Goal: Task Accomplishment & Management: Complete application form

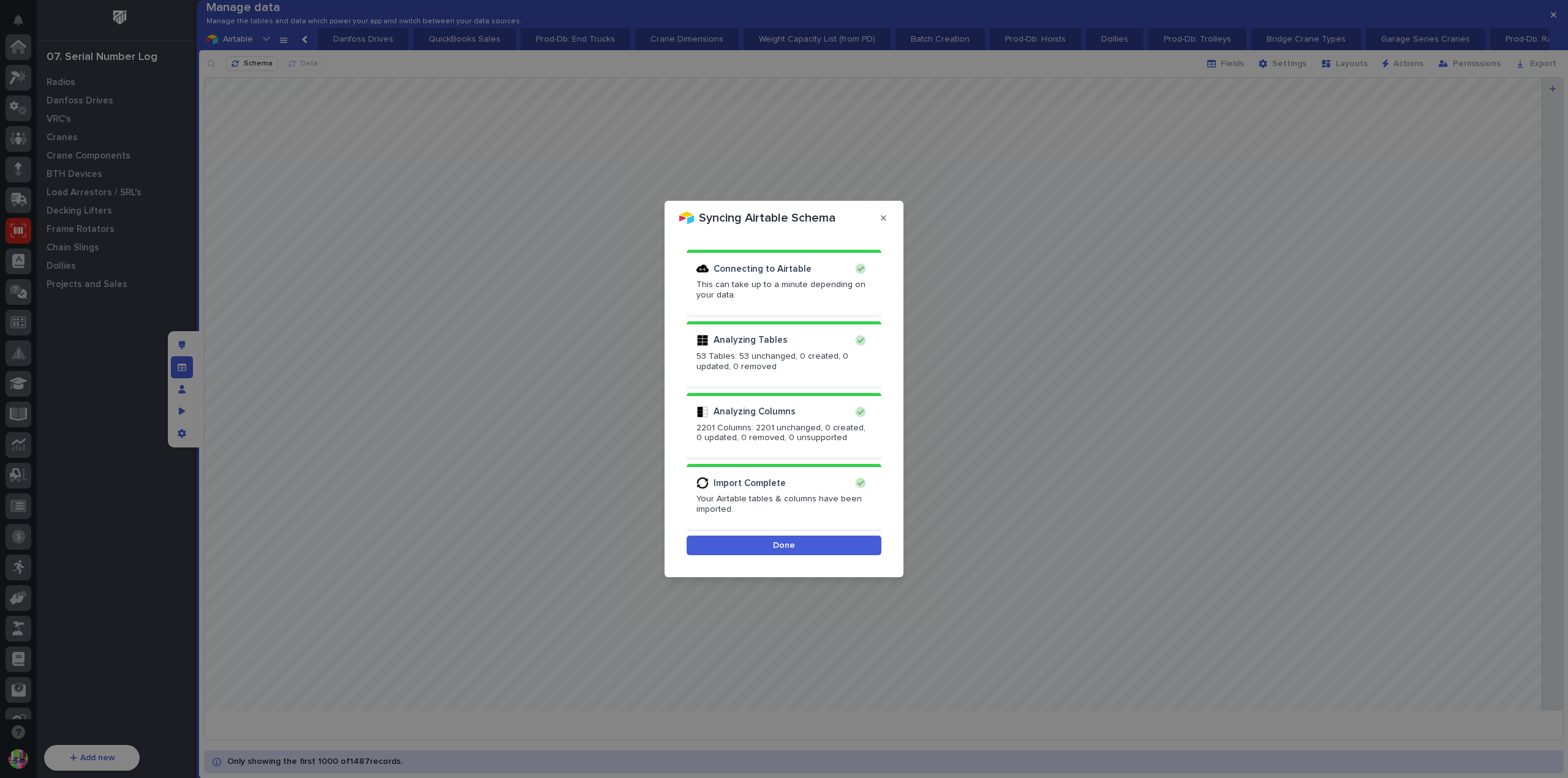
scroll to position [184, 0]
click at [805, 548] on button "Done" at bounding box center [784, 545] width 195 height 20
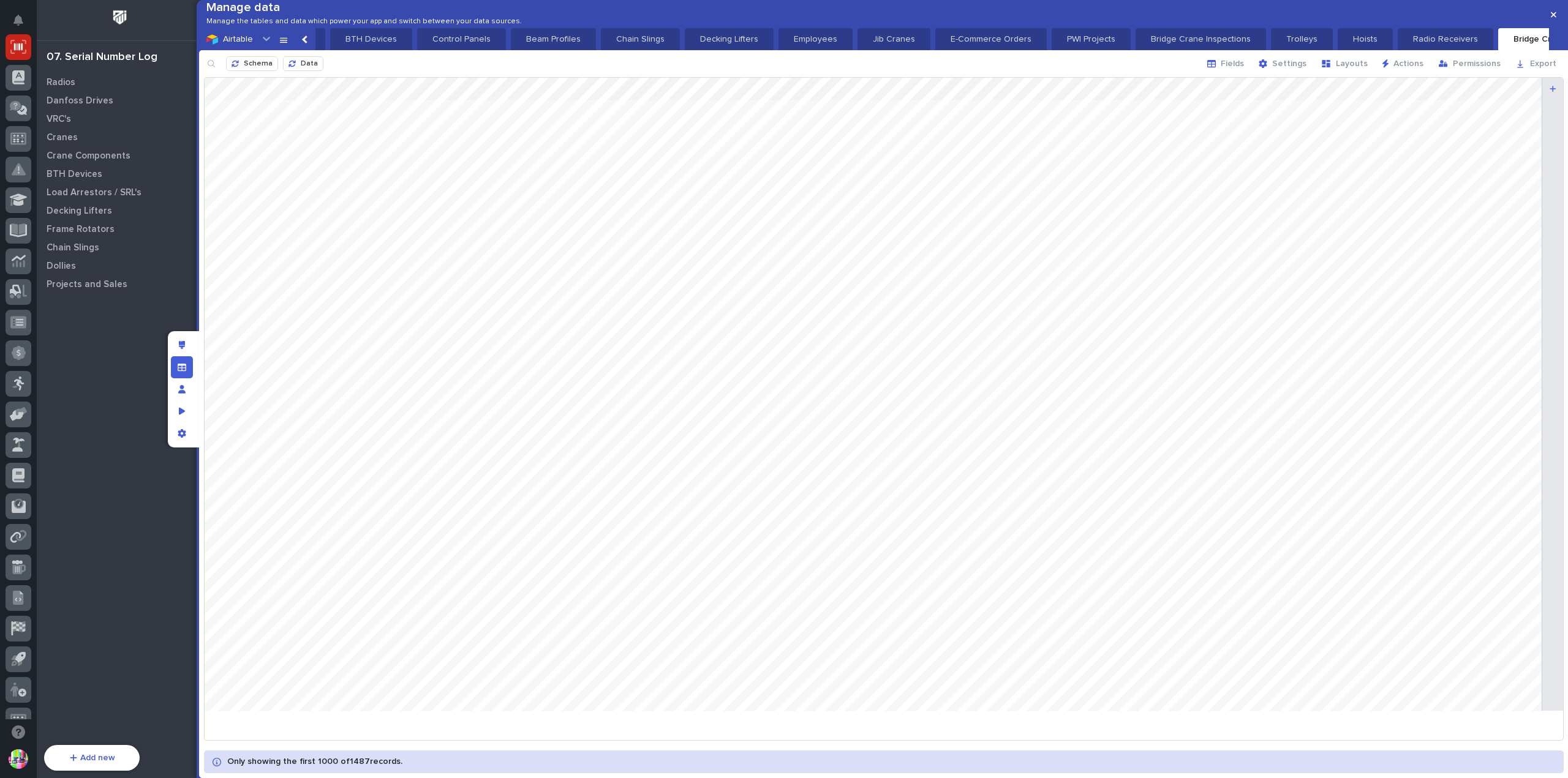
click at [1550, 14] on button "button" at bounding box center [1553, 14] width 20 height 20
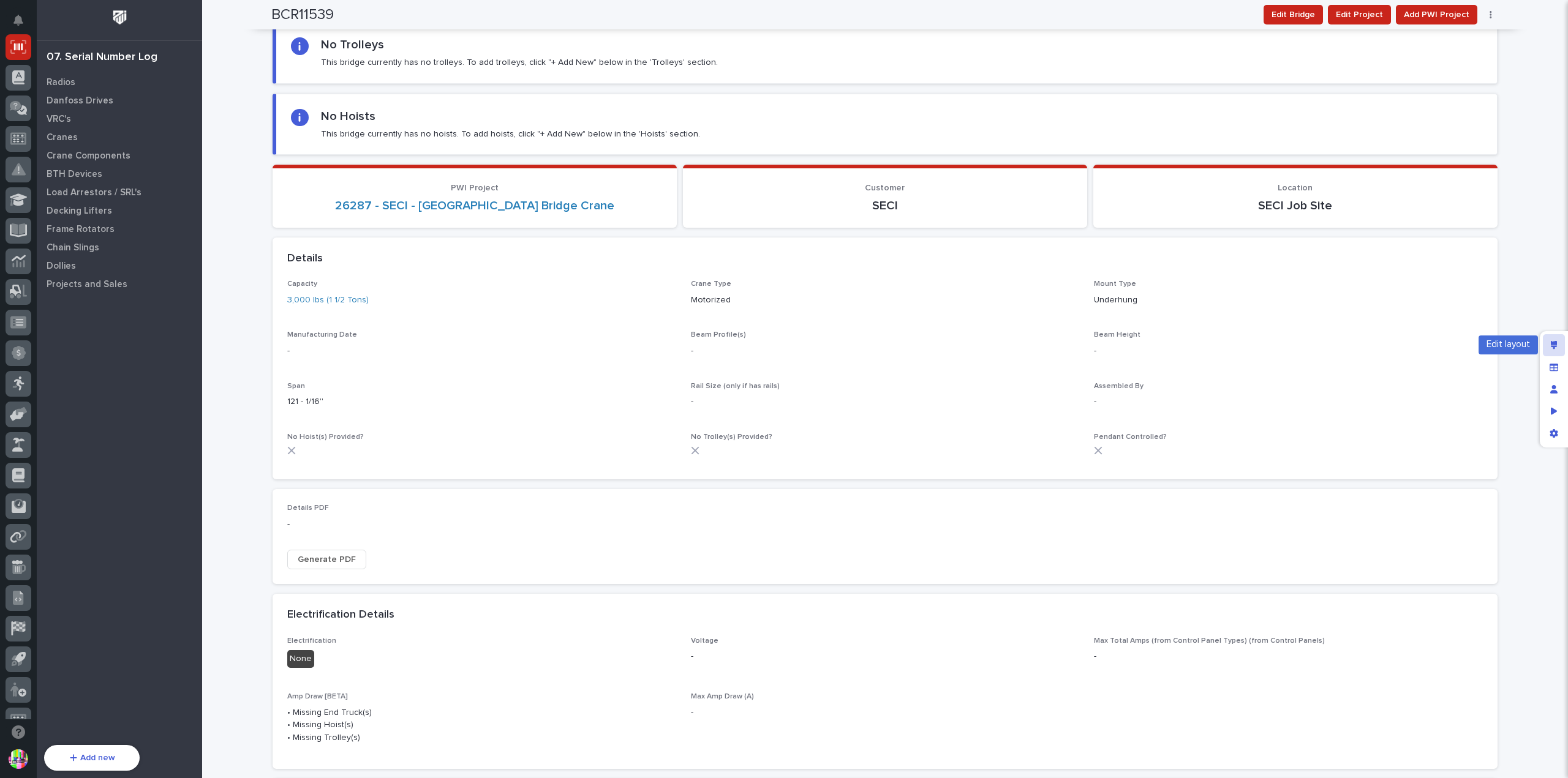
click at [1548, 349] on div "Edit layout" at bounding box center [1554, 346] width 22 height 22
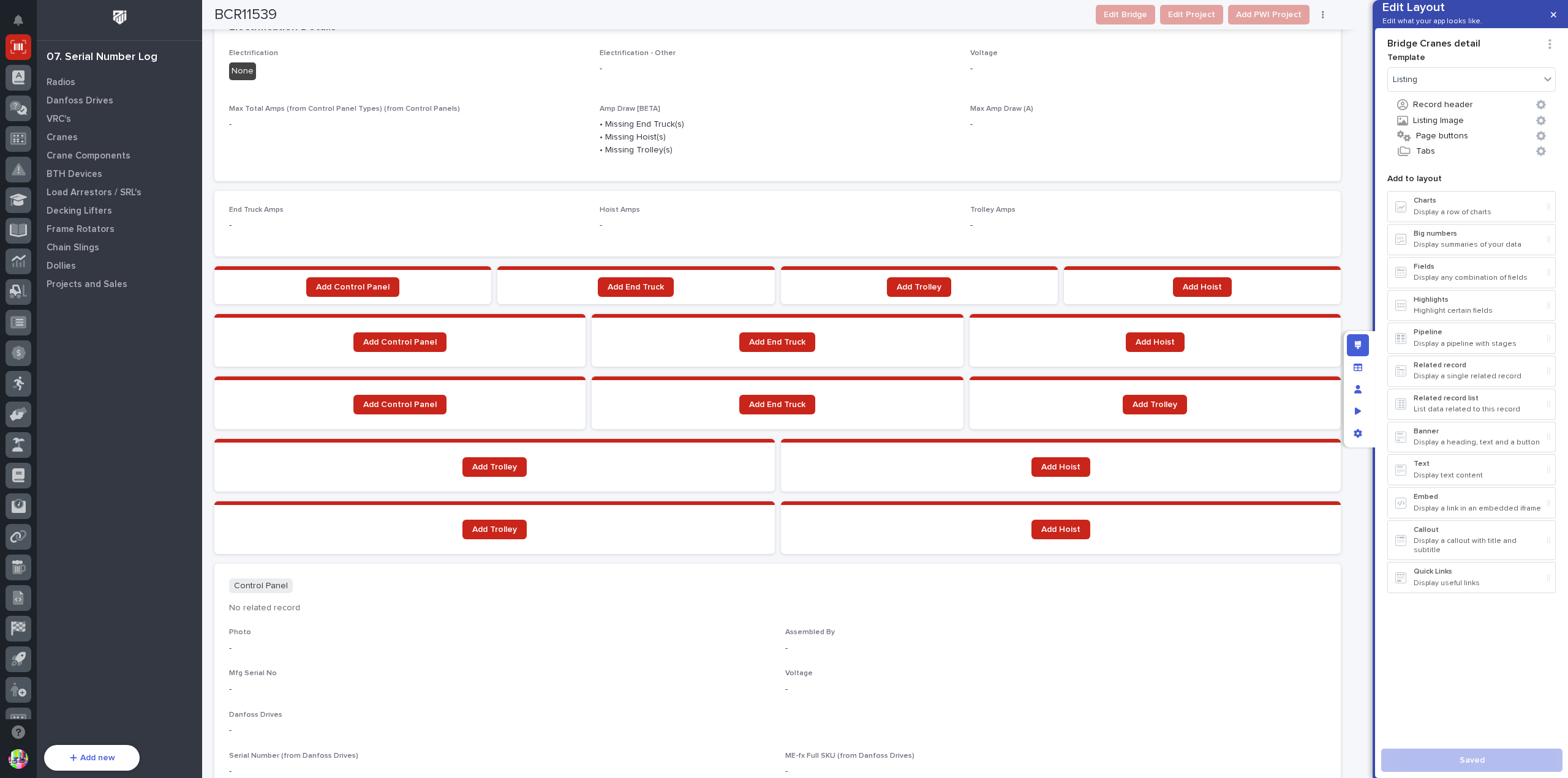
scroll to position [1187, 0]
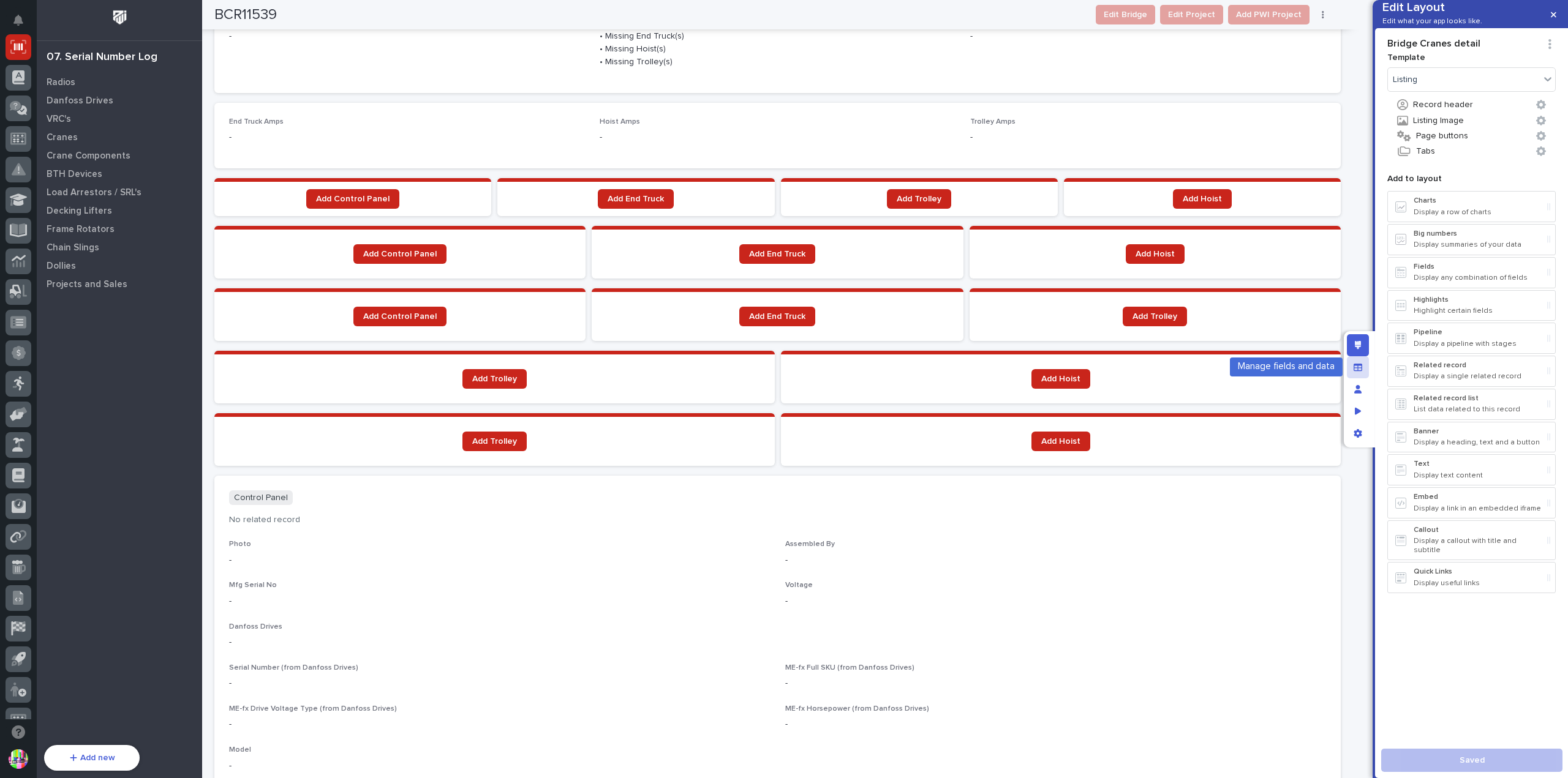
click at [1362, 363] on icon "Manage fields and data" at bounding box center [1358, 367] width 9 height 9
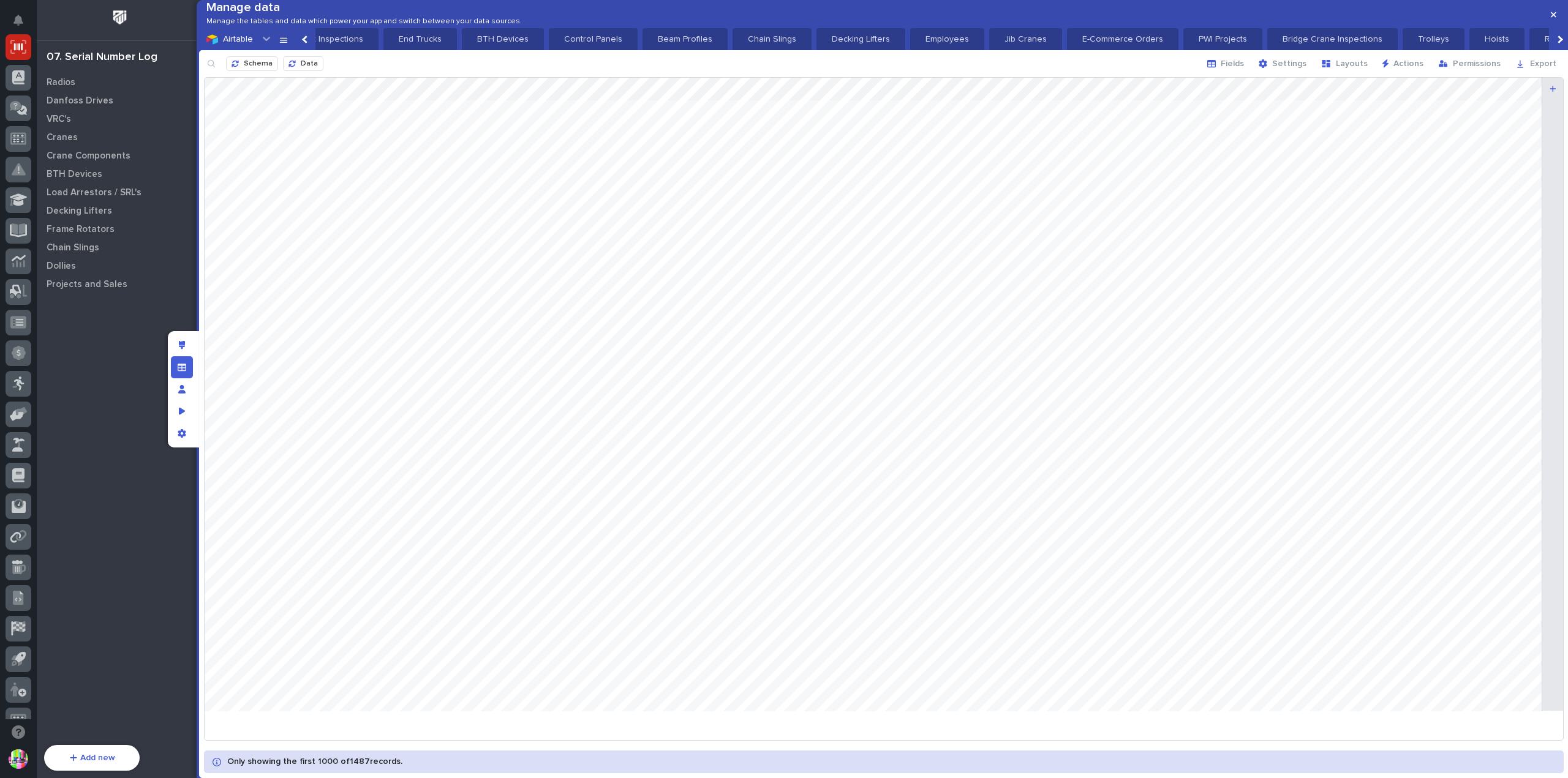
scroll to position [306, 0]
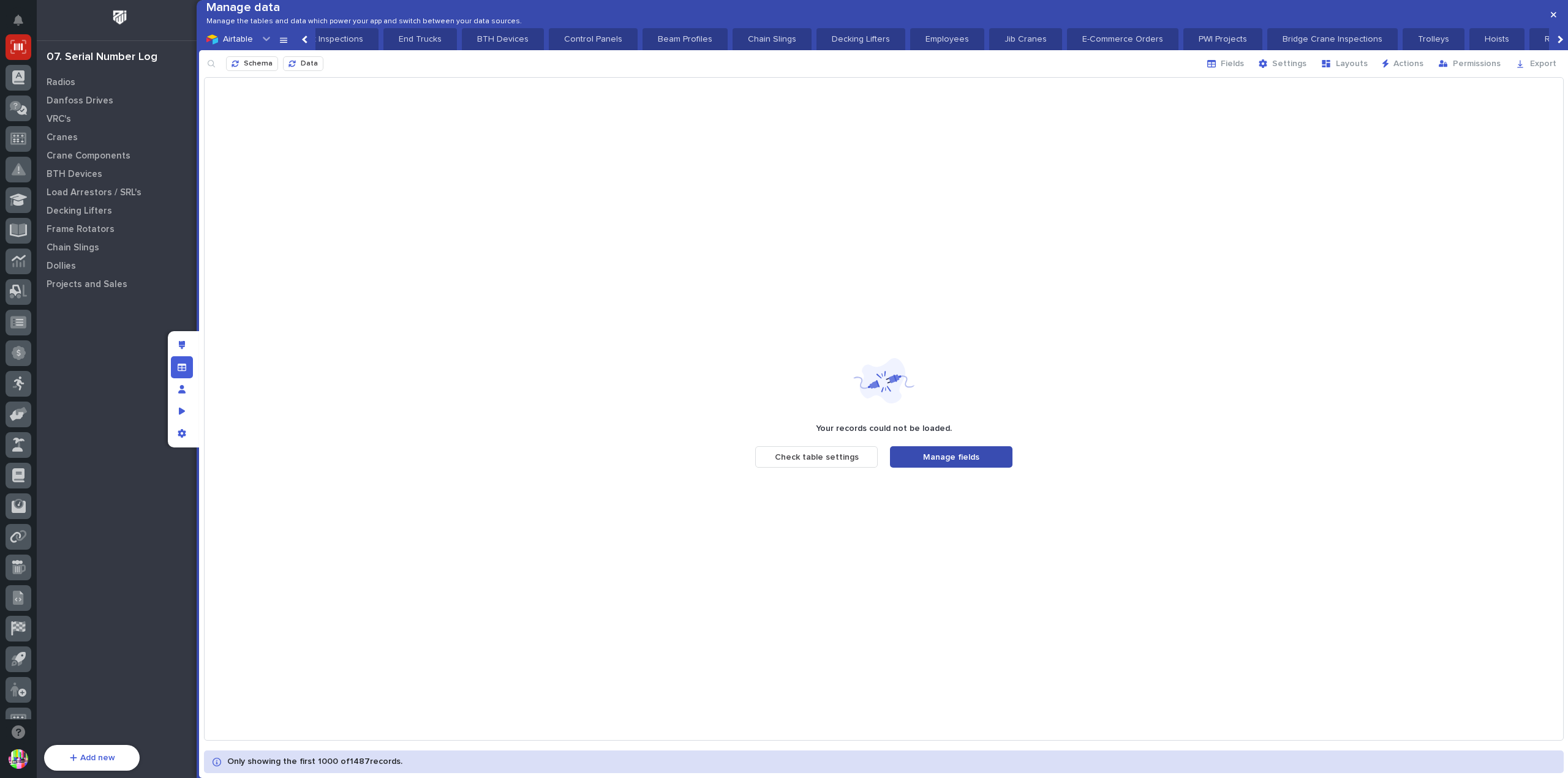
click at [945, 459] on button "Manage fields" at bounding box center [951, 456] width 122 height 22
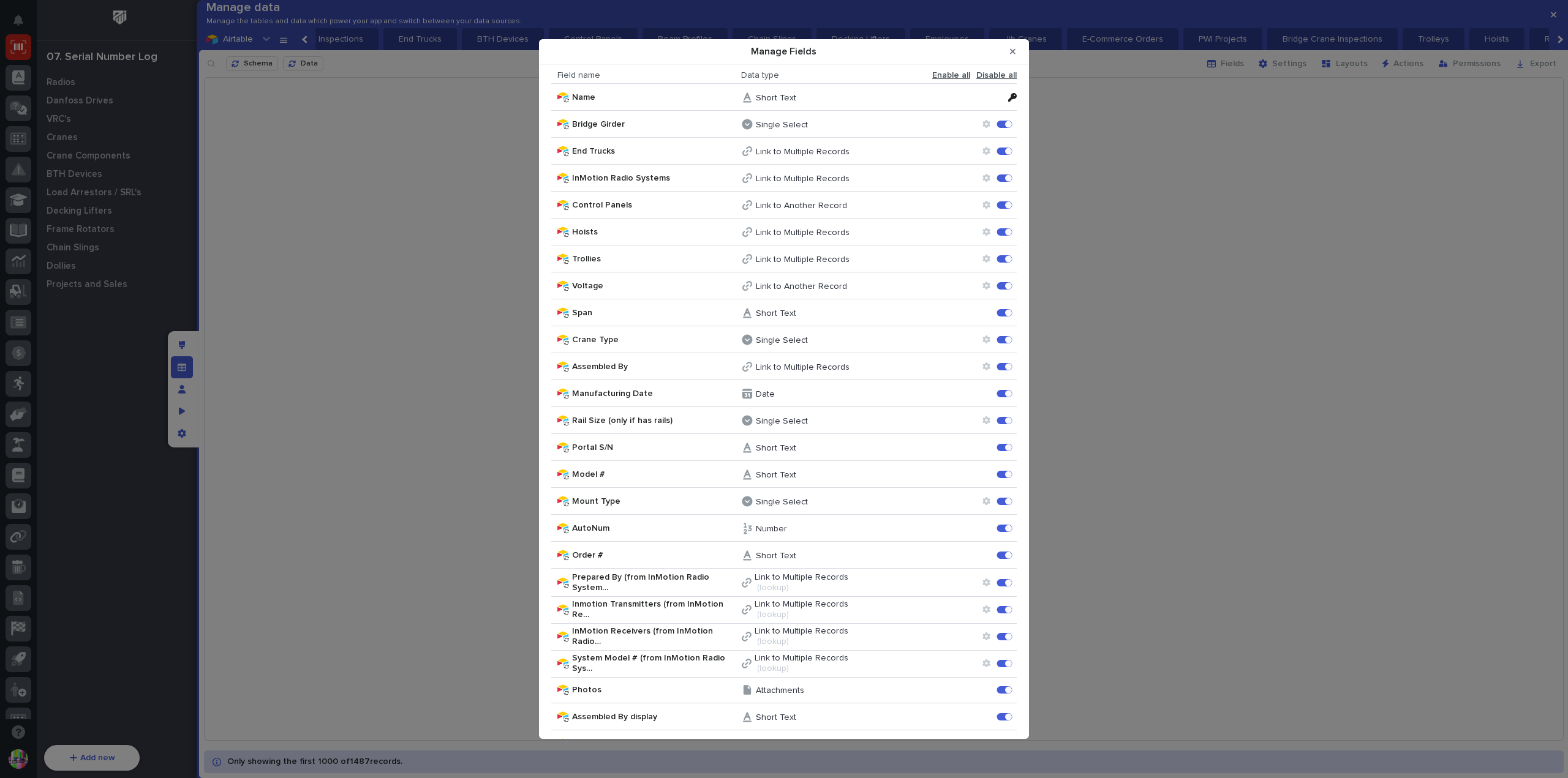
scroll to position [0, 0]
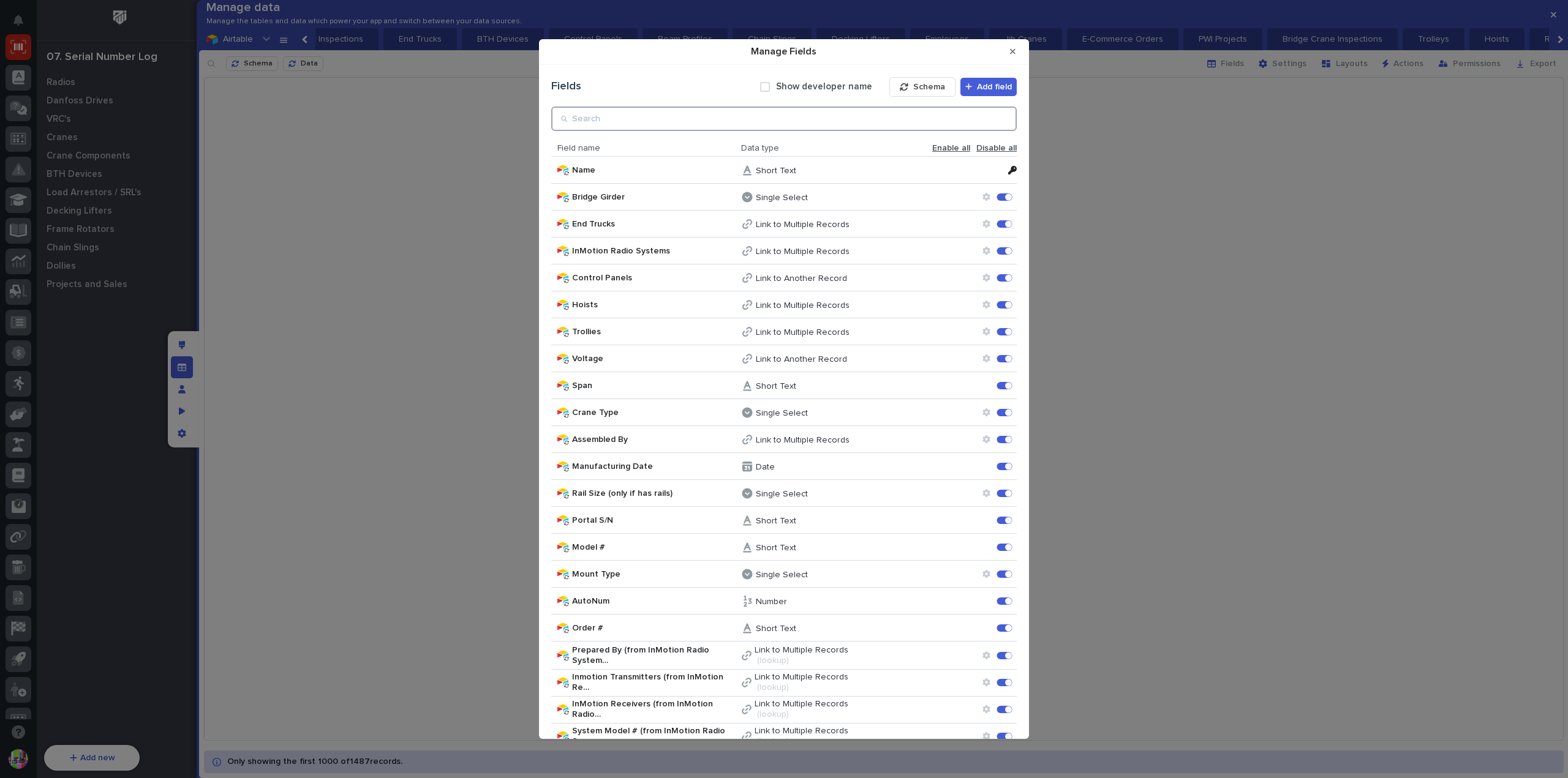
click at [803, 109] on input "Manage Fields" at bounding box center [784, 118] width 465 height 25
click at [913, 85] on span "Schema" at bounding box center [929, 87] width 32 height 11
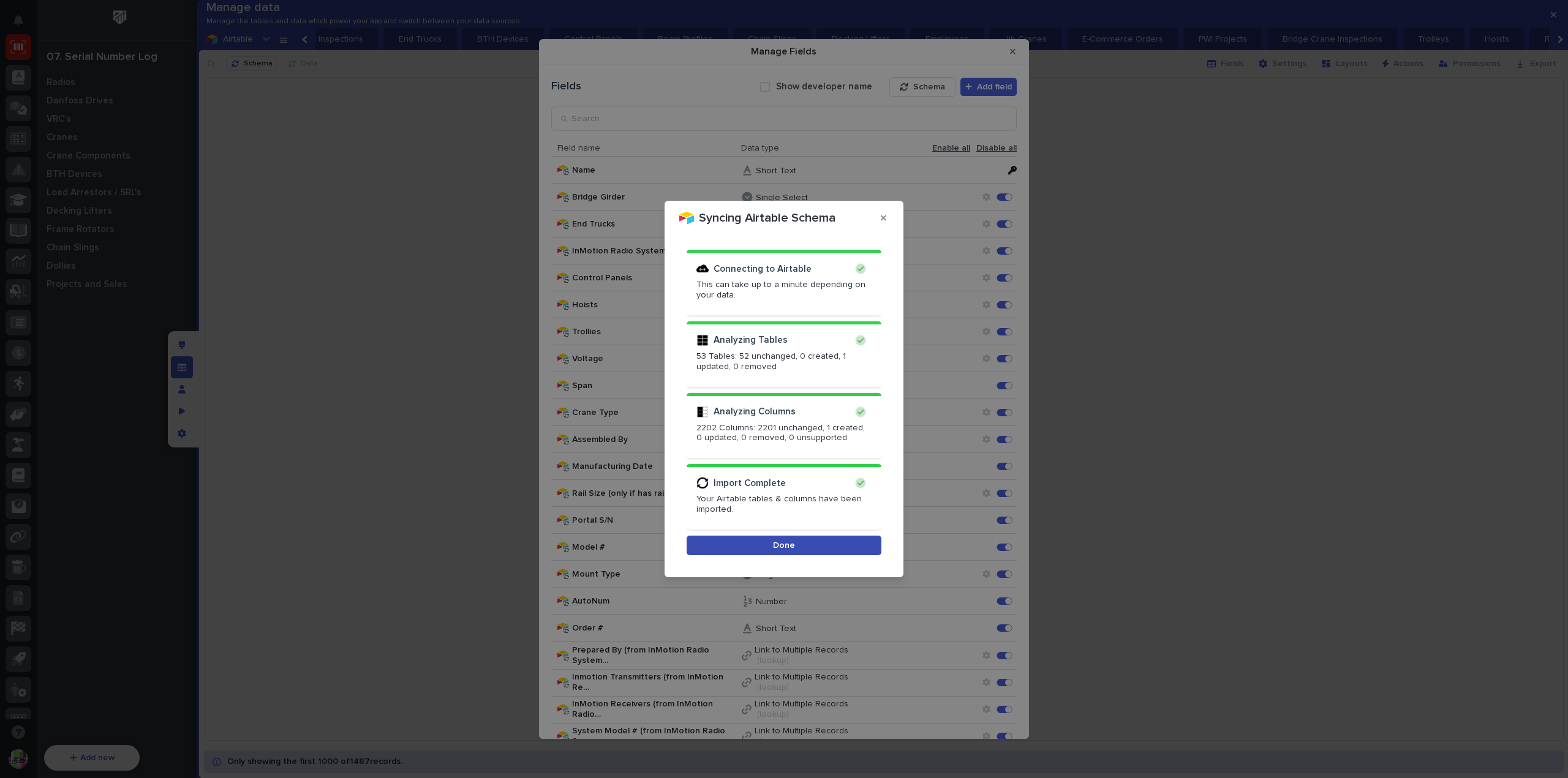
click at [791, 545] on span "Done" at bounding box center [784, 546] width 22 height 11
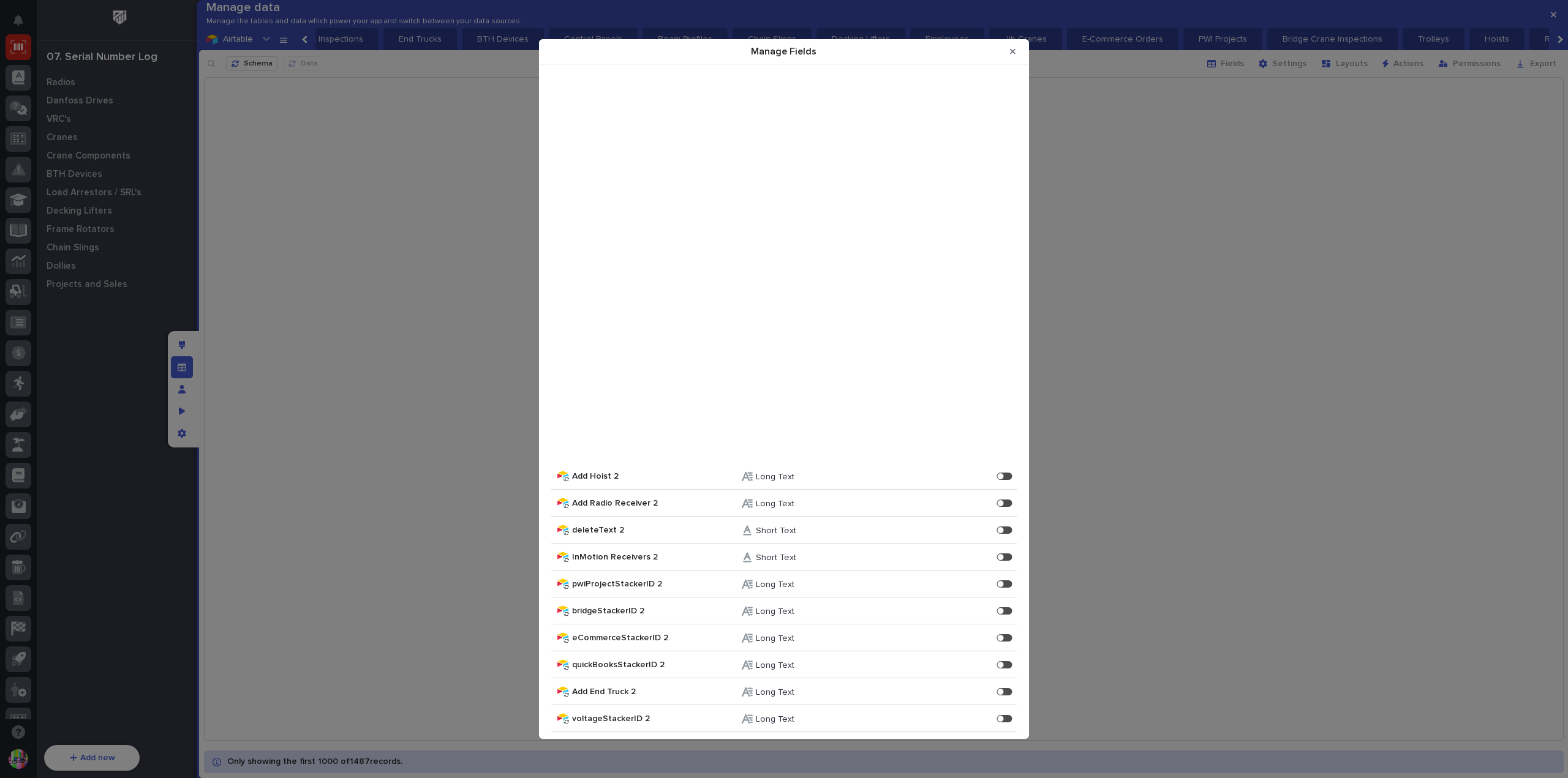
scroll to position [6460, 0]
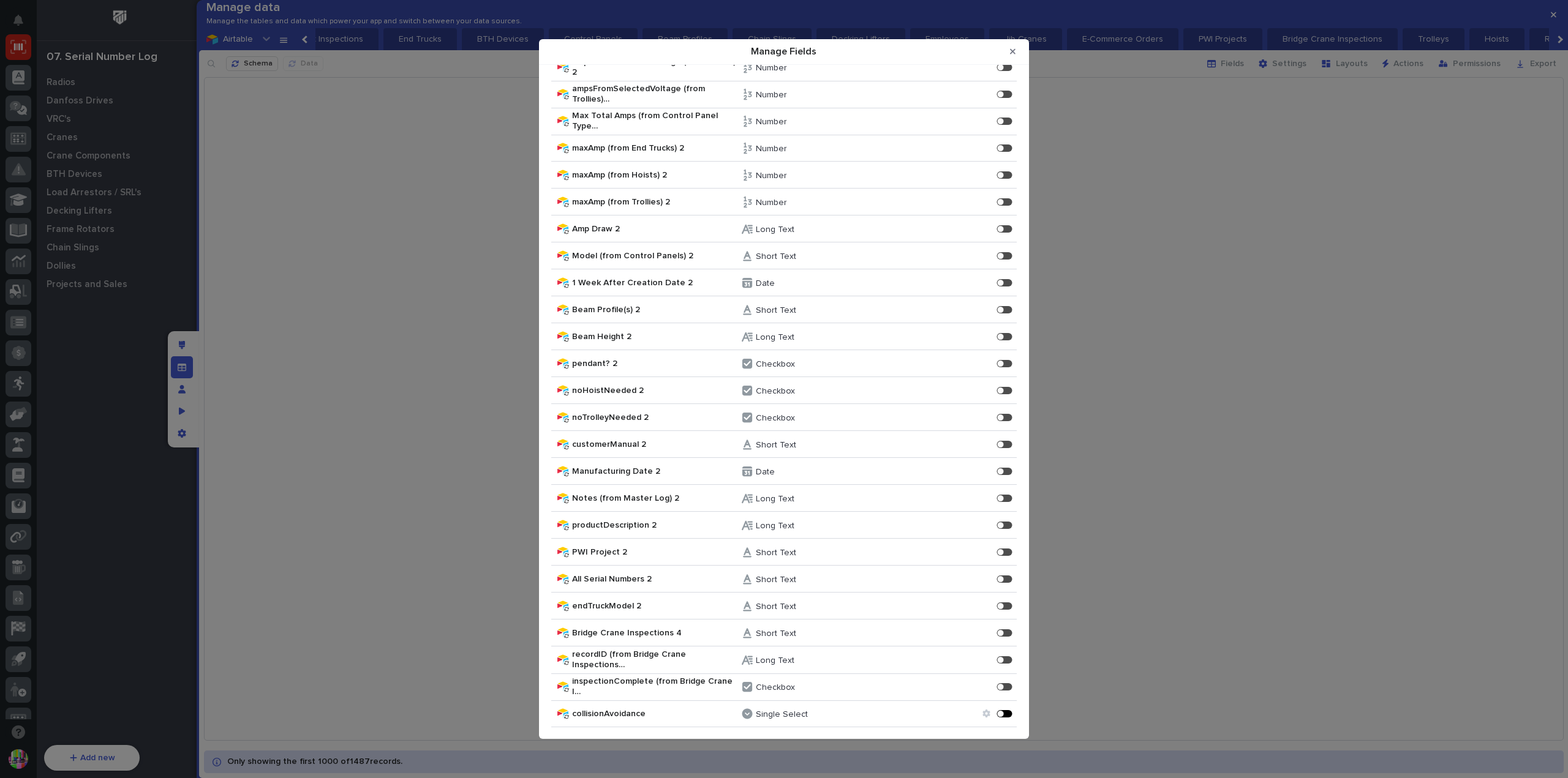
click at [1007, 713] on div "Manage Fields" at bounding box center [1008, 714] width 3 height 3
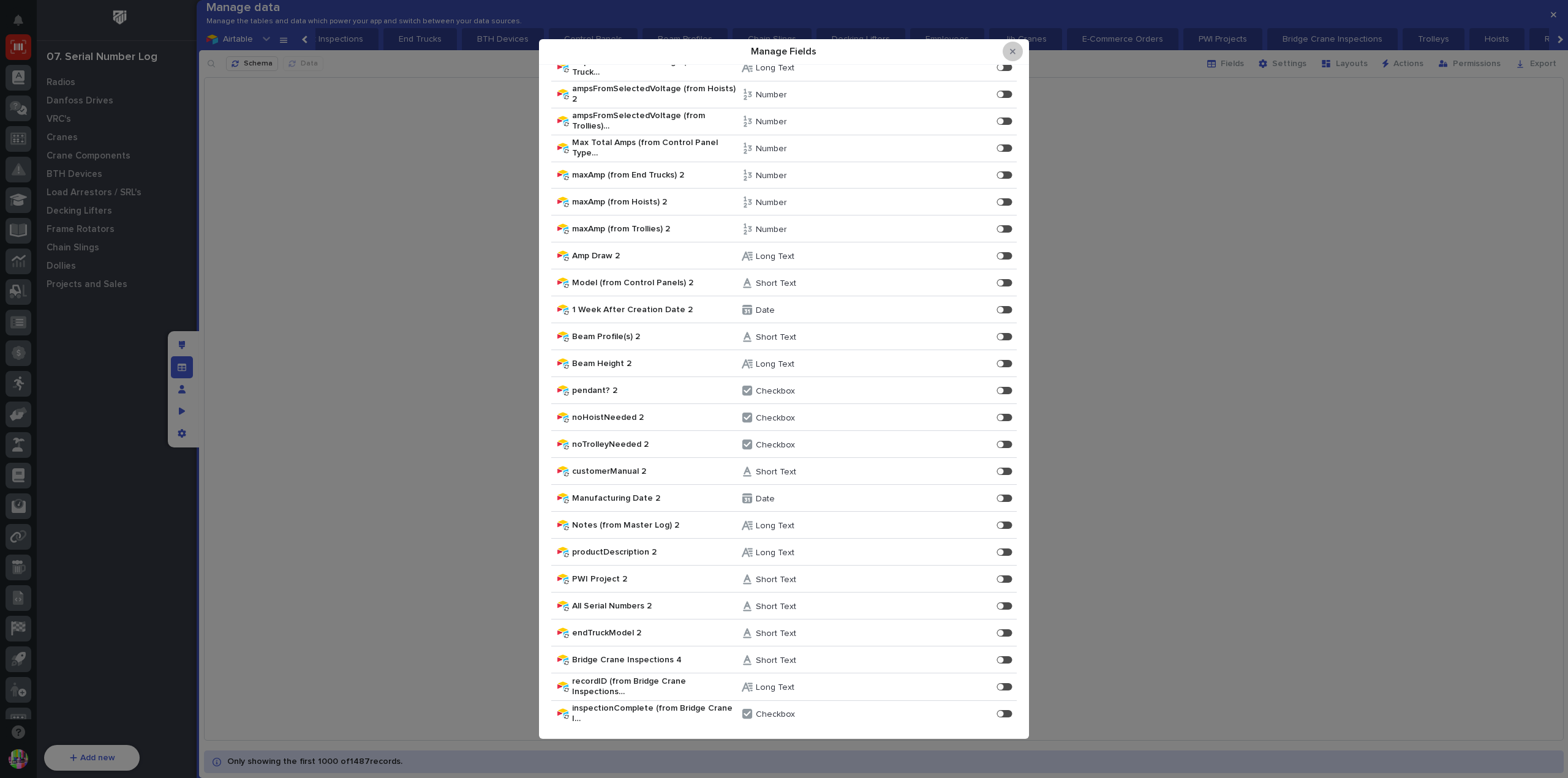
click at [1009, 48] on button "Close Modal" at bounding box center [1012, 51] width 20 height 20
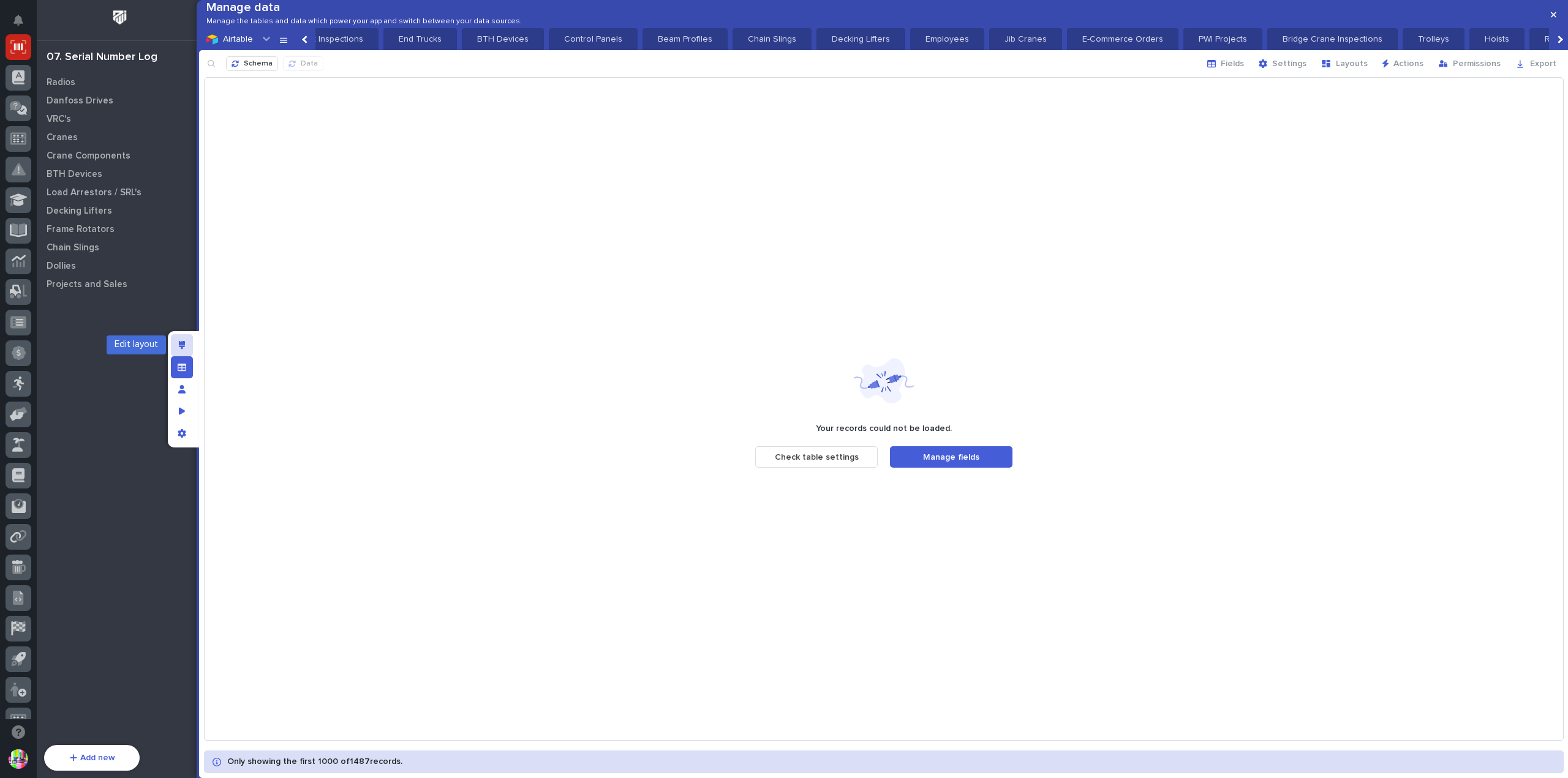
click at [188, 344] on div "Edit layout" at bounding box center [182, 346] width 22 height 22
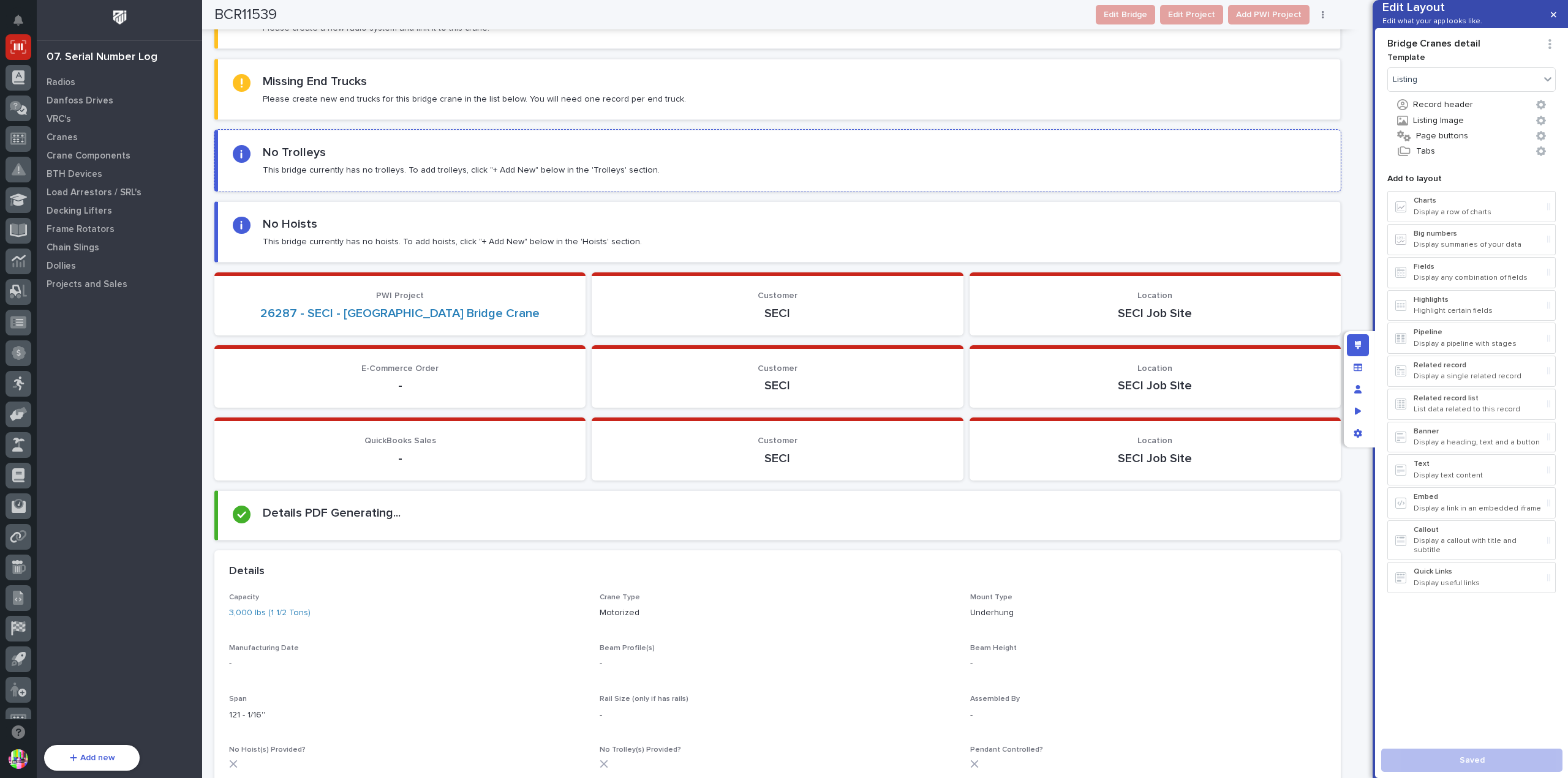
scroll to position [0, 0]
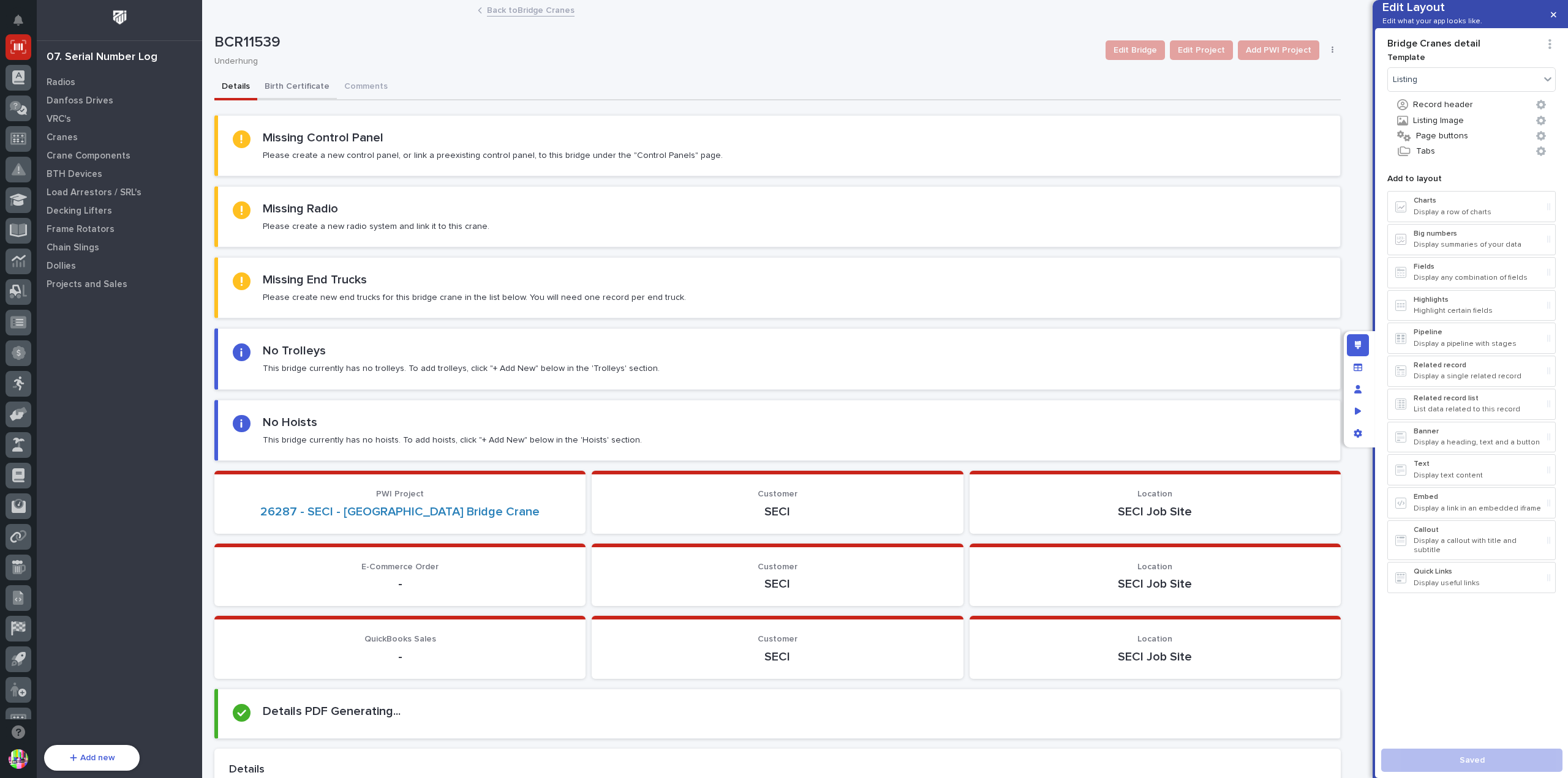
click at [299, 83] on button "Birth Certificate" at bounding box center [297, 88] width 80 height 26
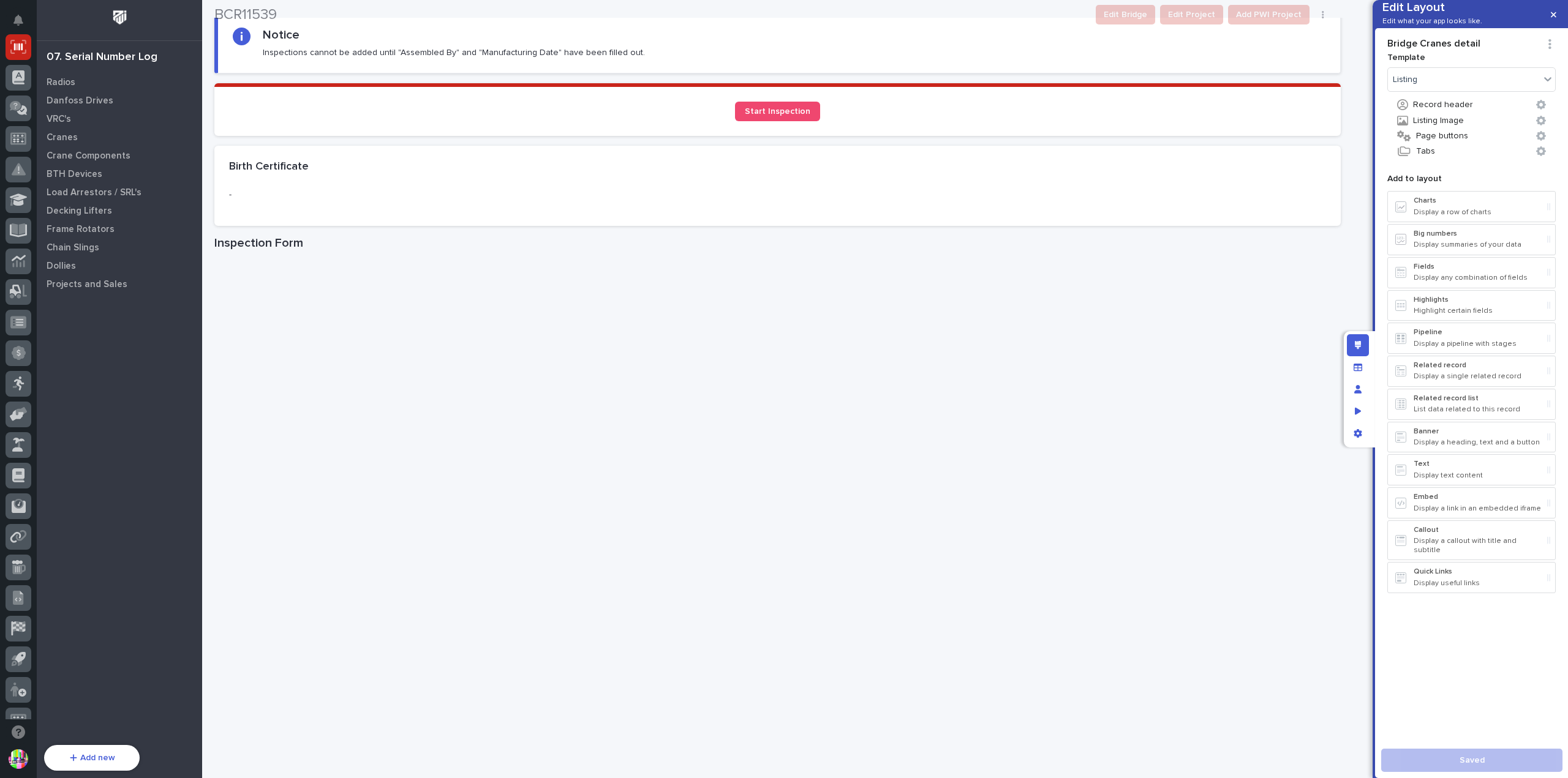
scroll to position [306, 0]
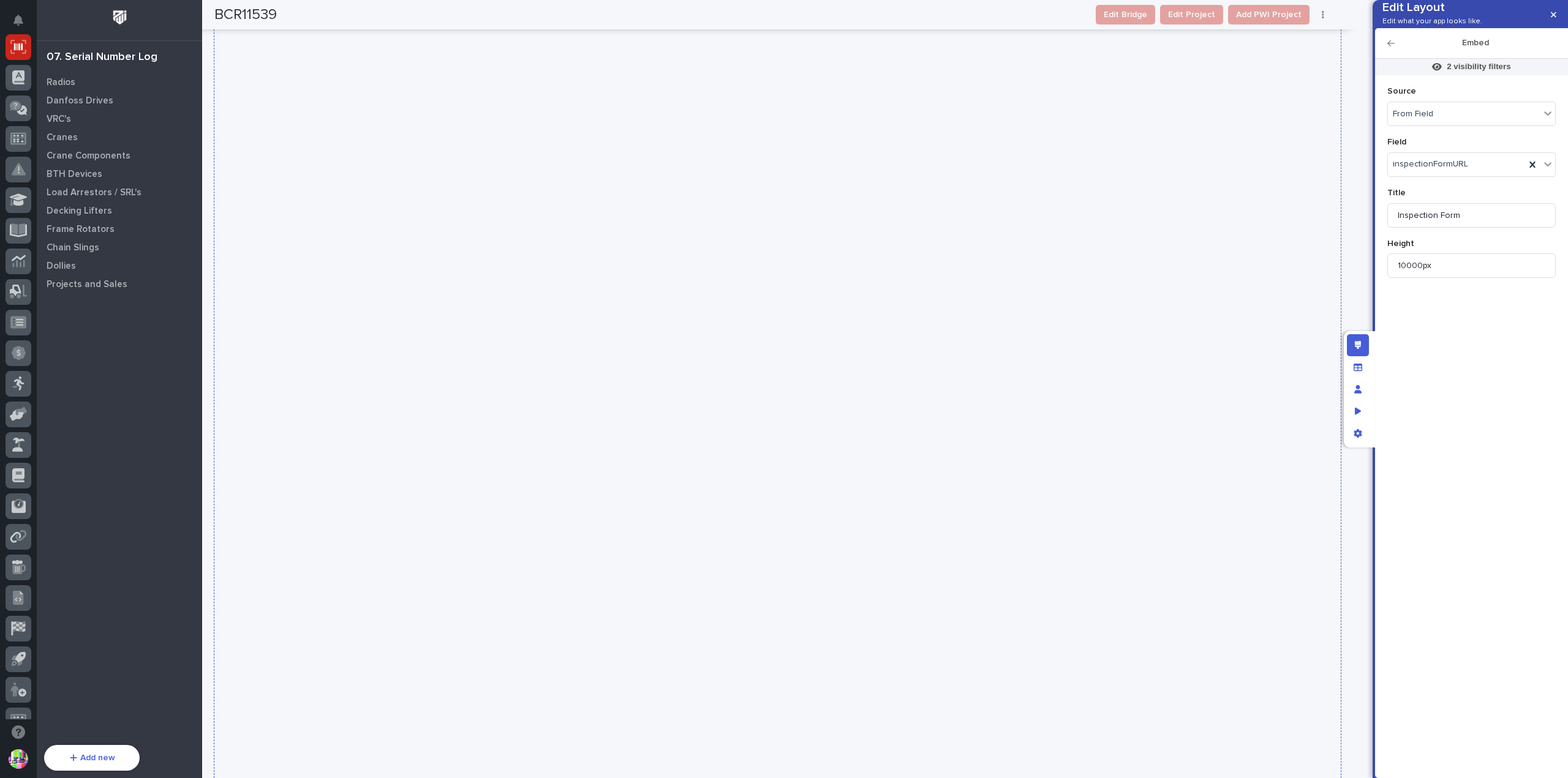
scroll to position [551, 0]
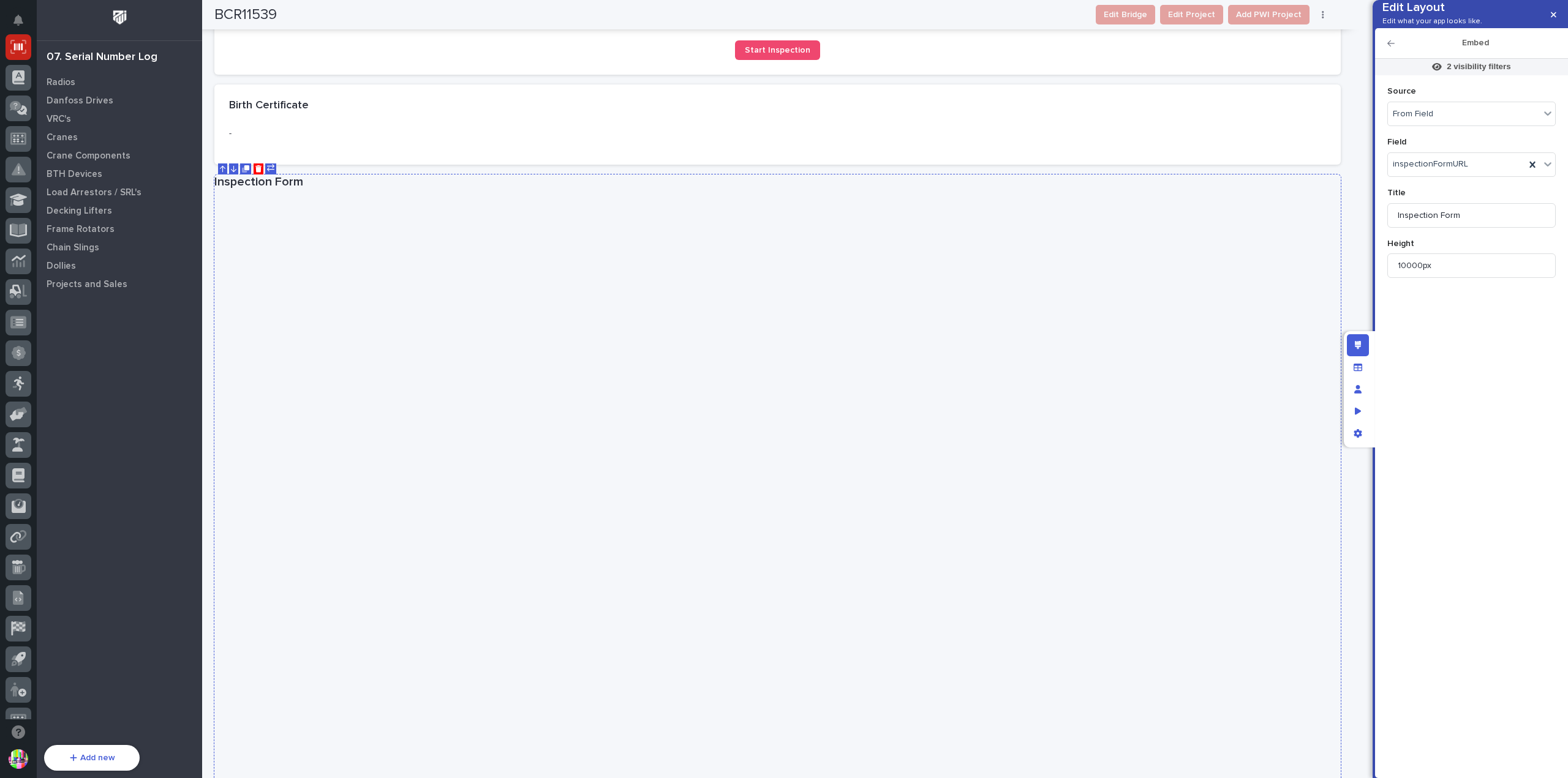
scroll to position [61, 0]
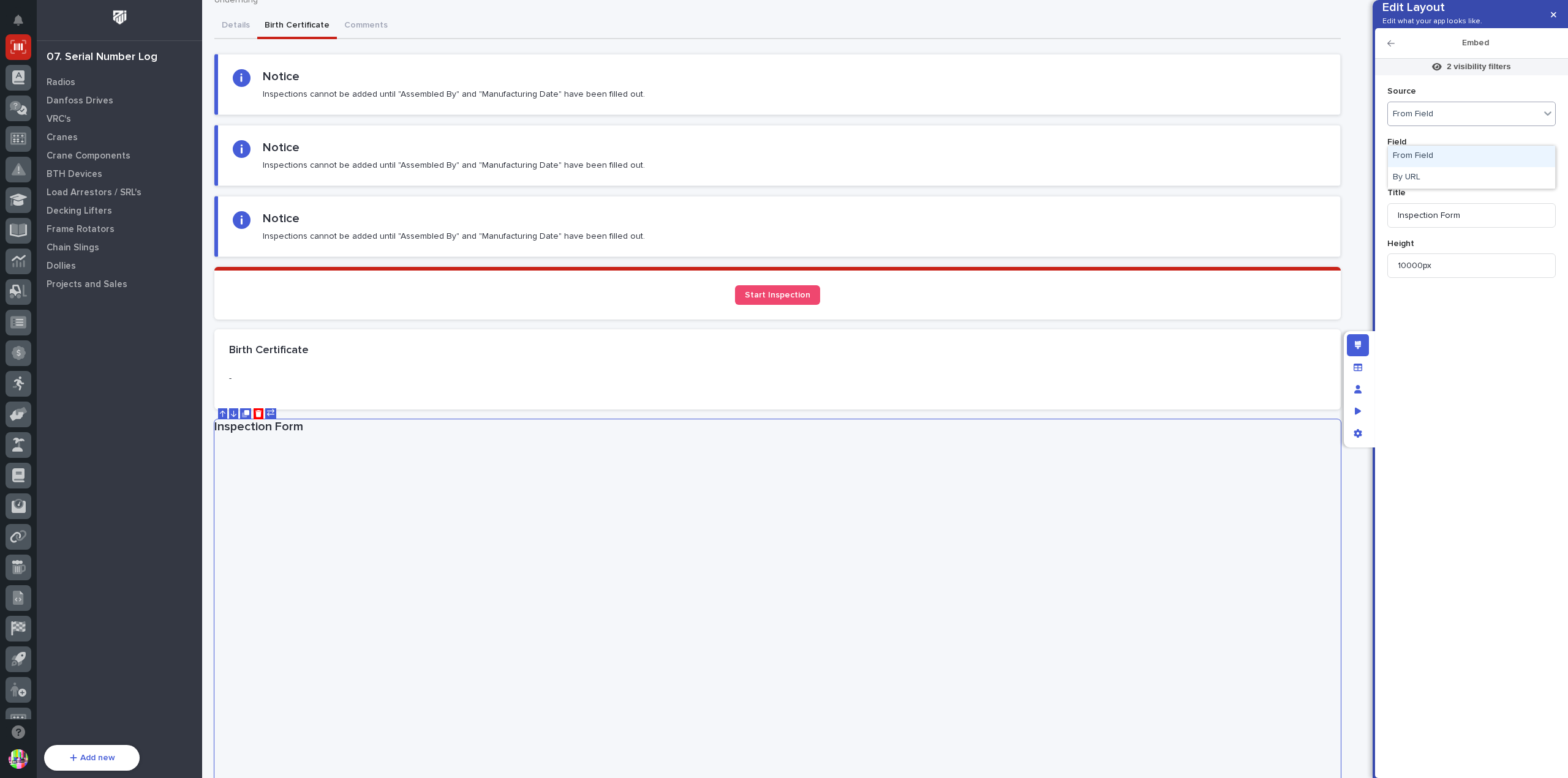
click at [1475, 123] on div "From Field" at bounding box center [1464, 114] width 152 height 18
click at [1475, 97] on p "Source" at bounding box center [1471, 91] width 168 height 10
click at [1476, 73] on p "2 visibility filters" at bounding box center [1479, 67] width 64 height 11
click at [1435, 68] on div at bounding box center [784, 389] width 1568 height 778
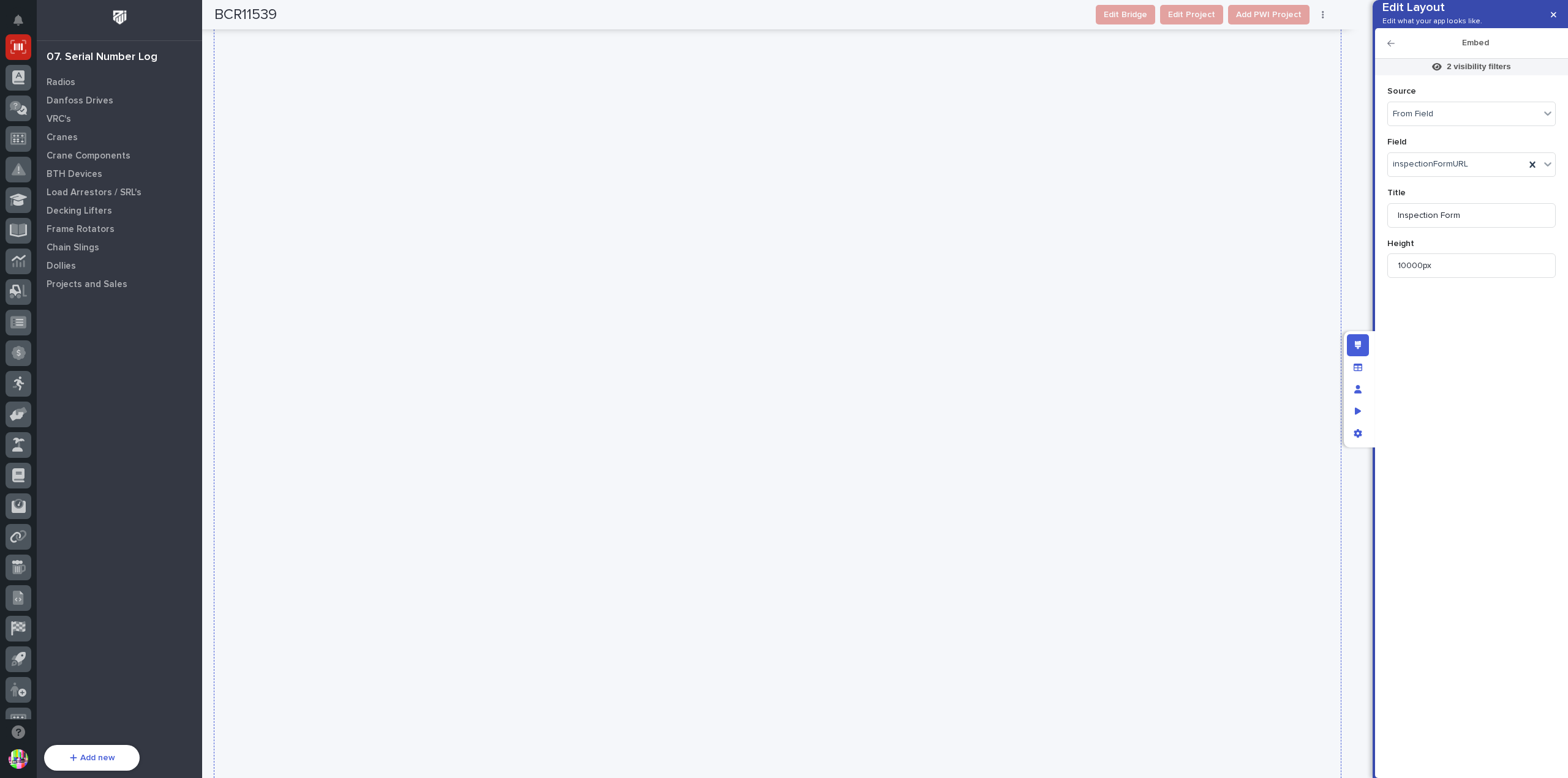
scroll to position [1530, 0]
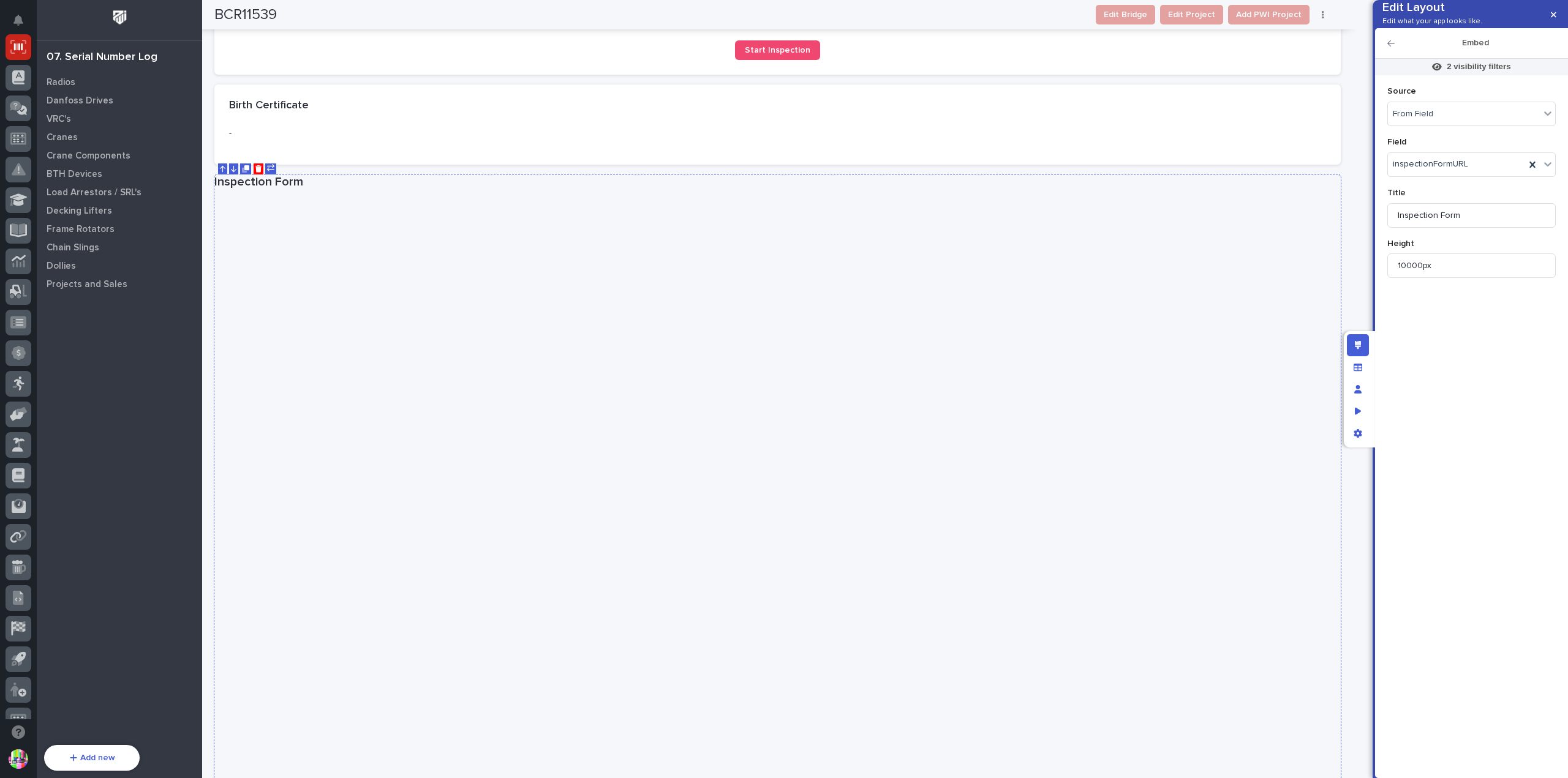
scroll to position [0, 0]
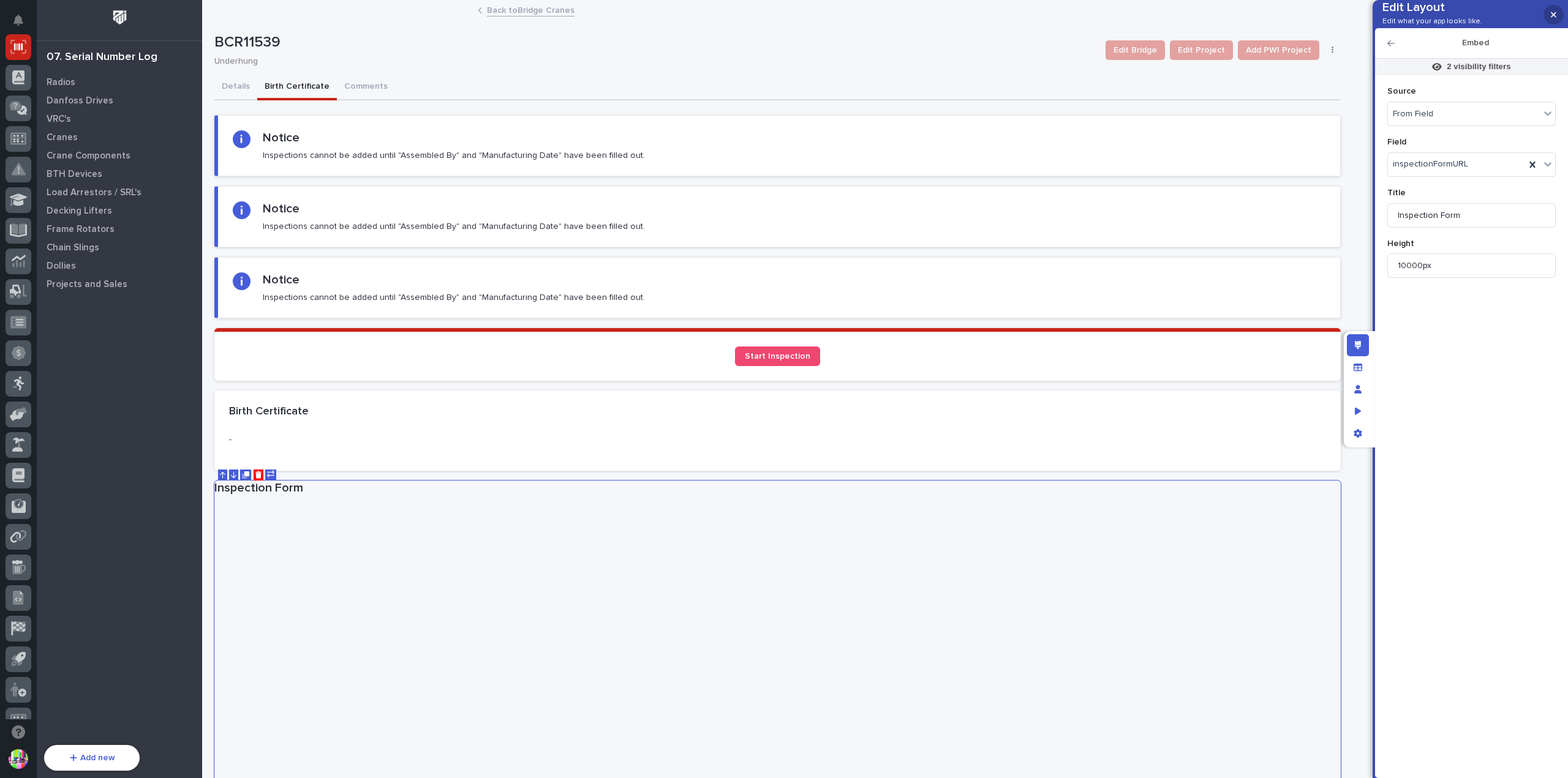
click at [1554, 14] on icon "button" at bounding box center [1554, 14] width 6 height 6
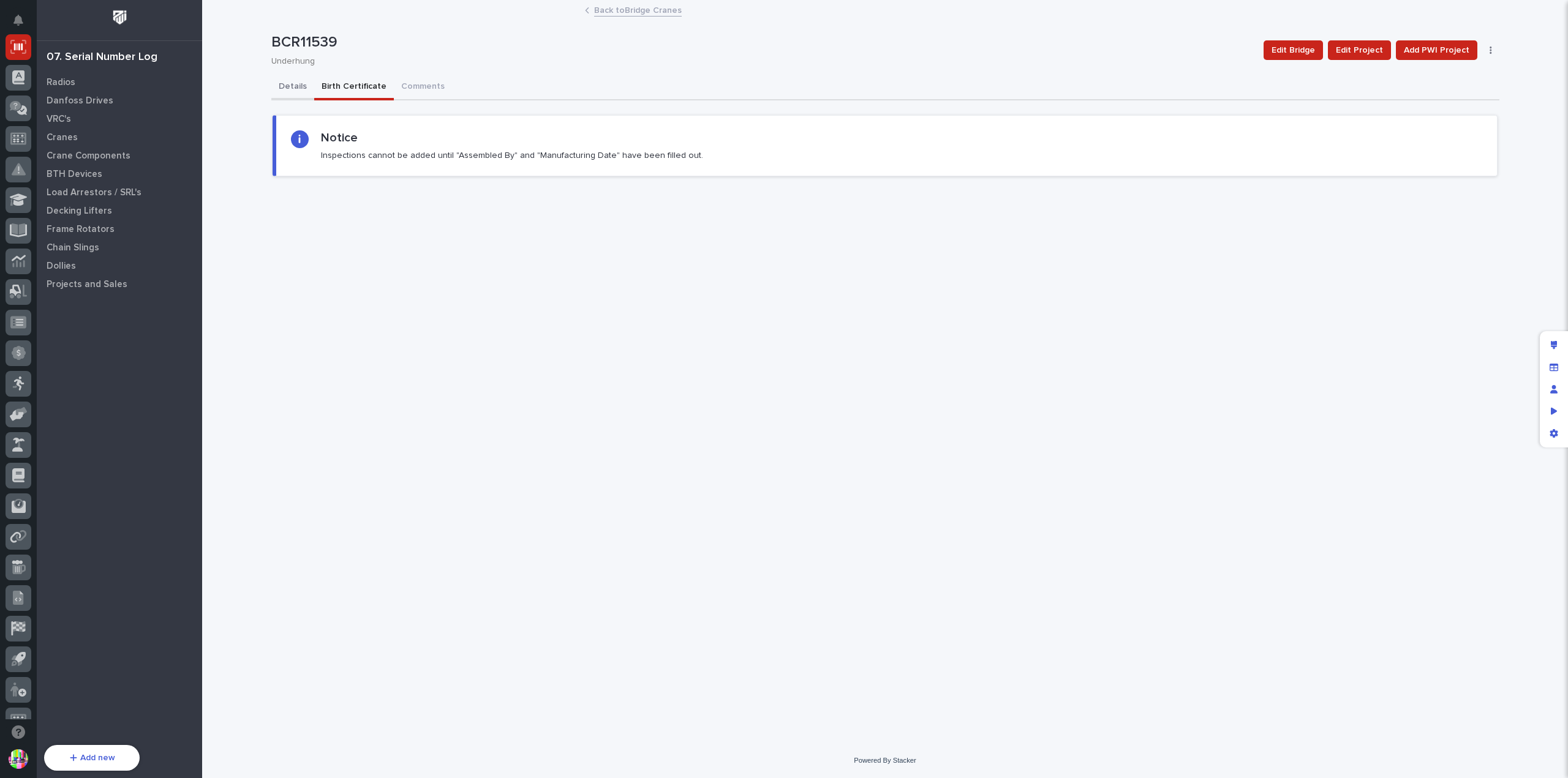
click at [287, 81] on button "Details" at bounding box center [293, 88] width 43 height 26
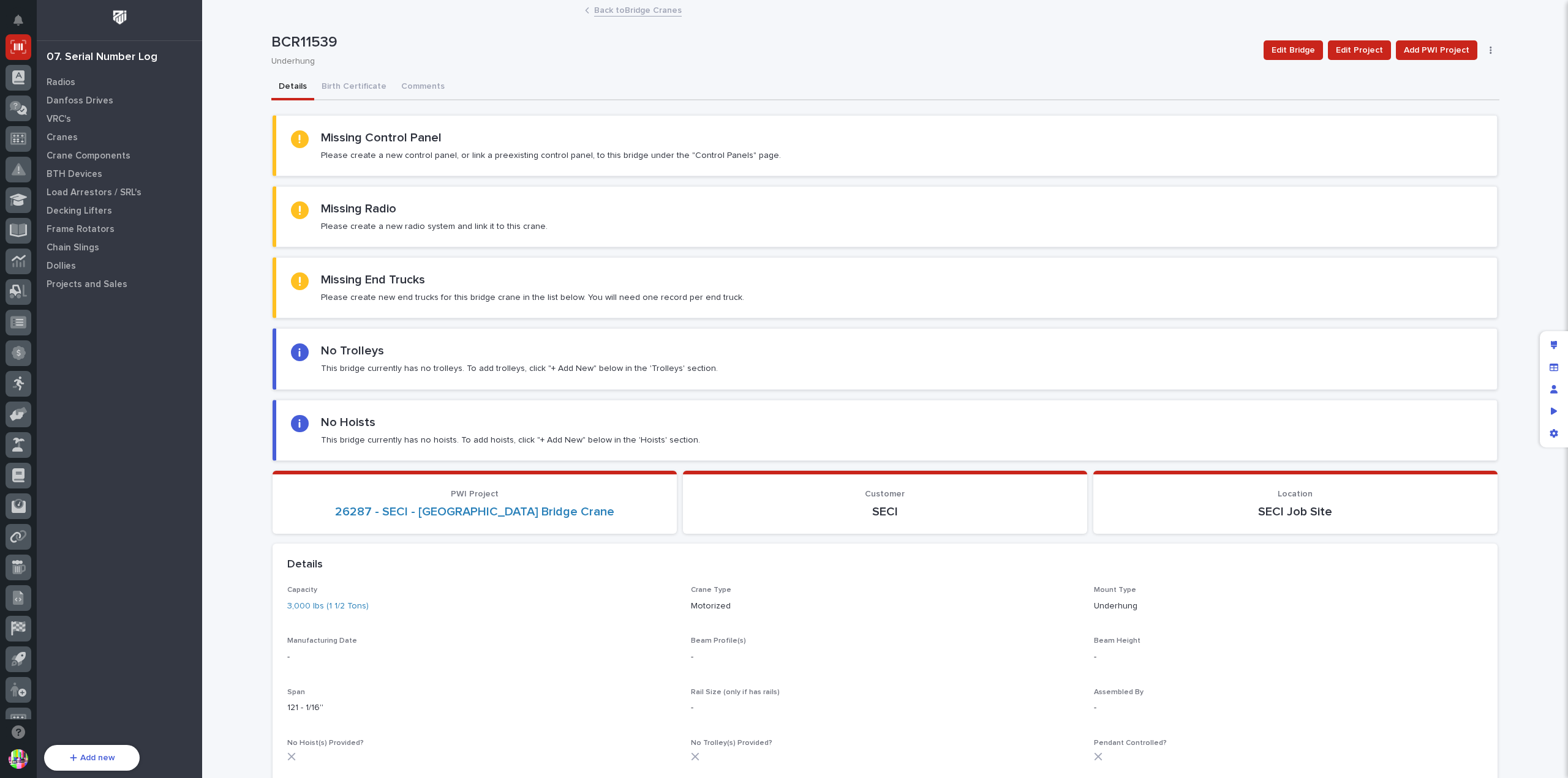
click at [601, 12] on link "Back to Bridge Cranes" at bounding box center [638, 10] width 88 height 14
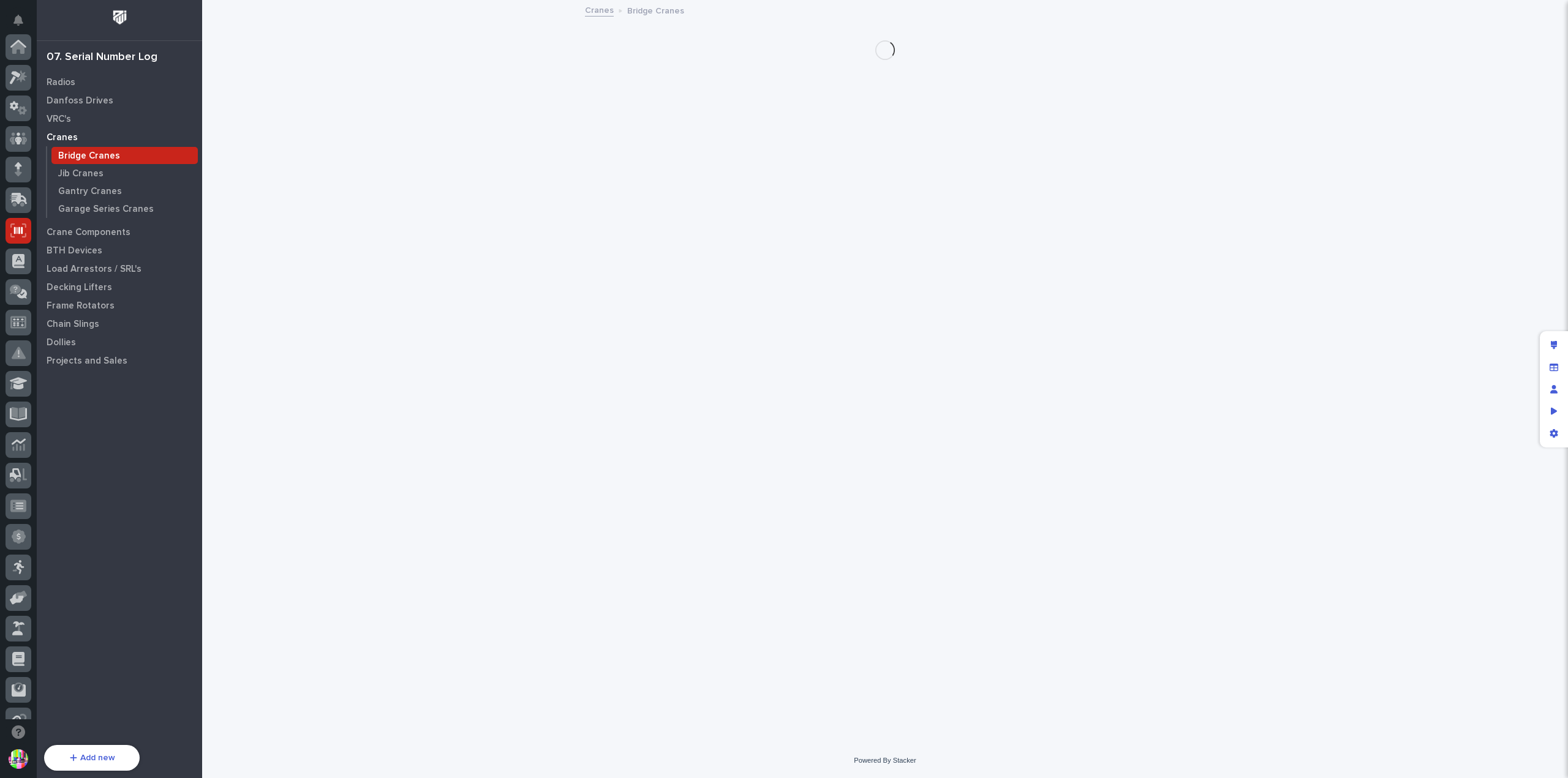
scroll to position [186, 0]
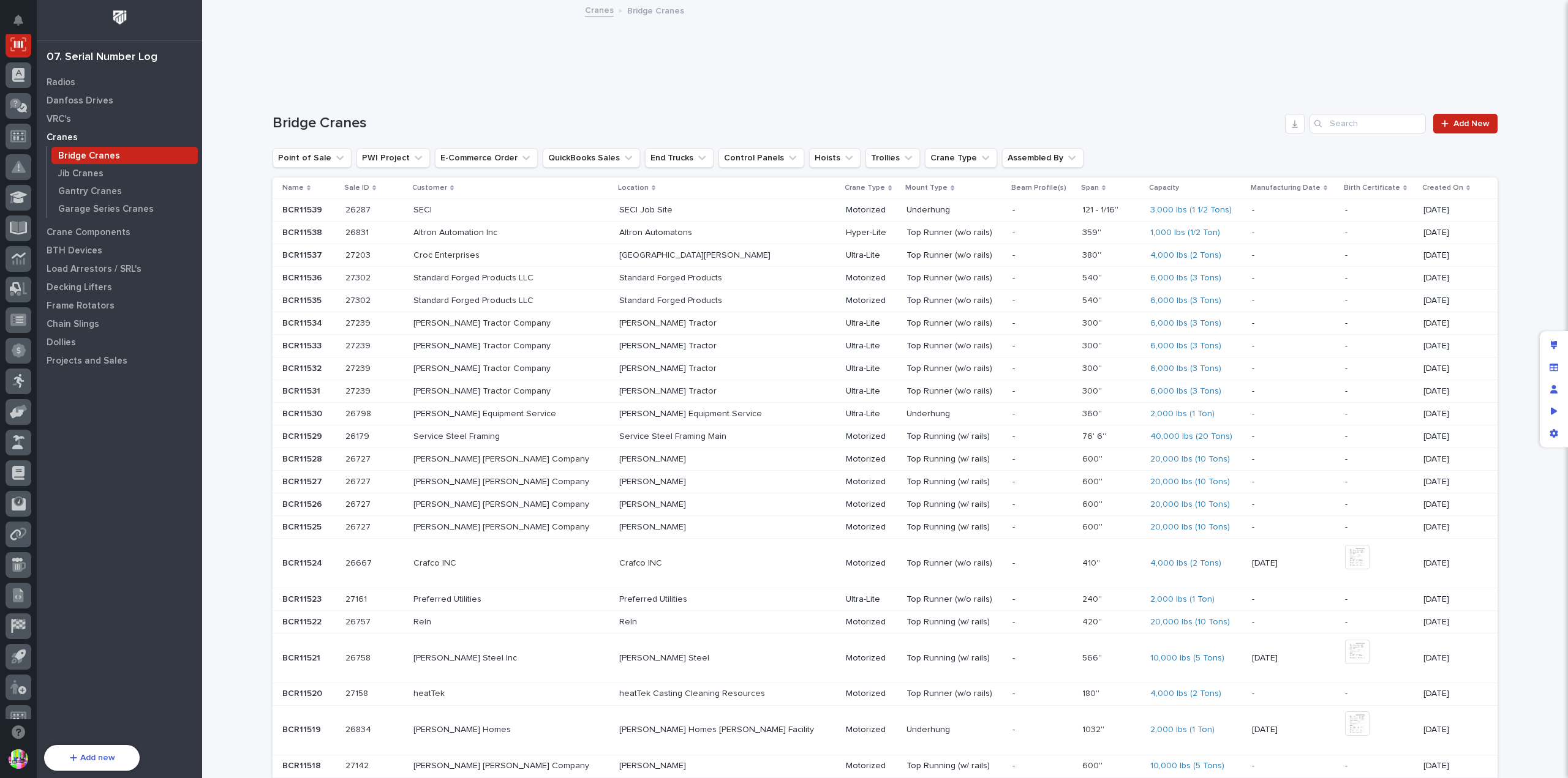
click at [301, 556] on p "BCR11524" at bounding box center [303, 563] width 42 height 13
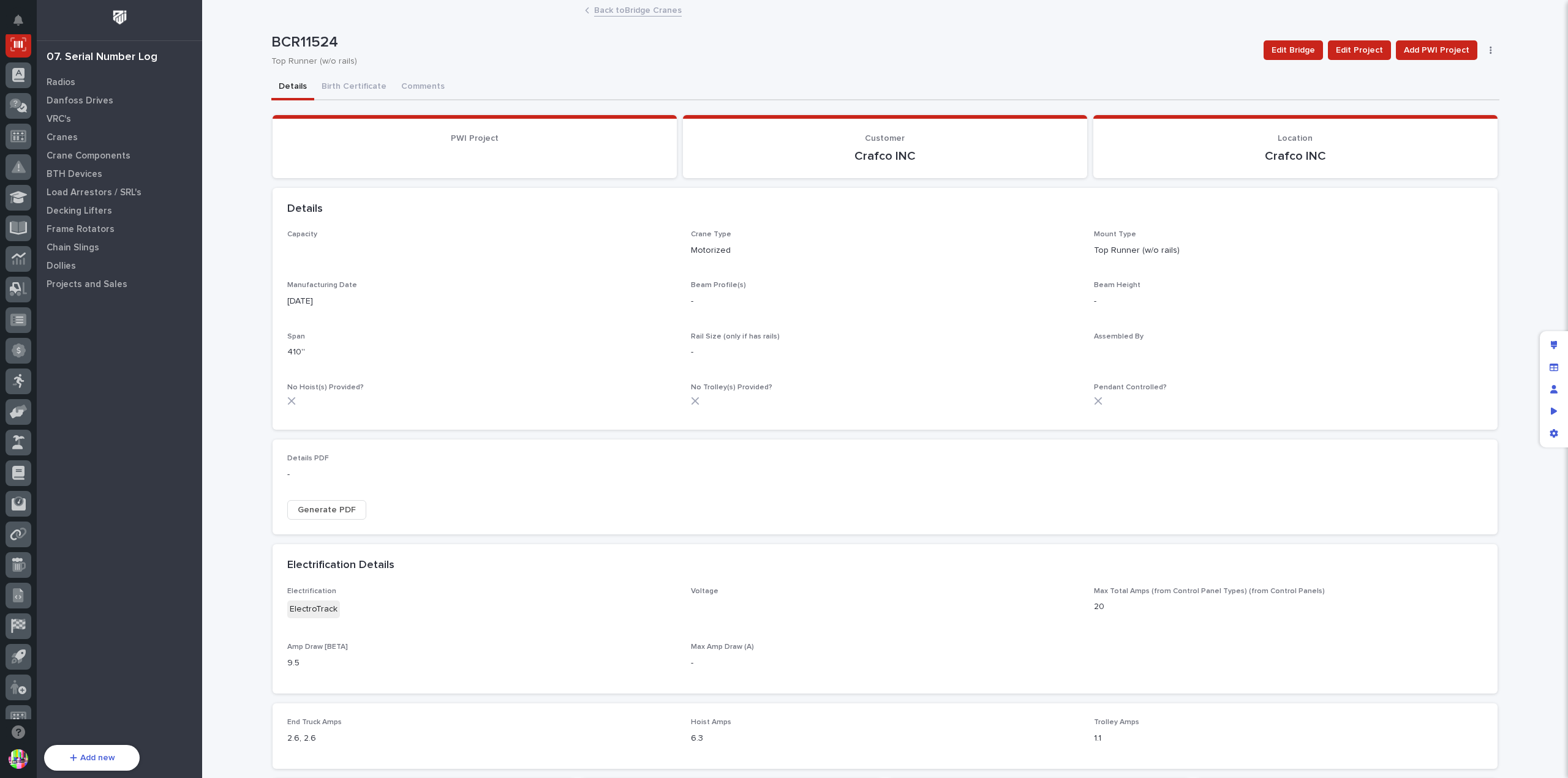
scroll to position [184, 0]
click at [362, 84] on button "Birth Certificate" at bounding box center [354, 88] width 80 height 26
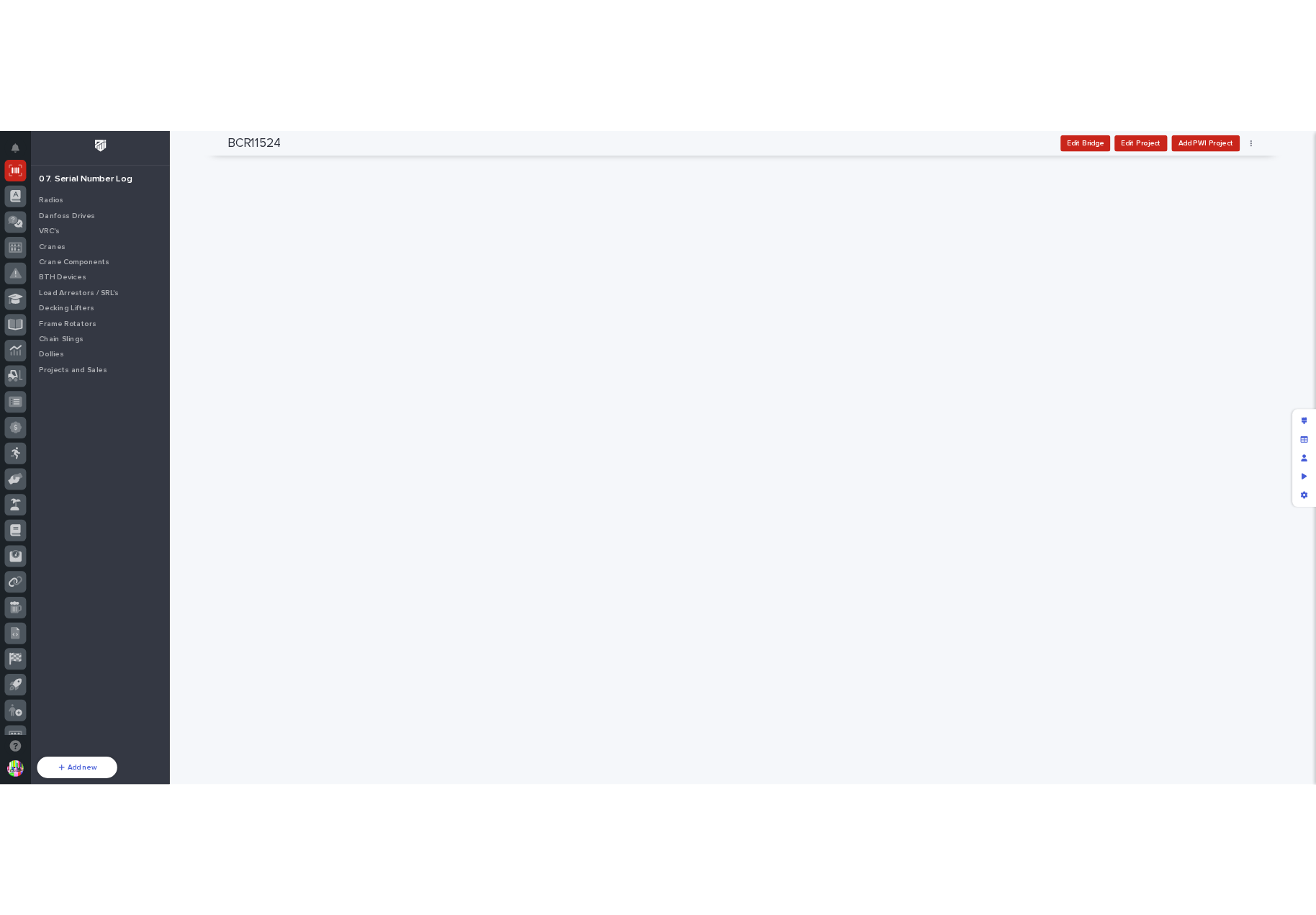
scroll to position [3816, 0]
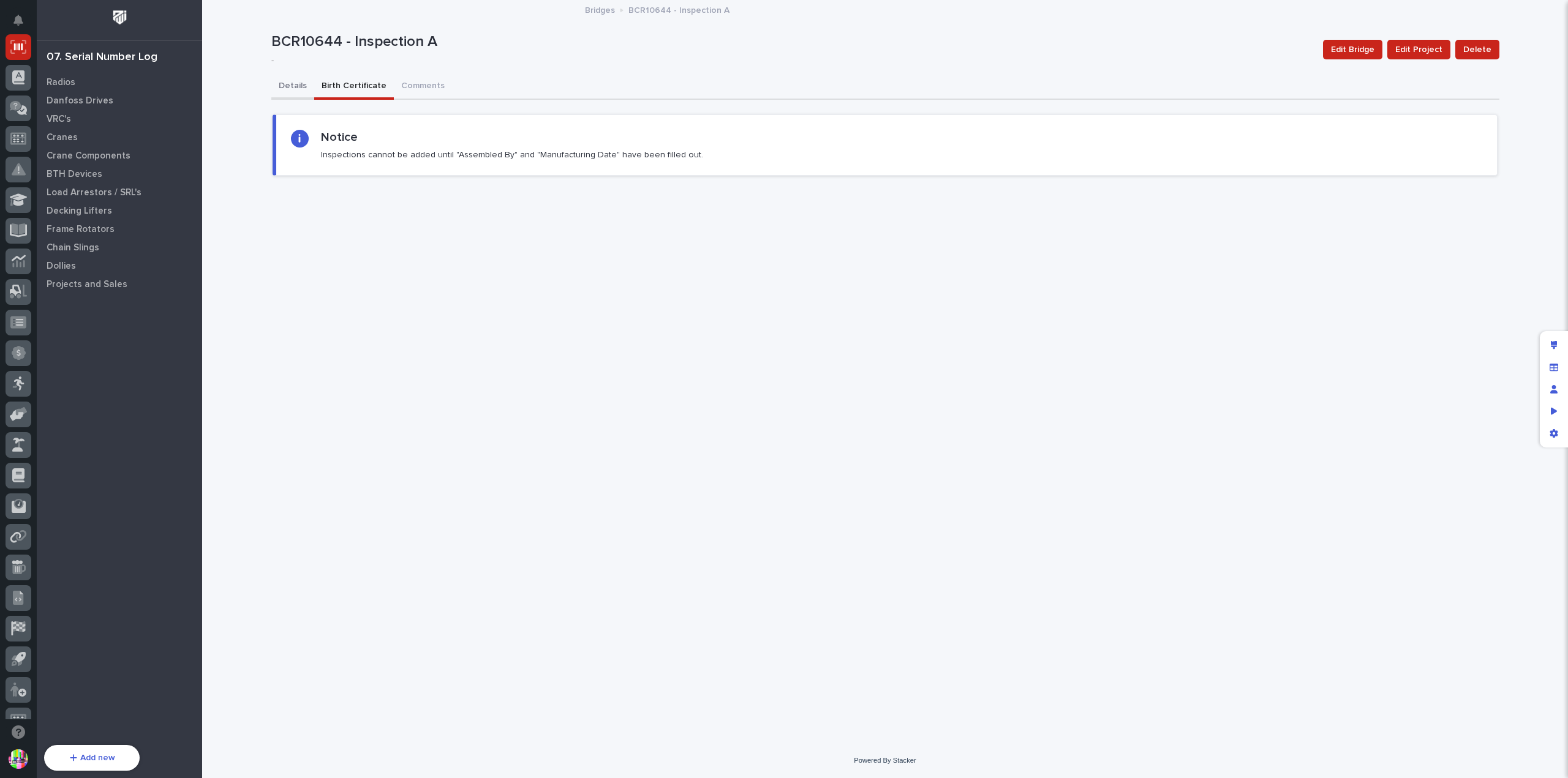
click at [291, 88] on button "Details" at bounding box center [293, 87] width 43 height 26
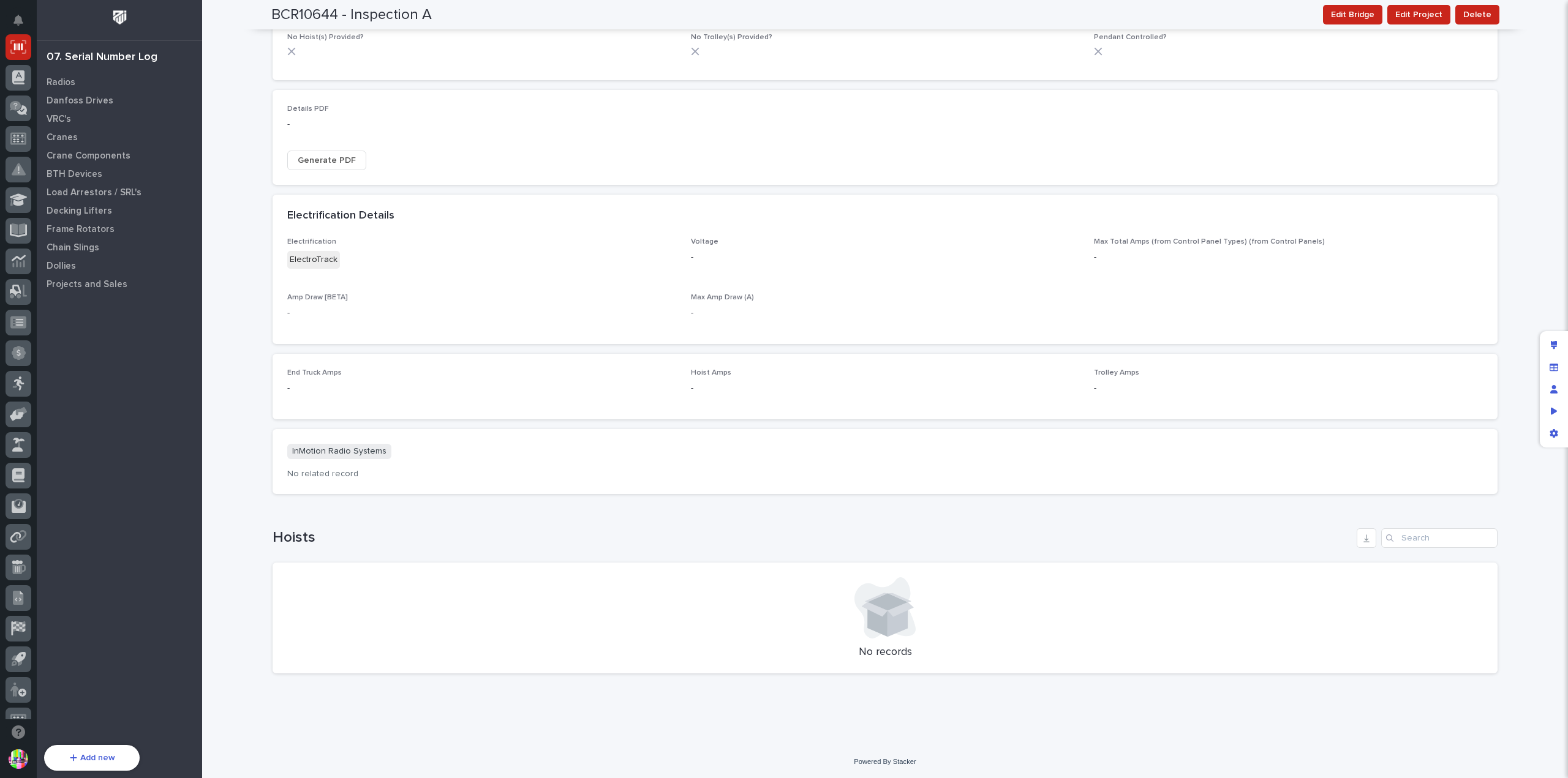
scroll to position [113, 0]
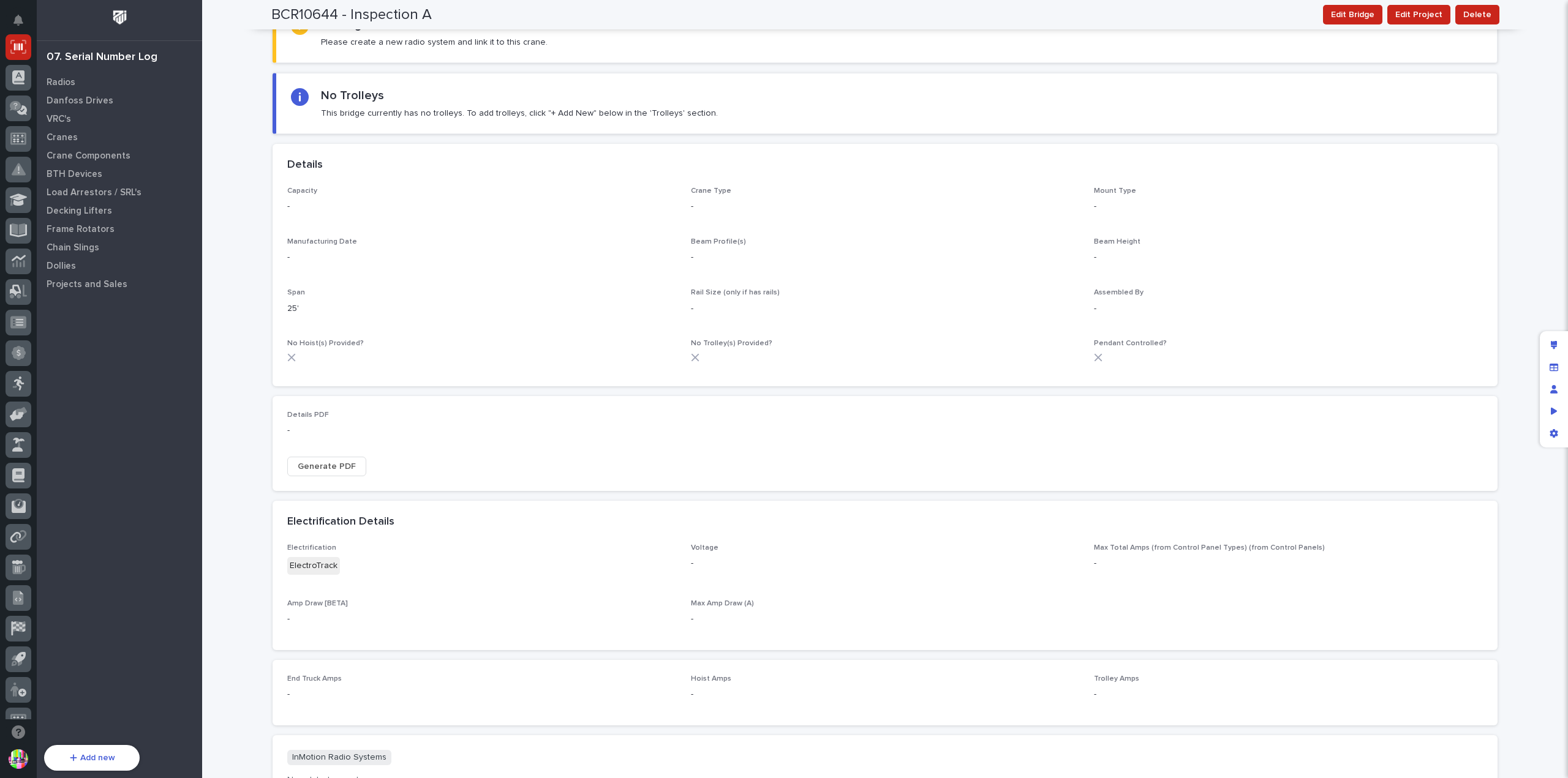
click at [303, 461] on span "Generate PDF" at bounding box center [327, 466] width 58 height 14
click at [837, 756] on link "Get in touch" at bounding box center [830, 755] width 48 height 9
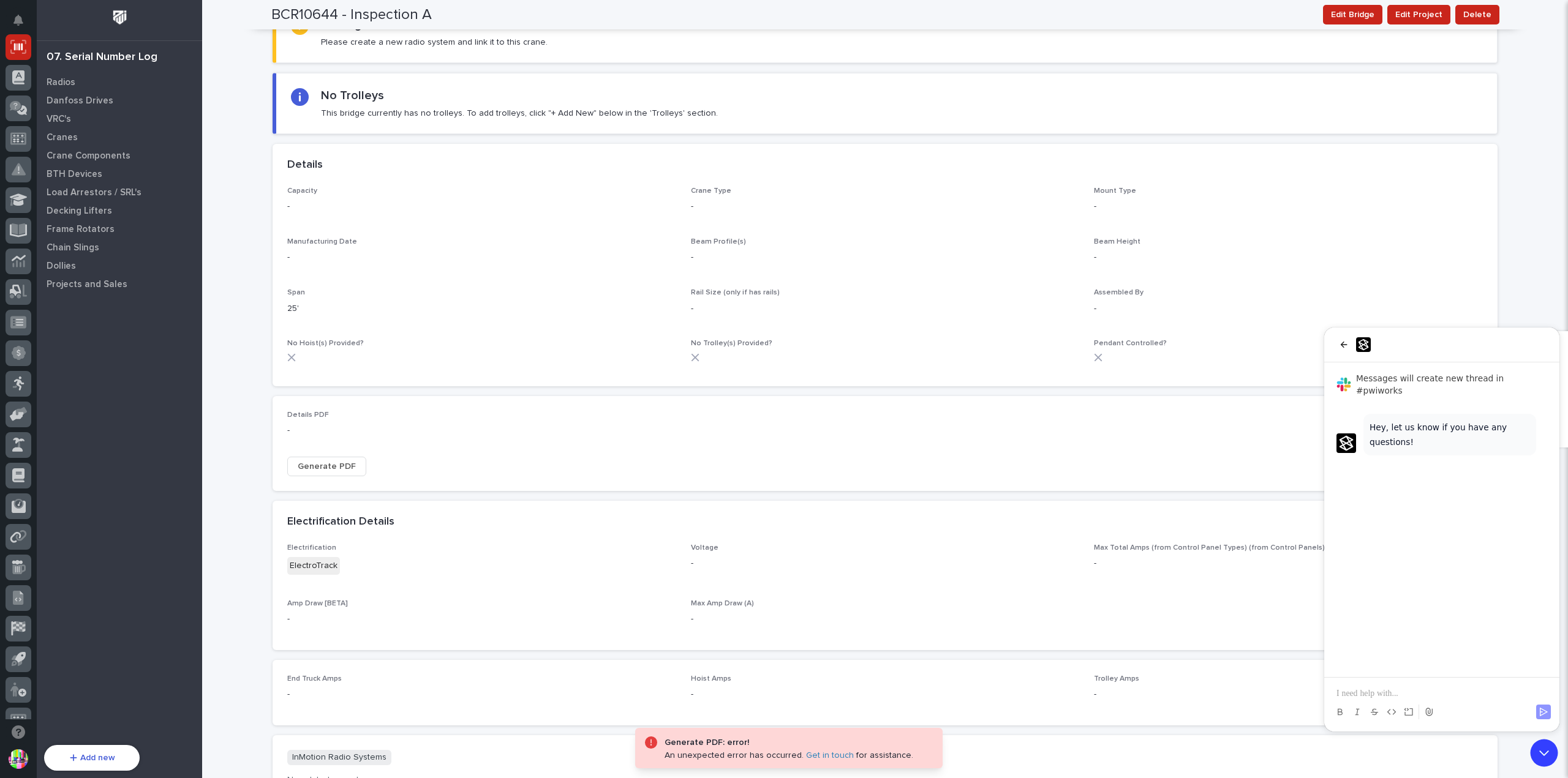
click at [609, 442] on div "Details PDF -" at bounding box center [481, 428] width 389 height 36
click at [1345, 343] on icon "back" at bounding box center [1344, 345] width 10 height 10
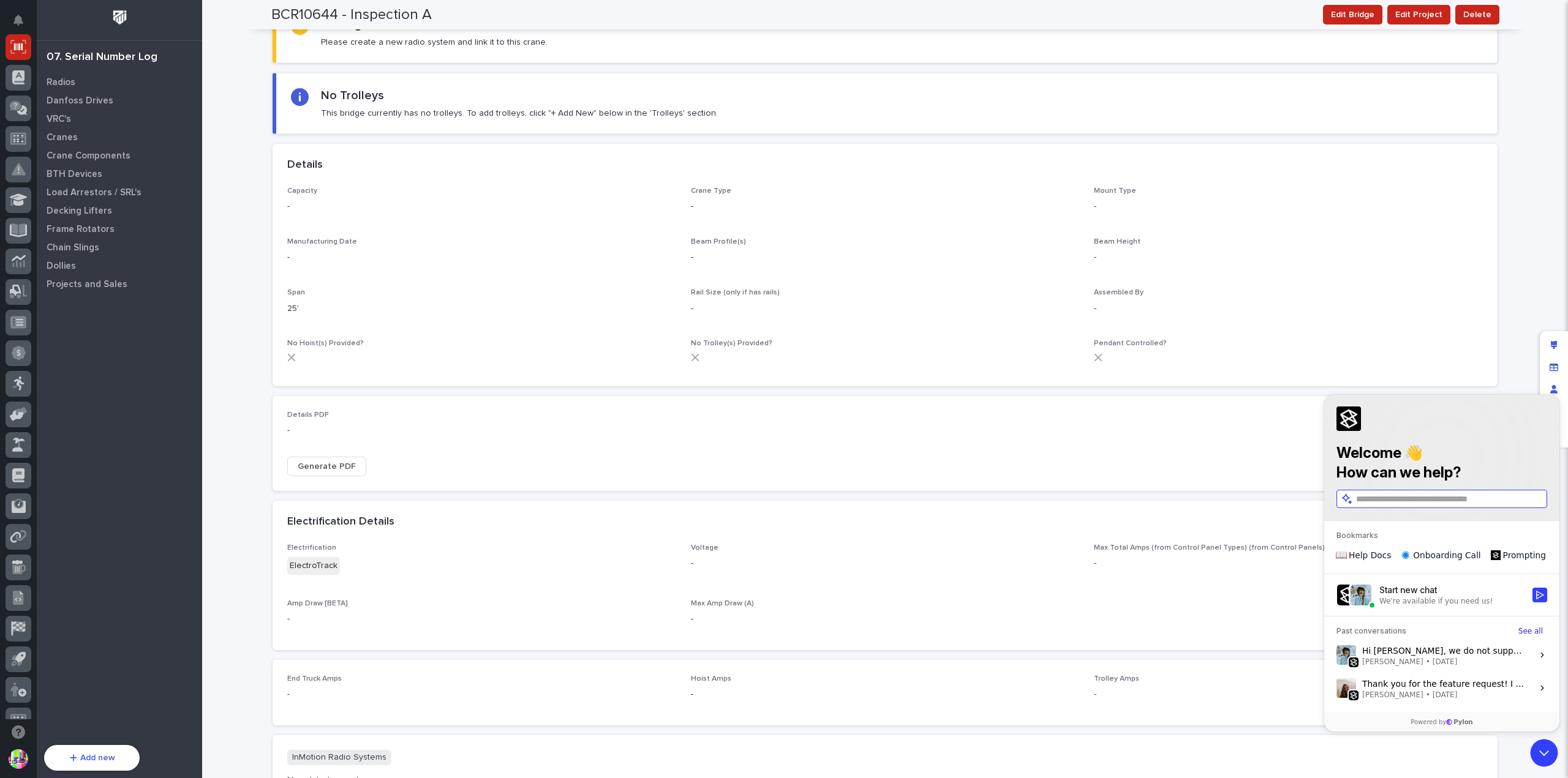
click at [1141, 456] on div "Generate PDF" at bounding box center [885, 464] width 1196 height 34
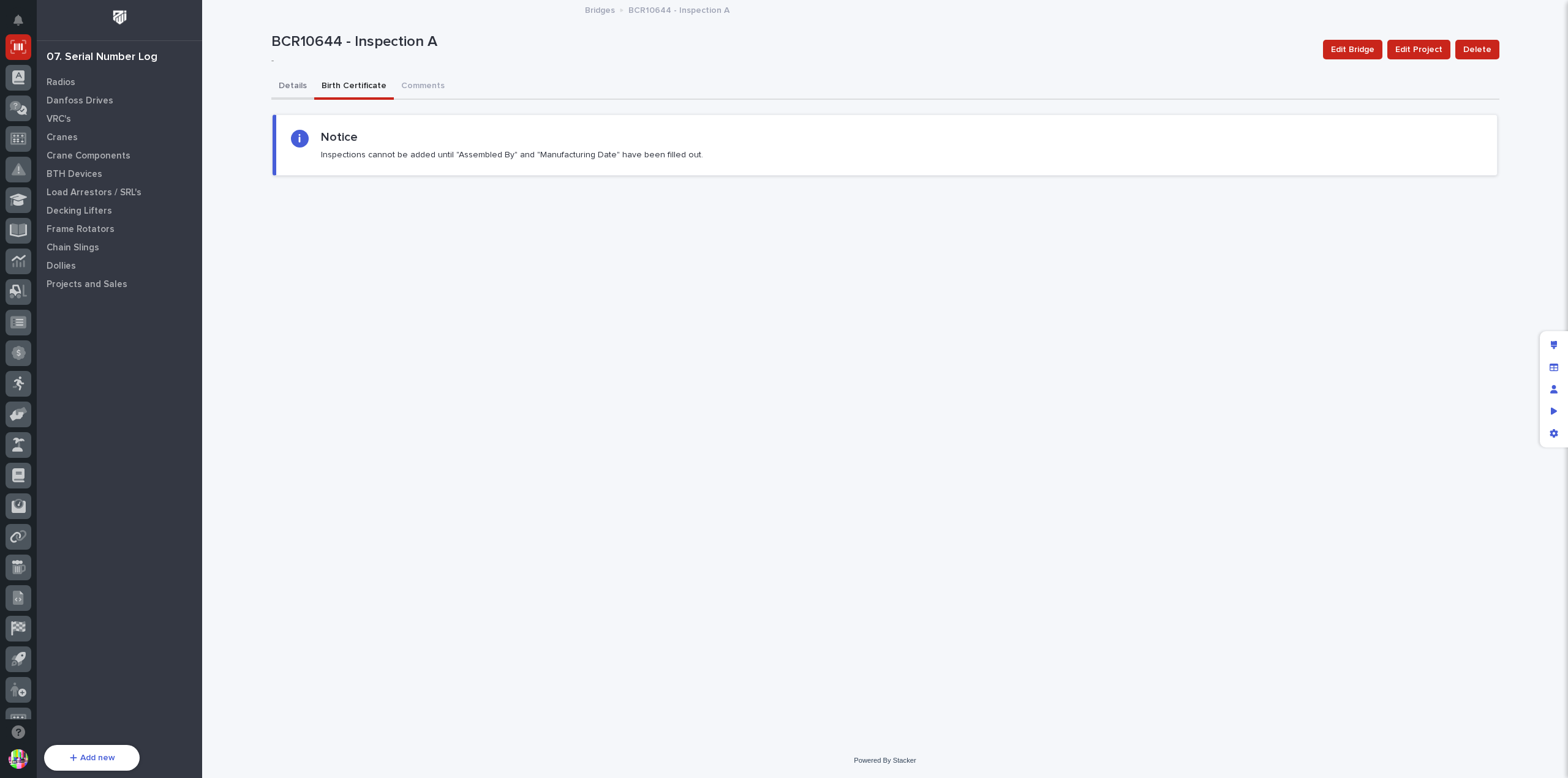
click at [297, 89] on button "Details" at bounding box center [293, 87] width 43 height 26
click at [299, 85] on button "Details" at bounding box center [293, 87] width 43 height 26
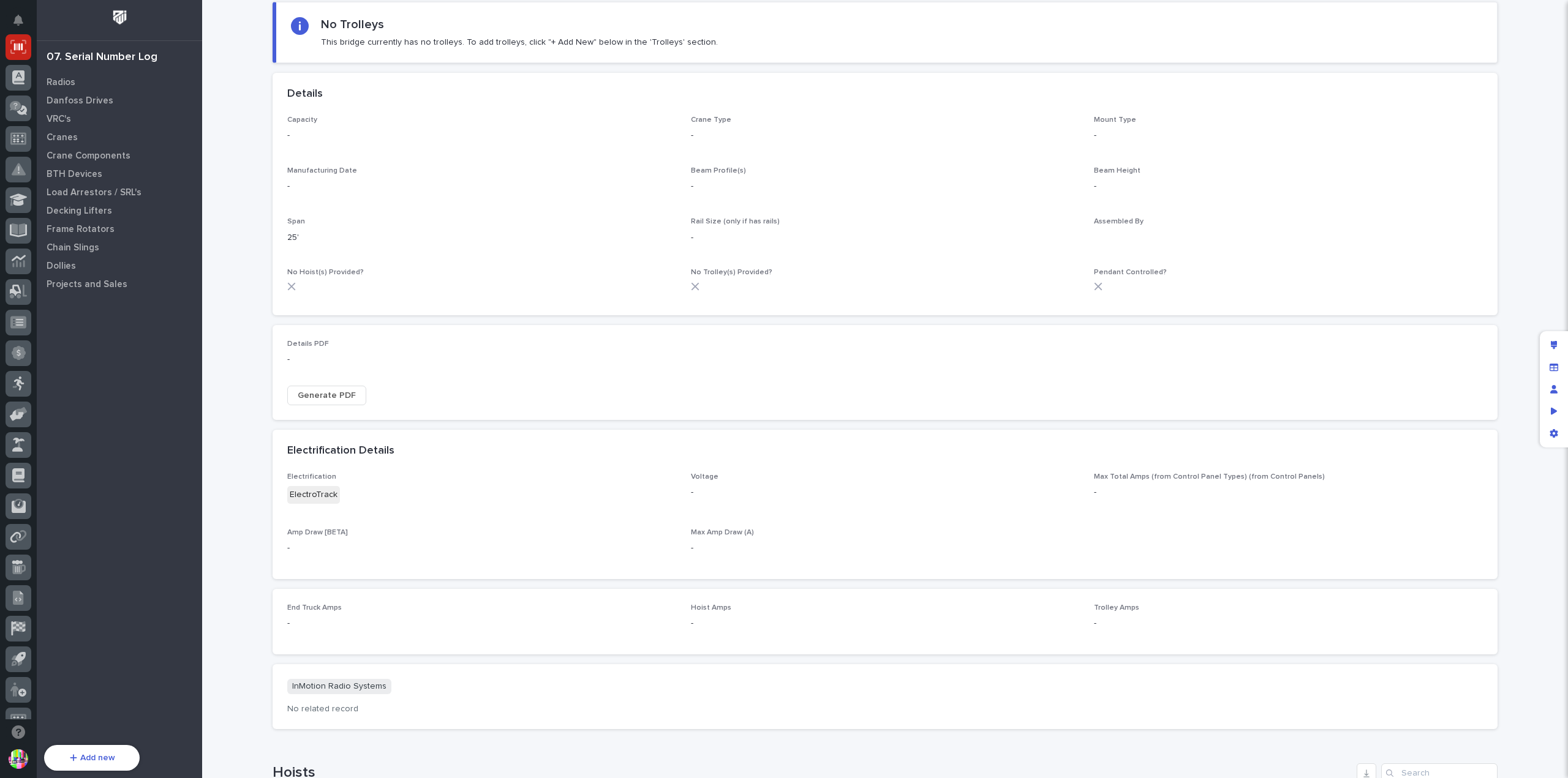
scroll to position [245, 0]
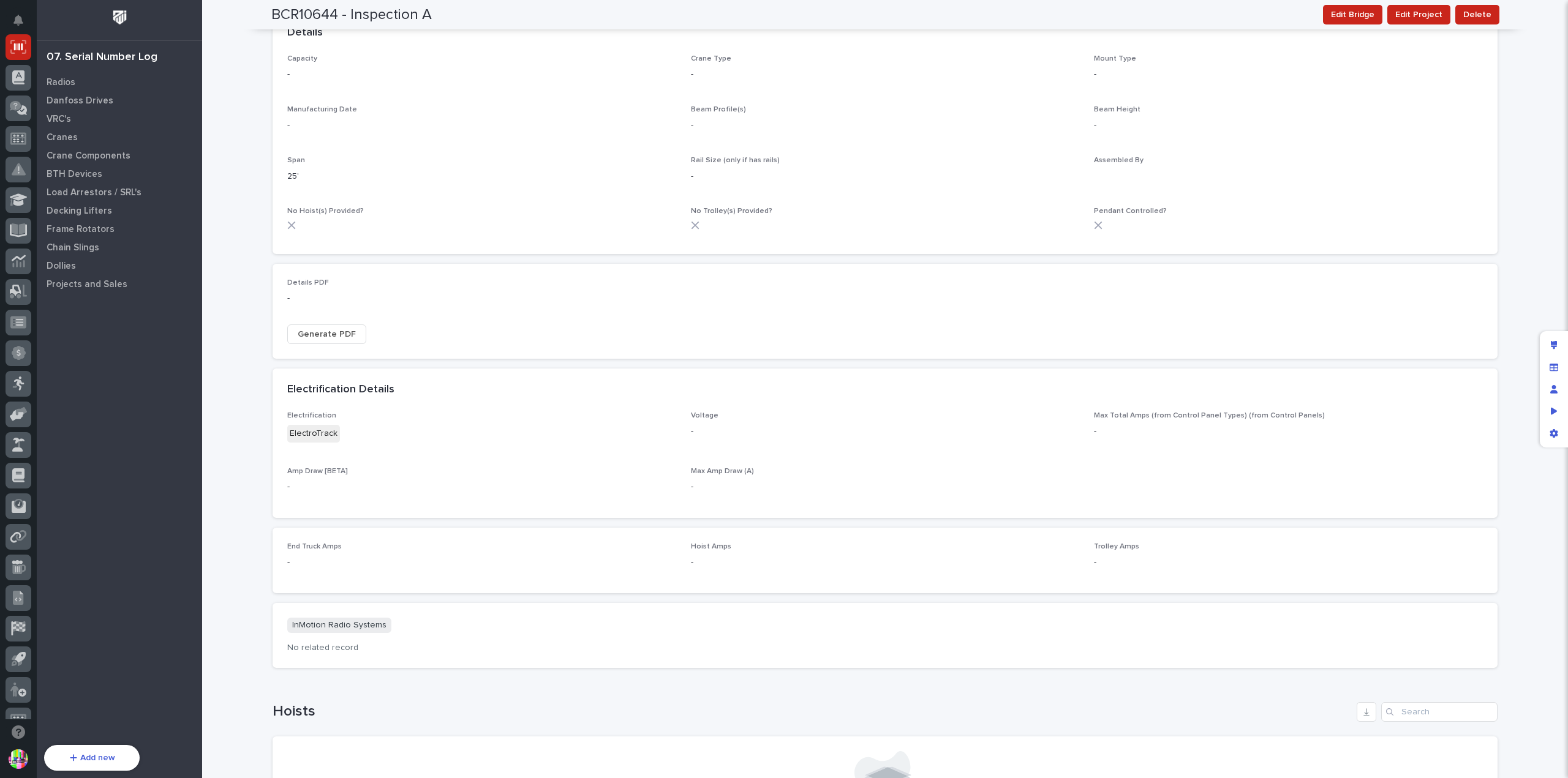
click at [339, 335] on span "Generate PDF" at bounding box center [327, 334] width 58 height 14
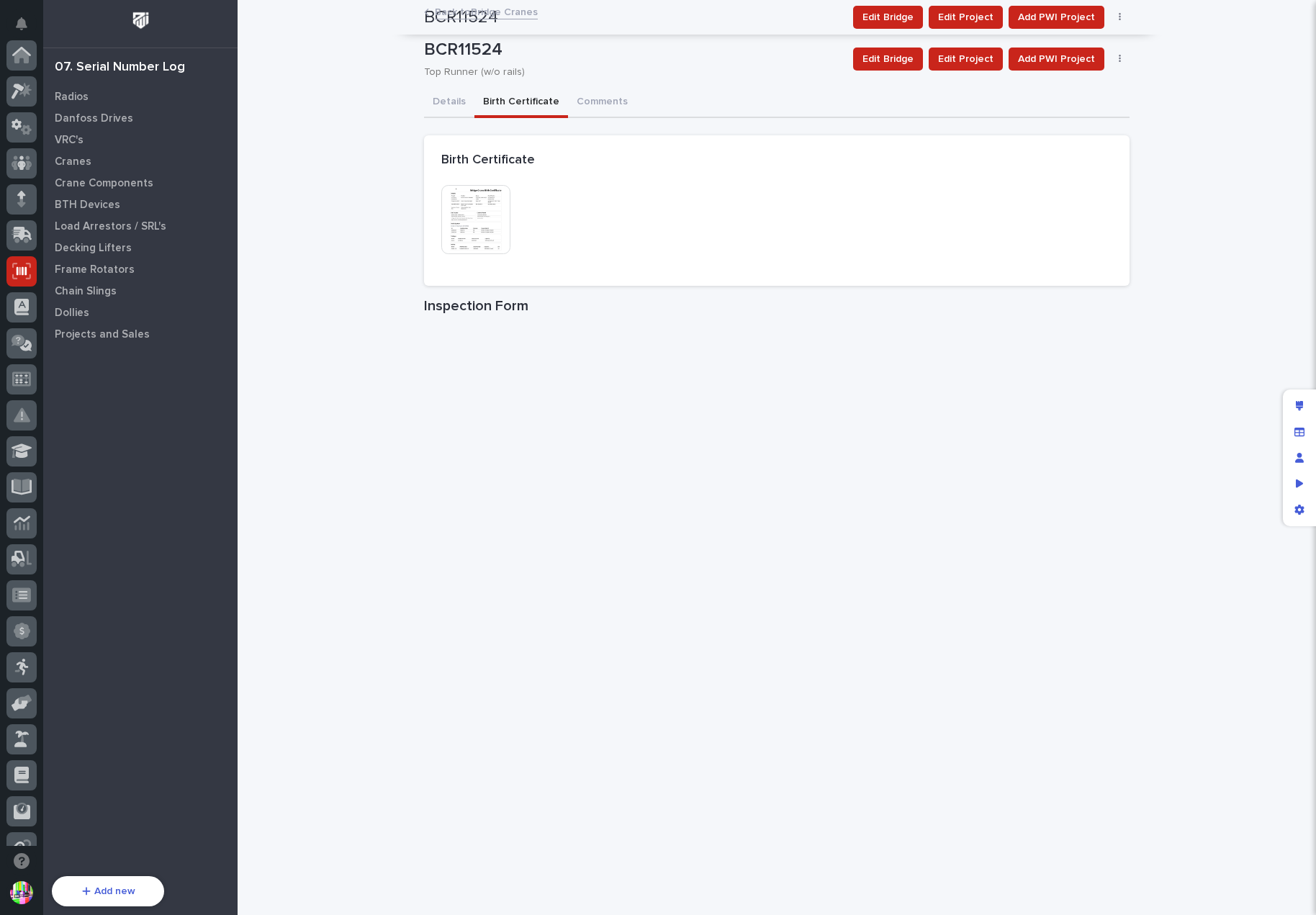
scroll to position [216, 0]
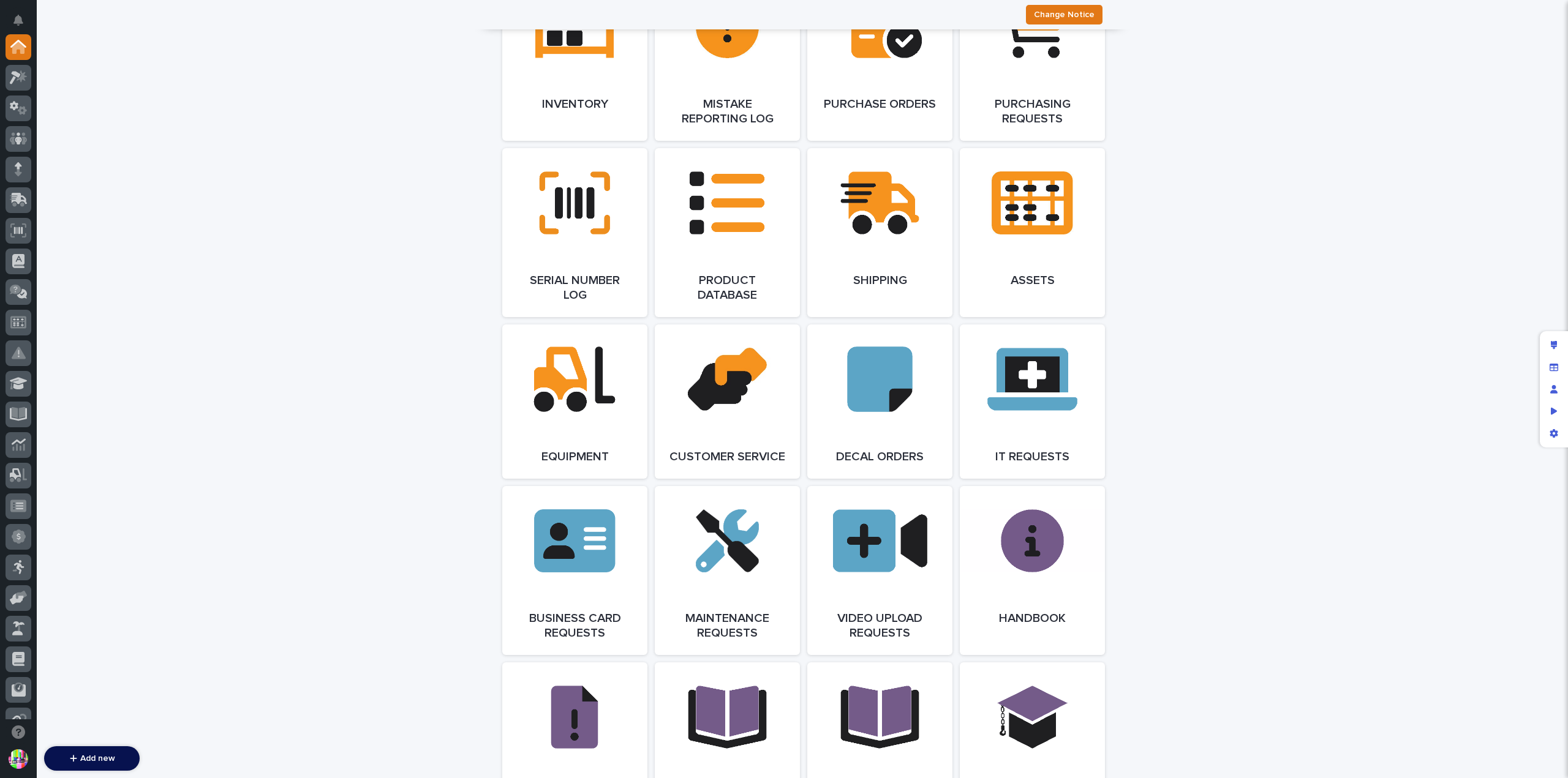
scroll to position [1530, 0]
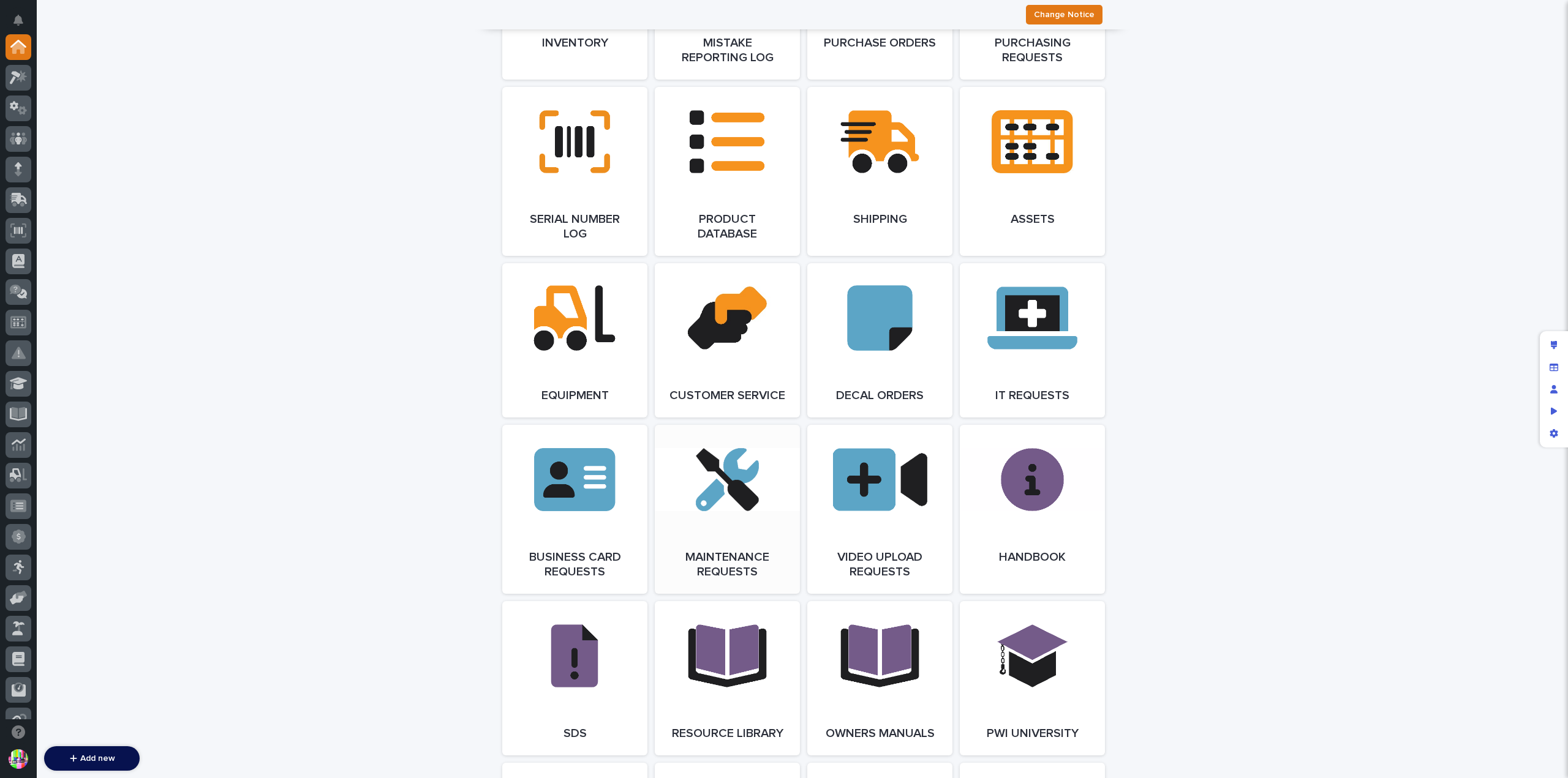
click at [735, 491] on link "Open Link" at bounding box center [727, 509] width 145 height 169
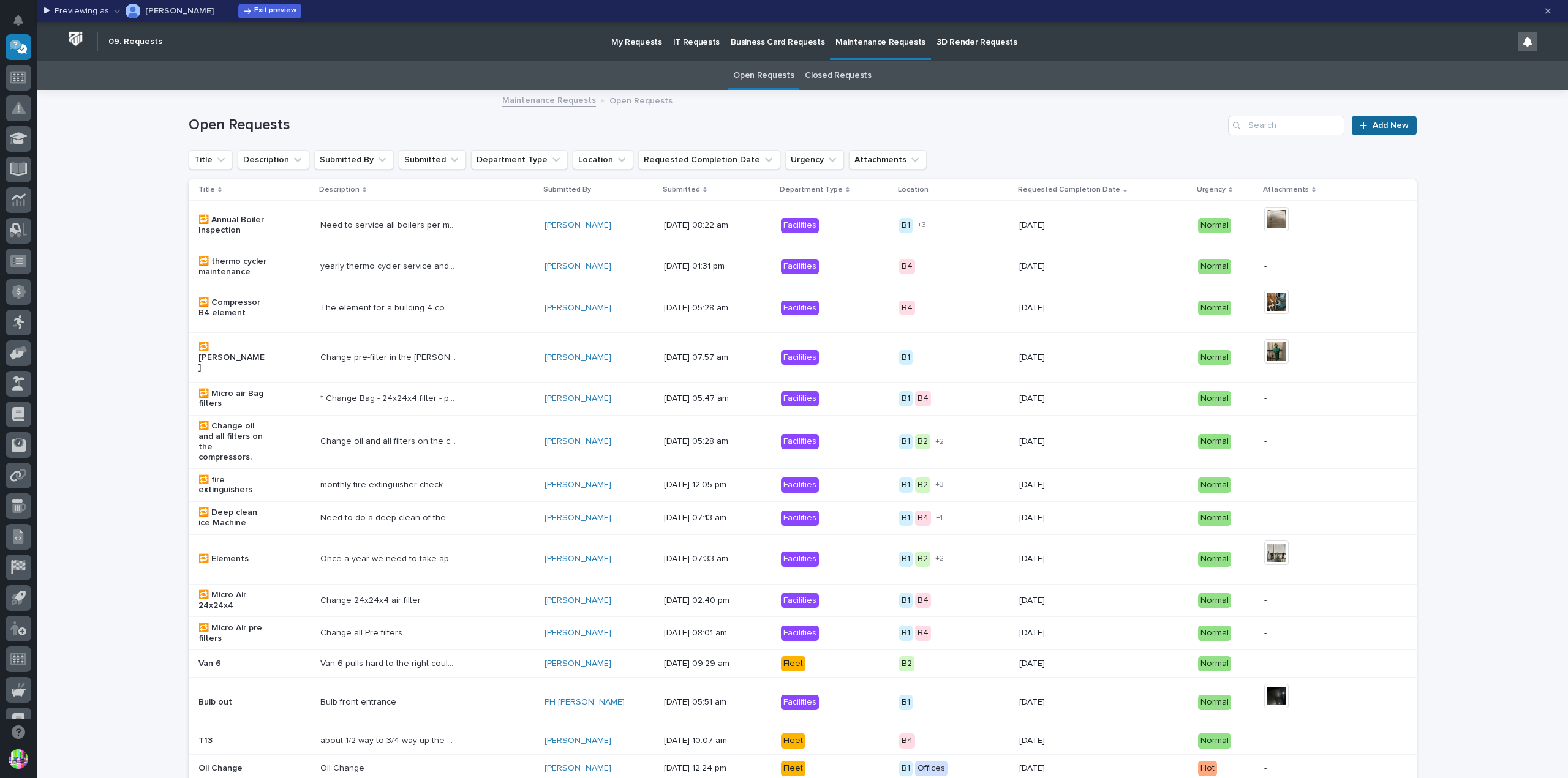
click at [1376, 125] on span "Add New" at bounding box center [1390, 125] width 36 height 9
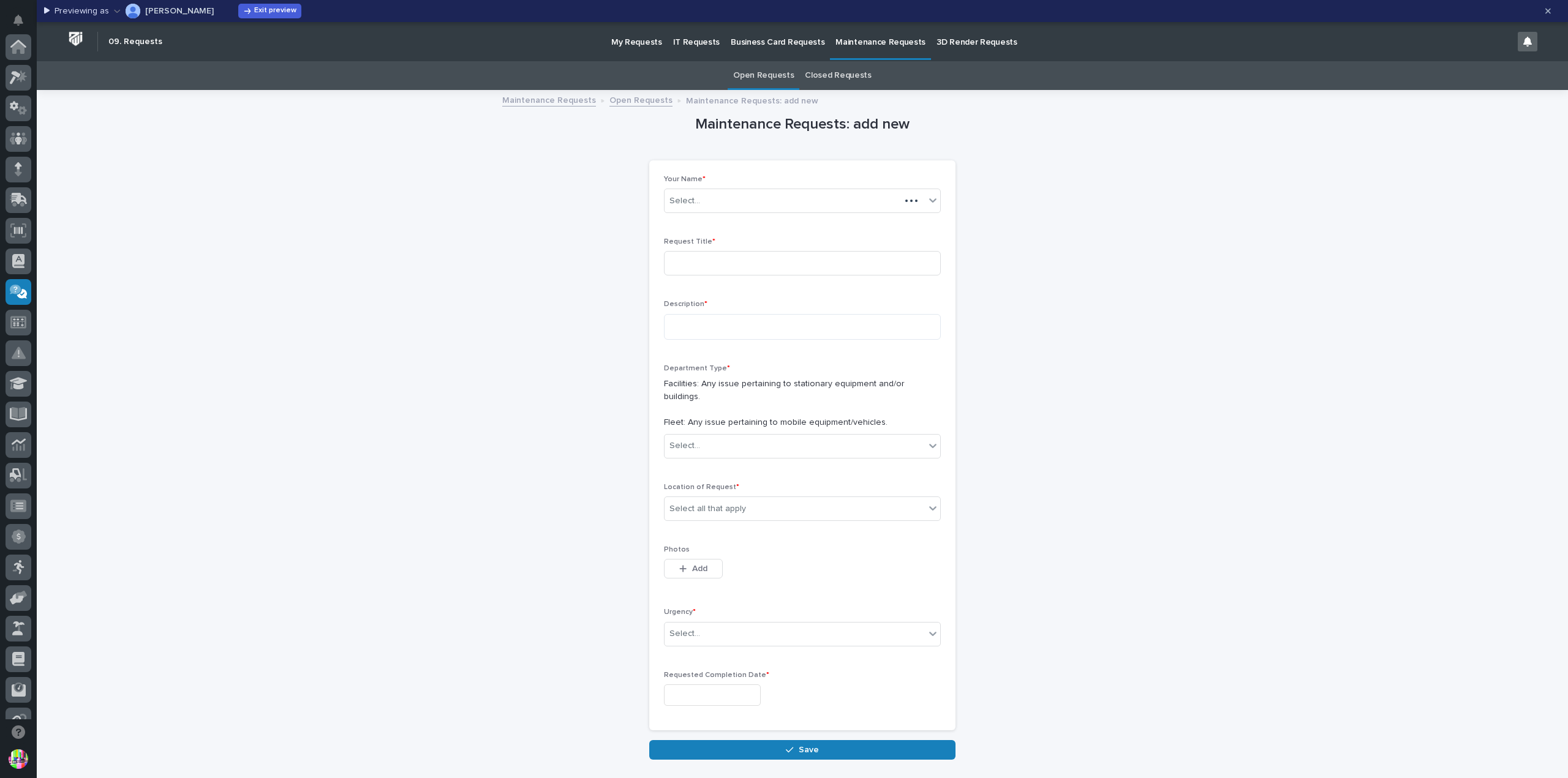
scroll to position [245, 0]
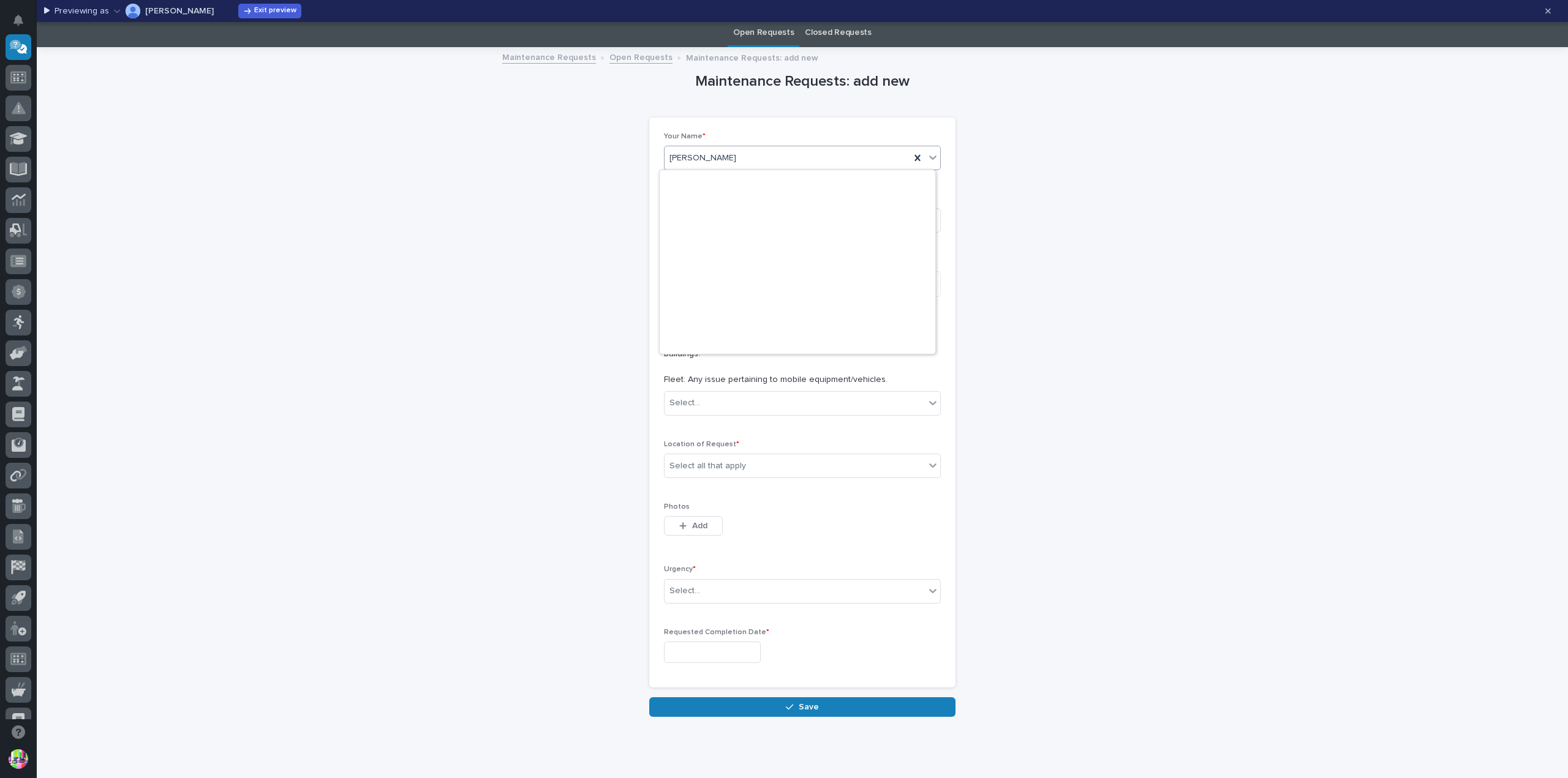
click at [728, 157] on div "Austin Beachy" at bounding box center [787, 158] width 246 height 20
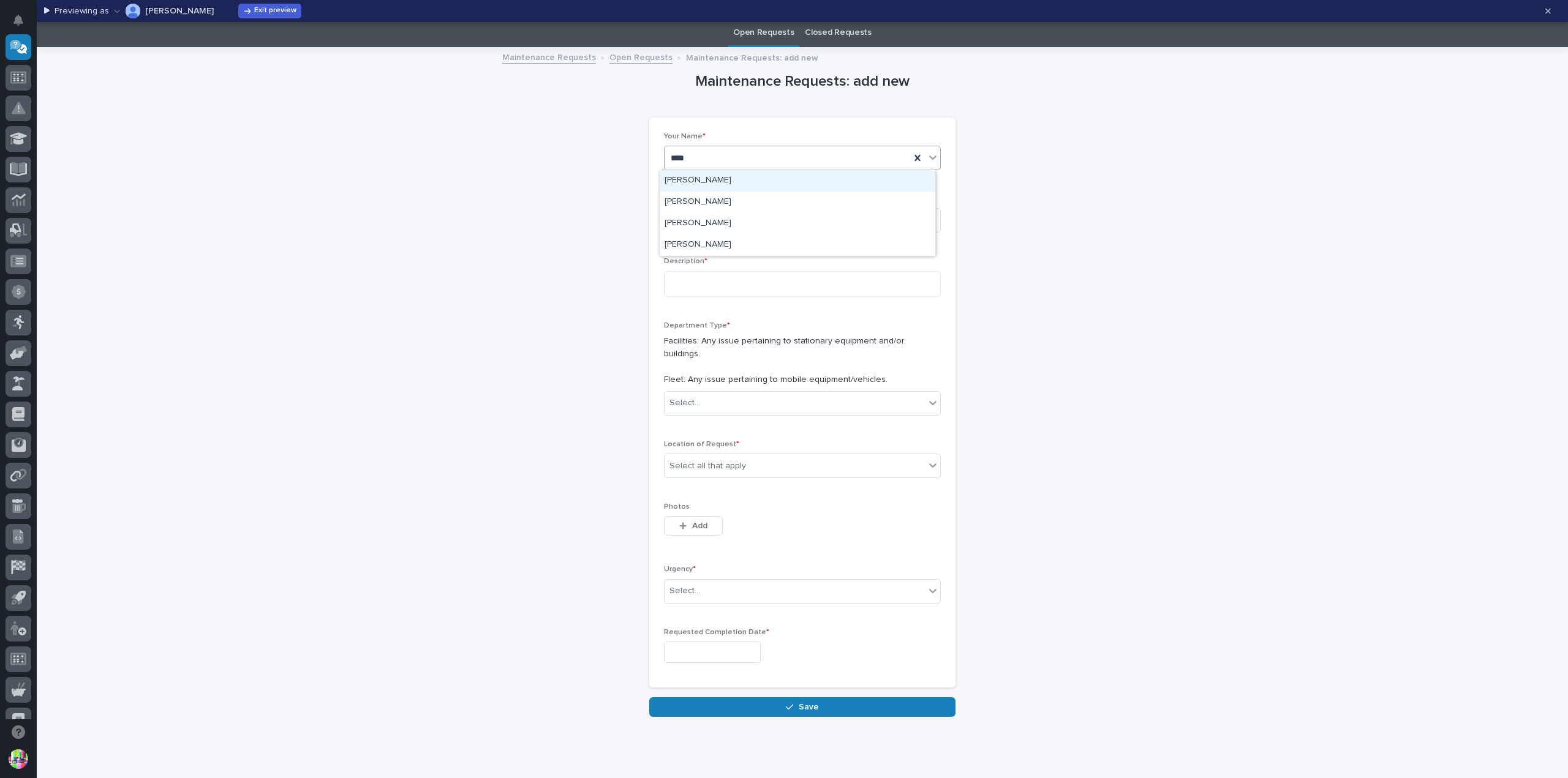
type input "*****"
click at [734, 223] on div "Jason Miller" at bounding box center [797, 223] width 275 height 22
click at [811, 217] on input at bounding box center [802, 220] width 277 height 25
click at [1443, 330] on div "Loading... Saving… Loading... Saving… Maintenance Requests: add new Loading... …" at bounding box center [802, 413] width 1531 height 730
click at [254, 9] on span "Exit preview" at bounding box center [275, 11] width 42 height 10
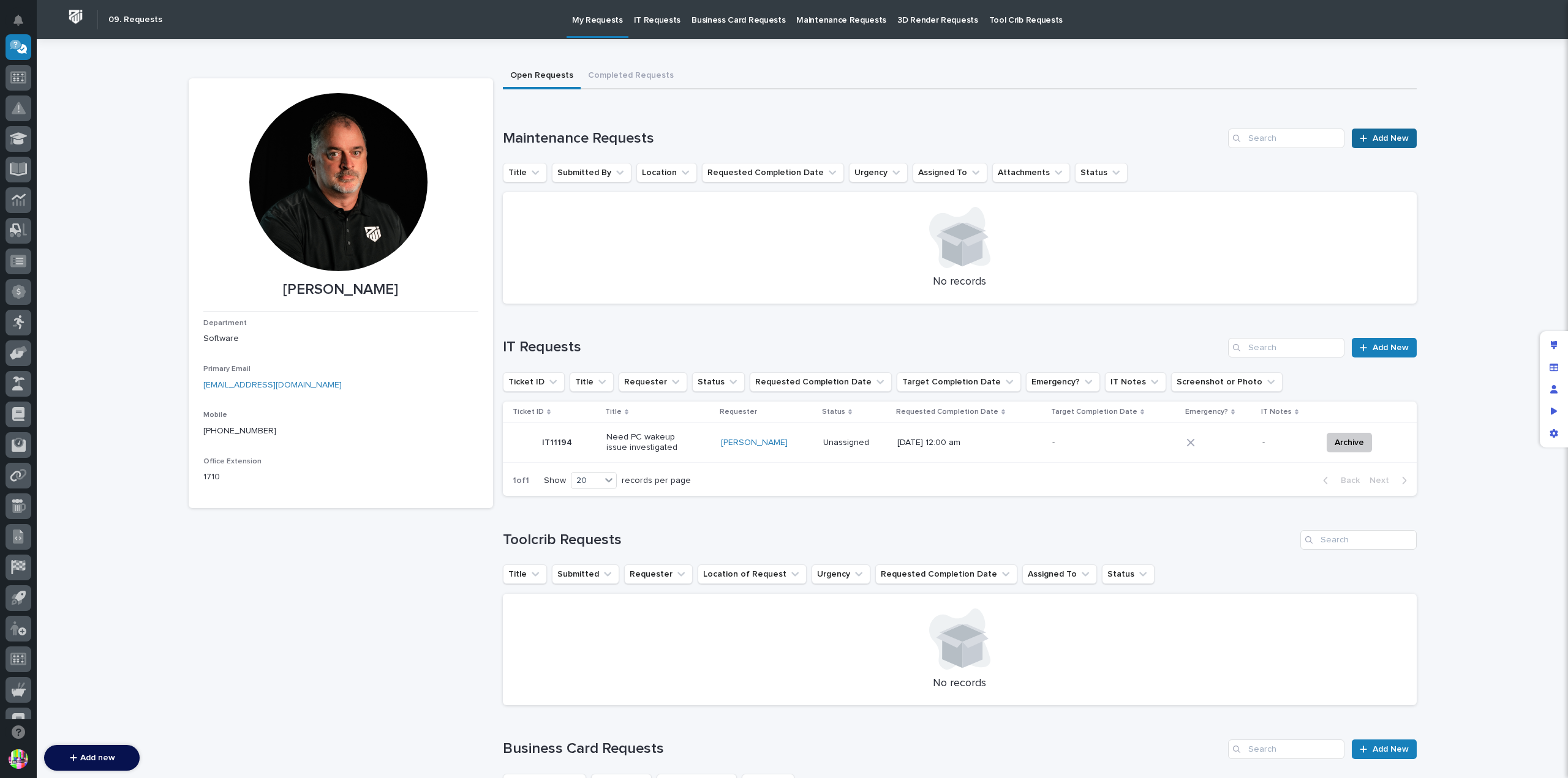
click at [1367, 140] on div at bounding box center [1365, 138] width 12 height 9
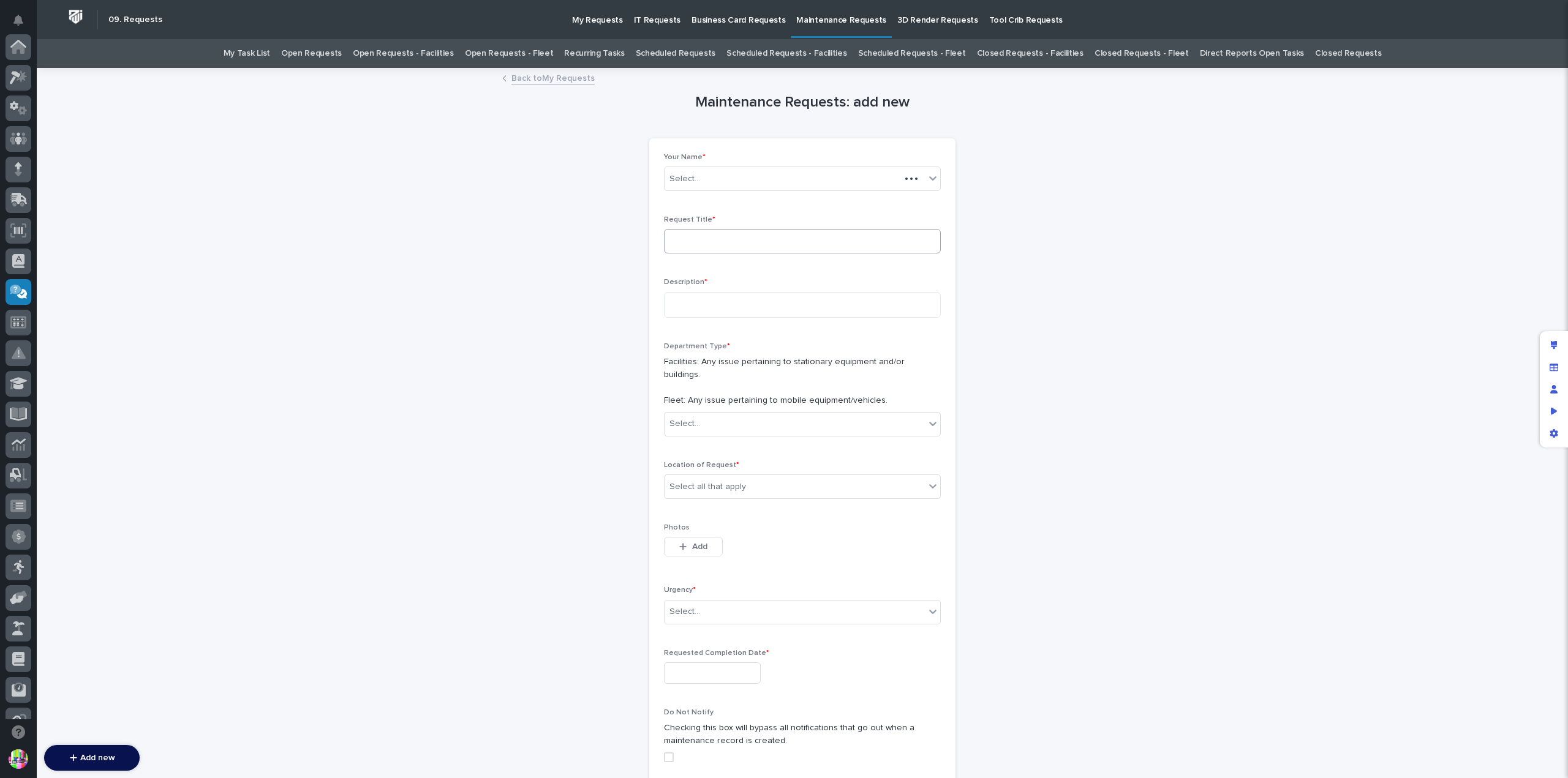
scroll to position [245, 0]
click at [810, 235] on input at bounding box center [802, 241] width 277 height 25
click at [809, 239] on input at bounding box center [802, 241] width 277 height 25
type input "Motion sensor in offices bld 4"
click at [805, 302] on textarea at bounding box center [802, 305] width 277 height 26
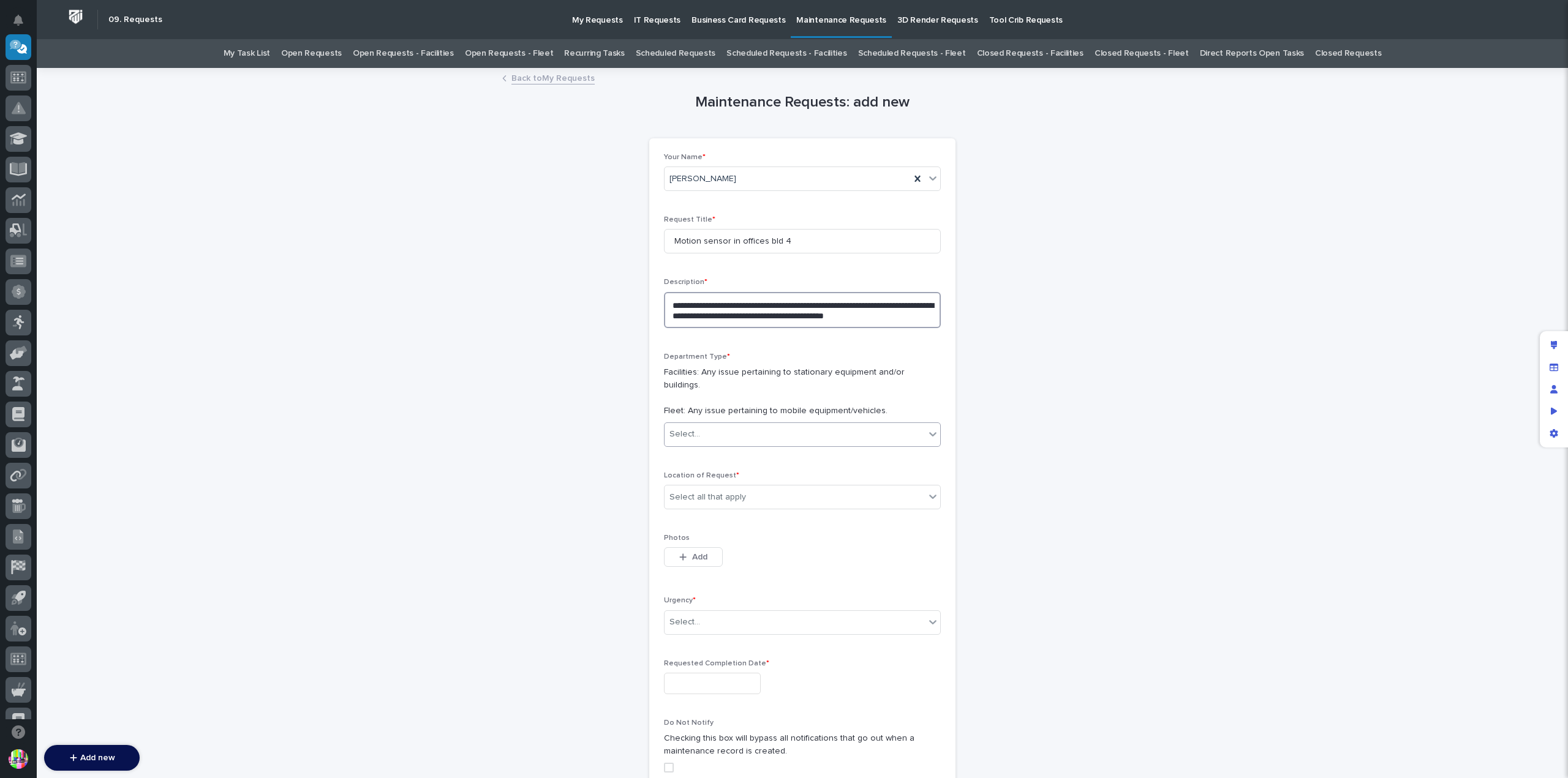
type textarea "**********"
click at [799, 425] on div "Select..." at bounding box center [794, 434] width 260 height 20
click at [778, 437] on div "Facilities" at bounding box center [797, 444] width 275 height 22
click at [770, 488] on div "Select all that apply" at bounding box center [794, 497] width 260 height 20
drag, startPoint x: 765, startPoint y: 515, endPoint x: 747, endPoint y: 570, distance: 57.9
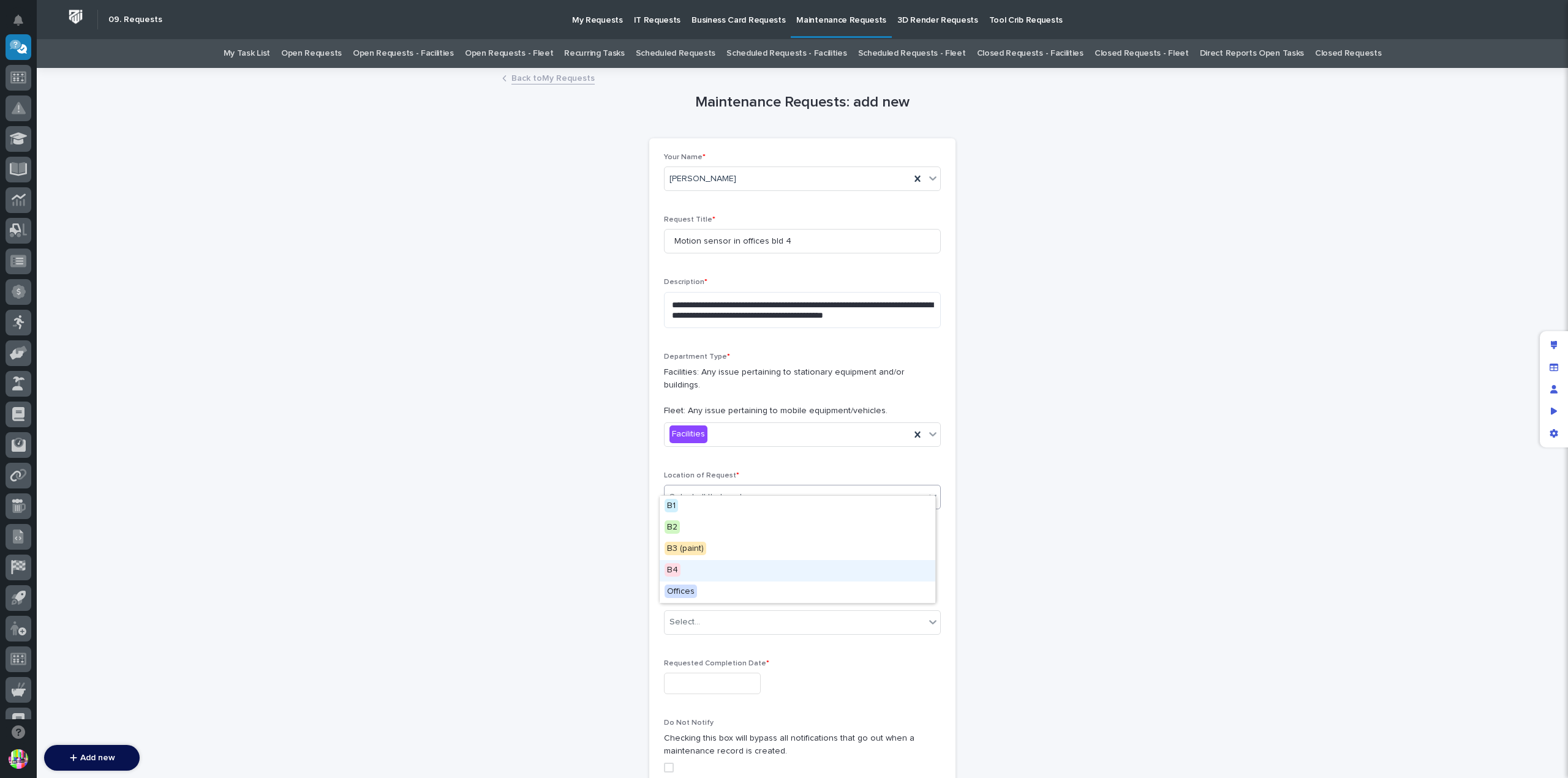
click at [747, 570] on div "B4" at bounding box center [797, 571] width 275 height 22
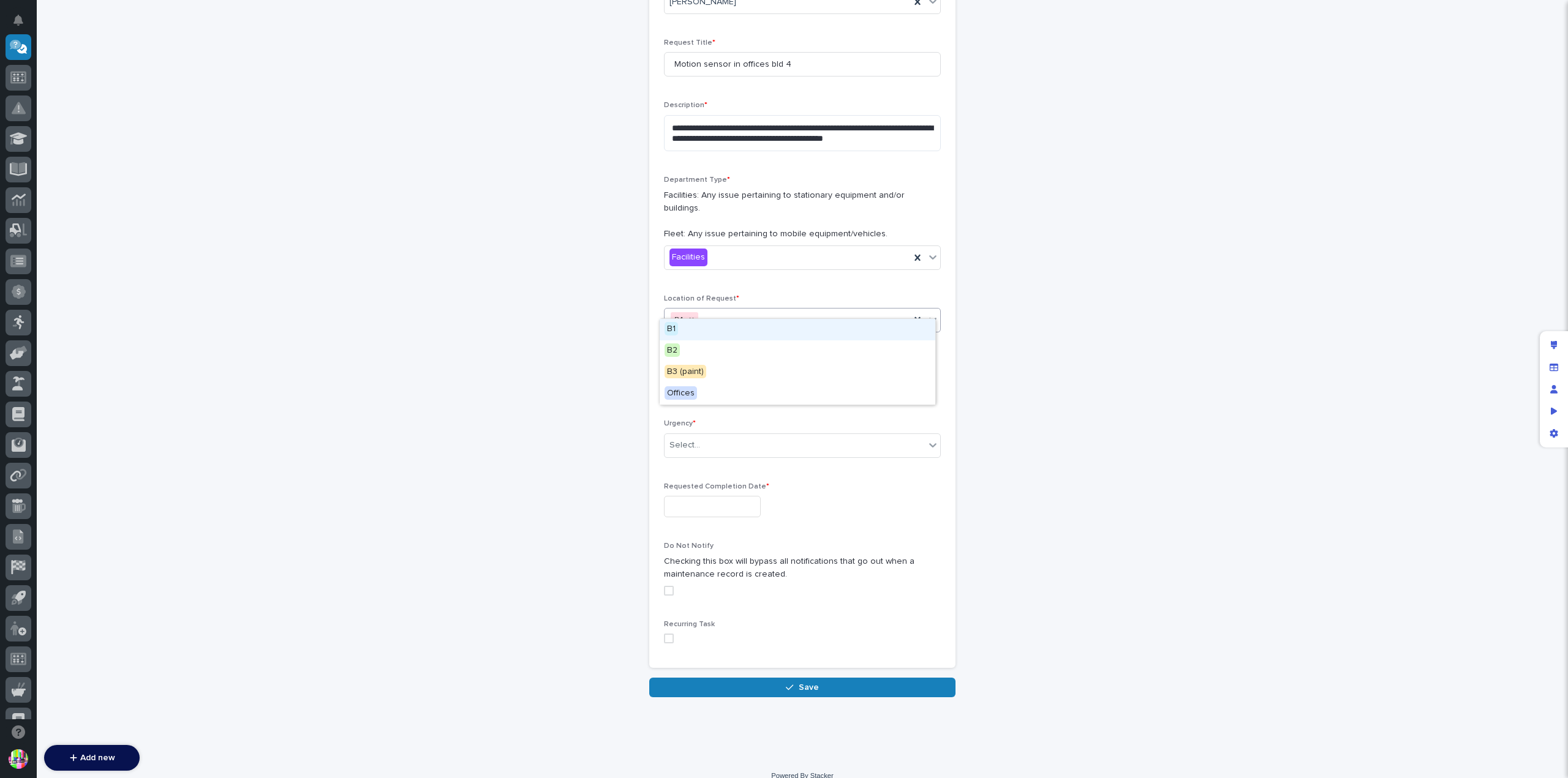
click at [806, 312] on div "B4" at bounding box center [787, 320] width 246 height 22
click at [779, 404] on div "B1 B2 B3 (paint) Offices" at bounding box center [798, 361] width 277 height 87
click at [807, 393] on div "Offices" at bounding box center [797, 393] width 275 height 22
click at [717, 436] on div "Select..." at bounding box center [794, 445] width 260 height 20
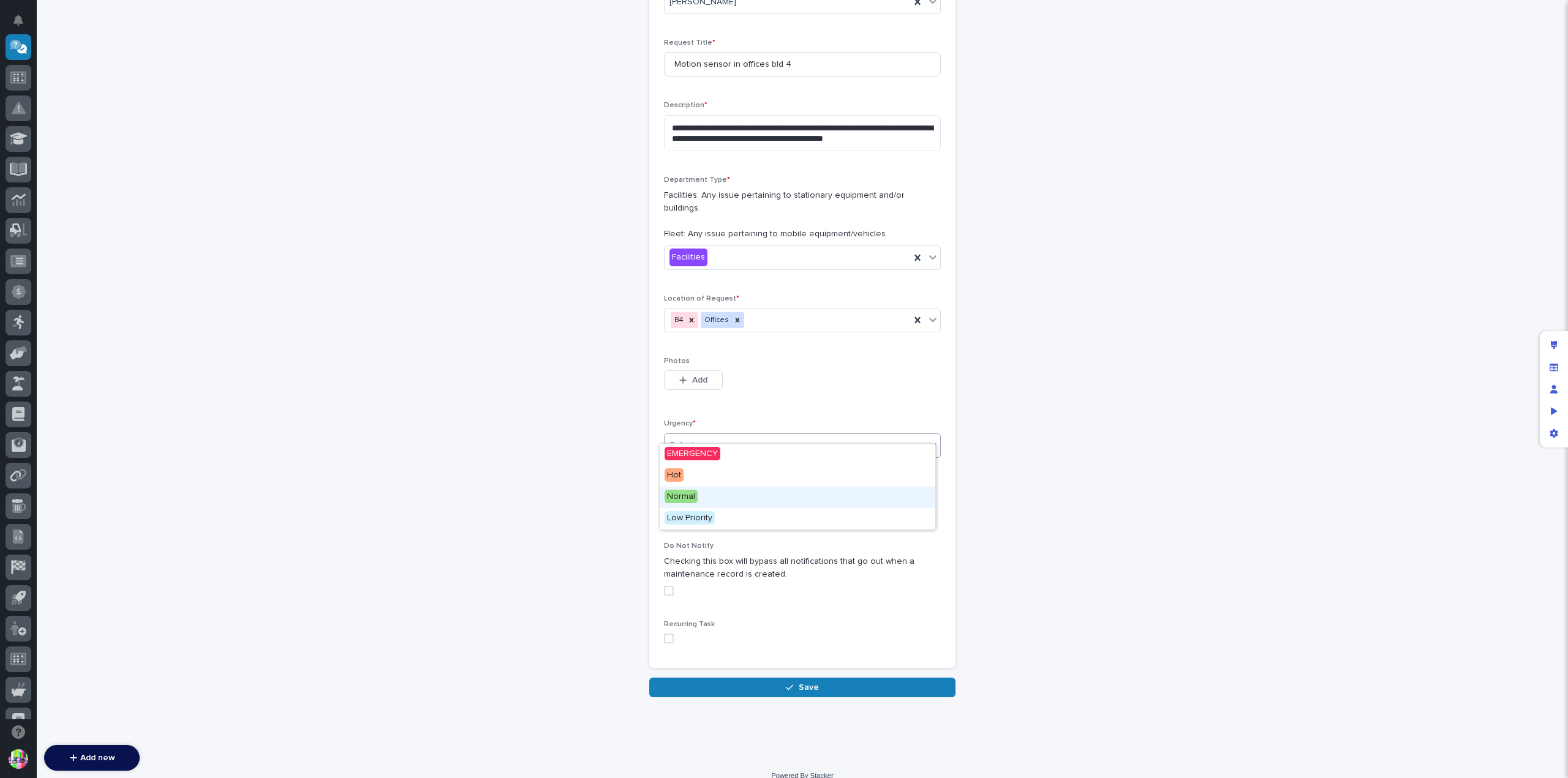
click at [719, 495] on div "Normal" at bounding box center [797, 497] width 275 height 22
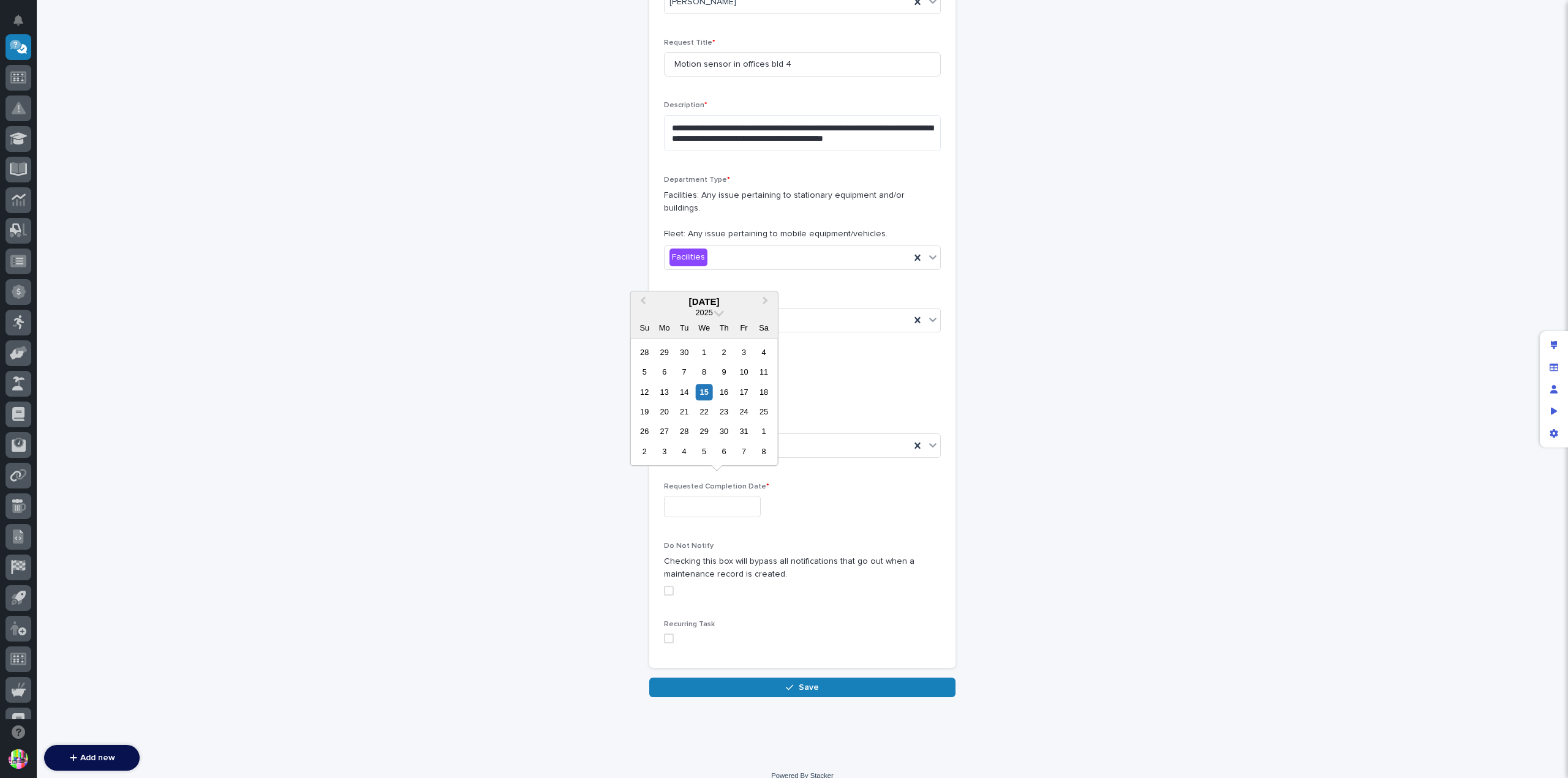
click at [758, 496] on input "text" at bounding box center [712, 506] width 97 height 22
click at [738, 393] on div "17" at bounding box center [743, 392] width 17 height 17
type input "**********"
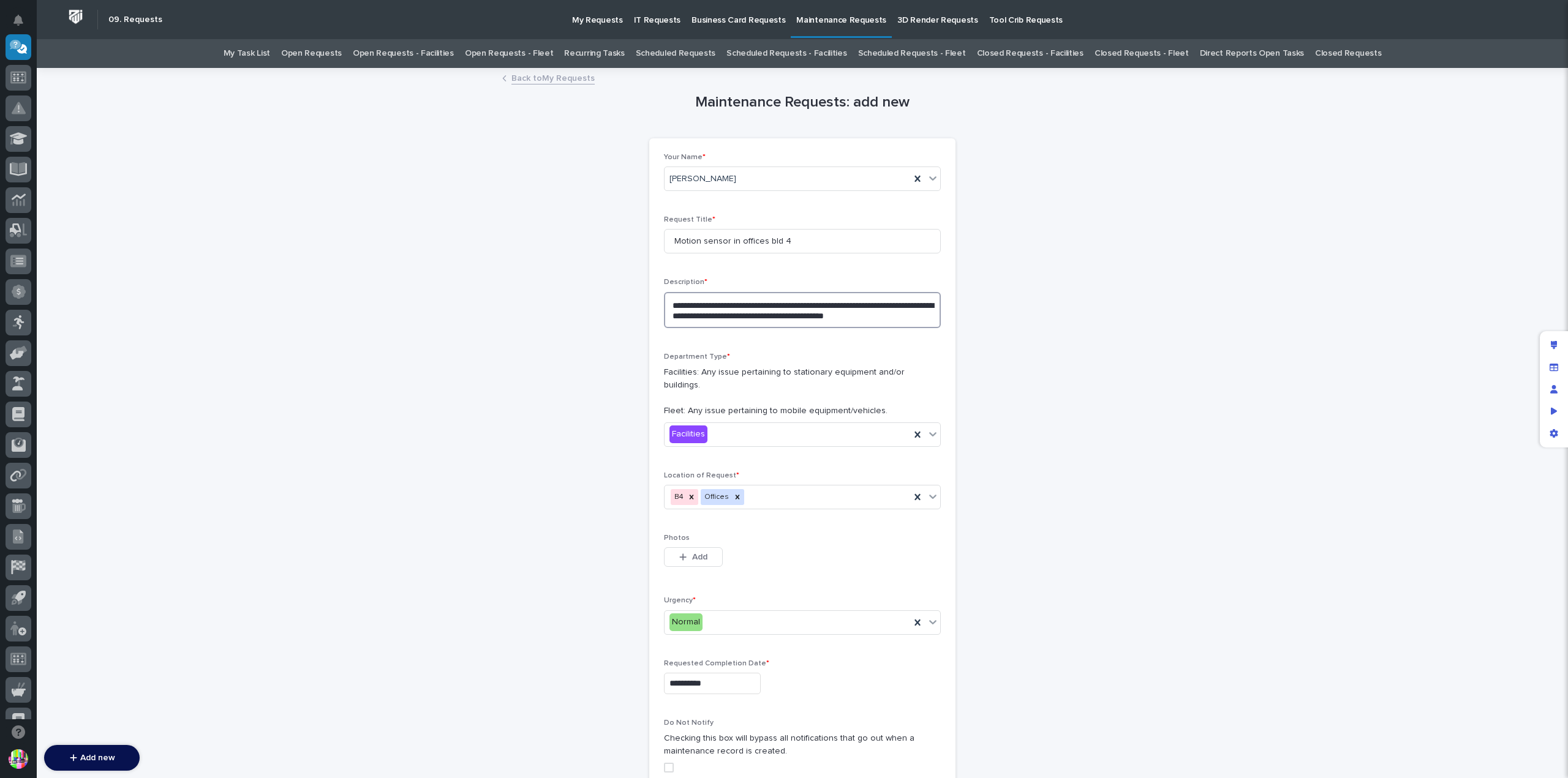
click at [912, 317] on textarea "**********" at bounding box center [802, 310] width 277 height 36
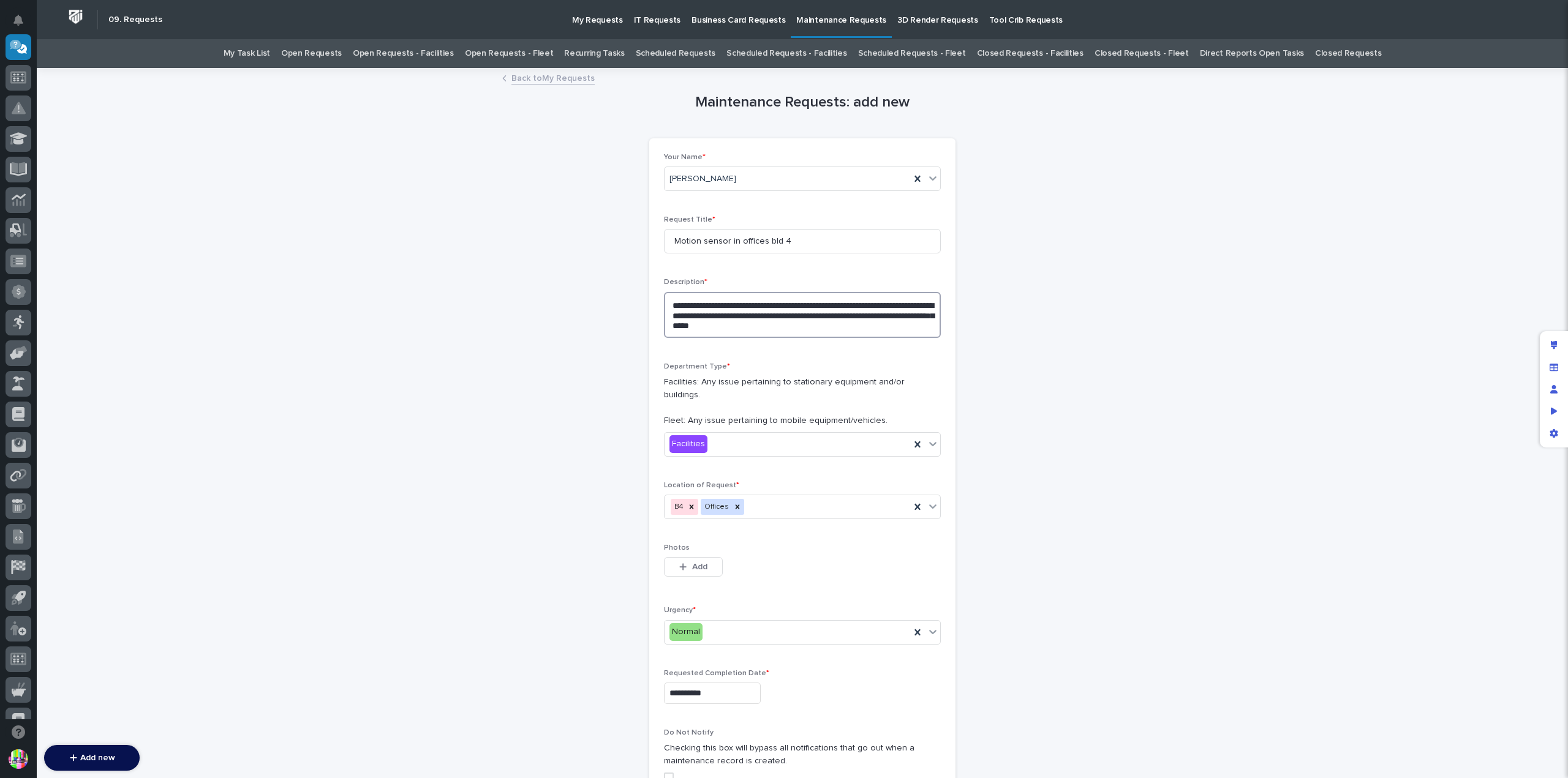
scroll to position [187, 0]
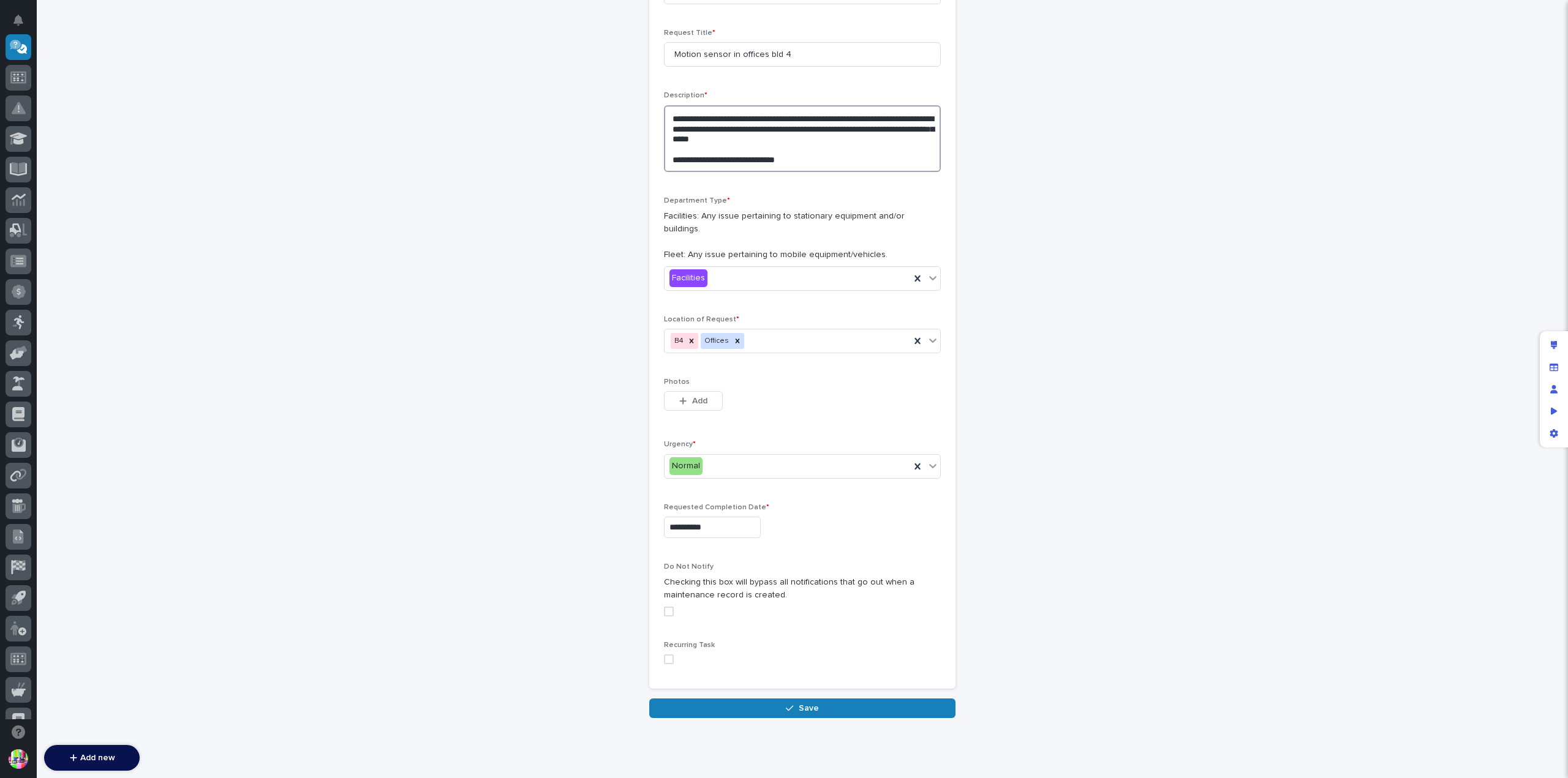
drag, startPoint x: 685, startPoint y: 160, endPoint x: 678, endPoint y: 160, distance: 7.0
click at [678, 160] on textarea "**********" at bounding box center [802, 139] width 277 height 67
drag, startPoint x: 691, startPoint y: 158, endPoint x: 672, endPoint y: 157, distance: 19.0
click at [672, 157] on textarea "**********" at bounding box center [802, 139] width 277 height 67
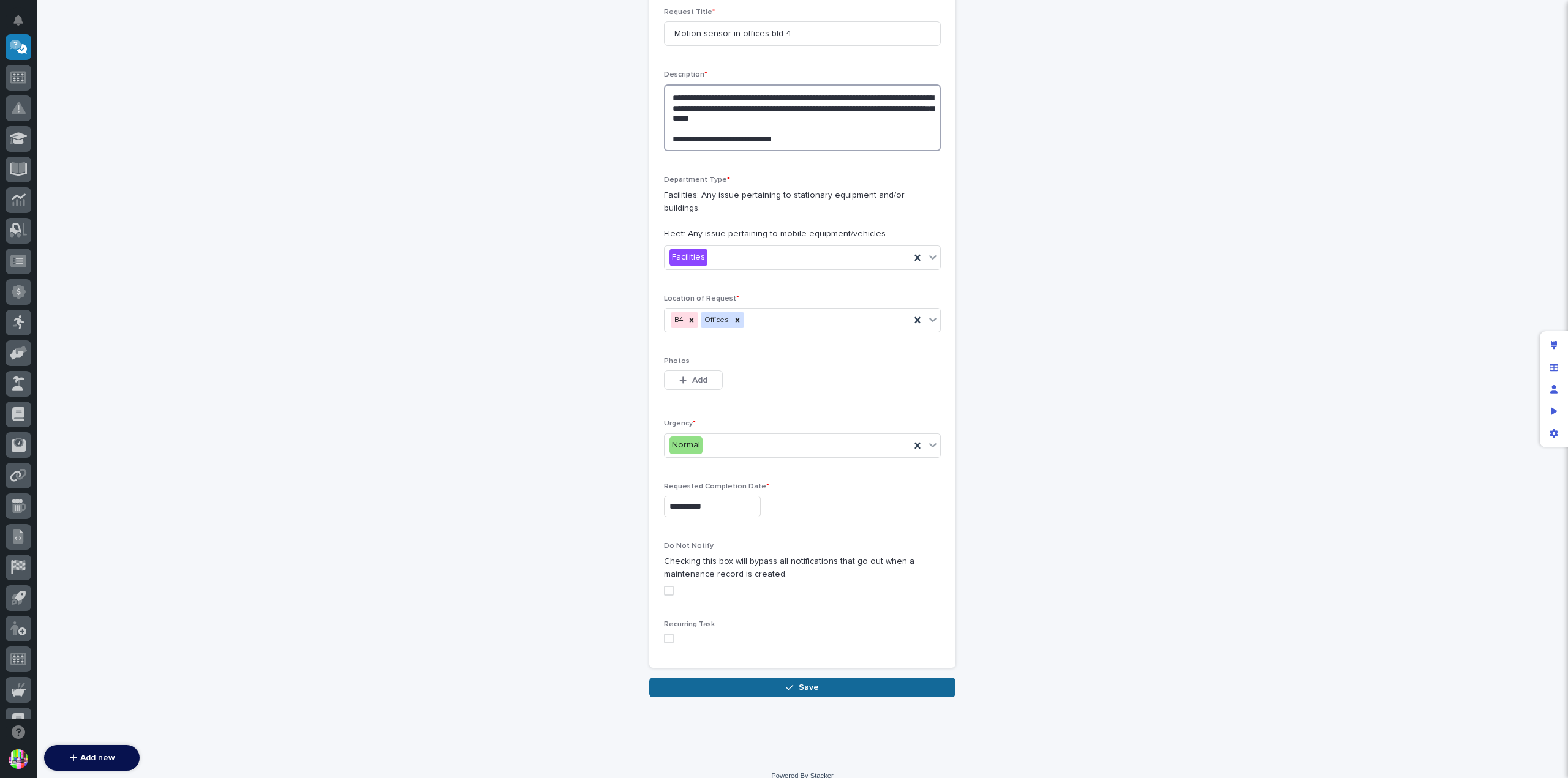
type textarea "**********"
click at [844, 677] on button "Save" at bounding box center [802, 687] width 307 height 20
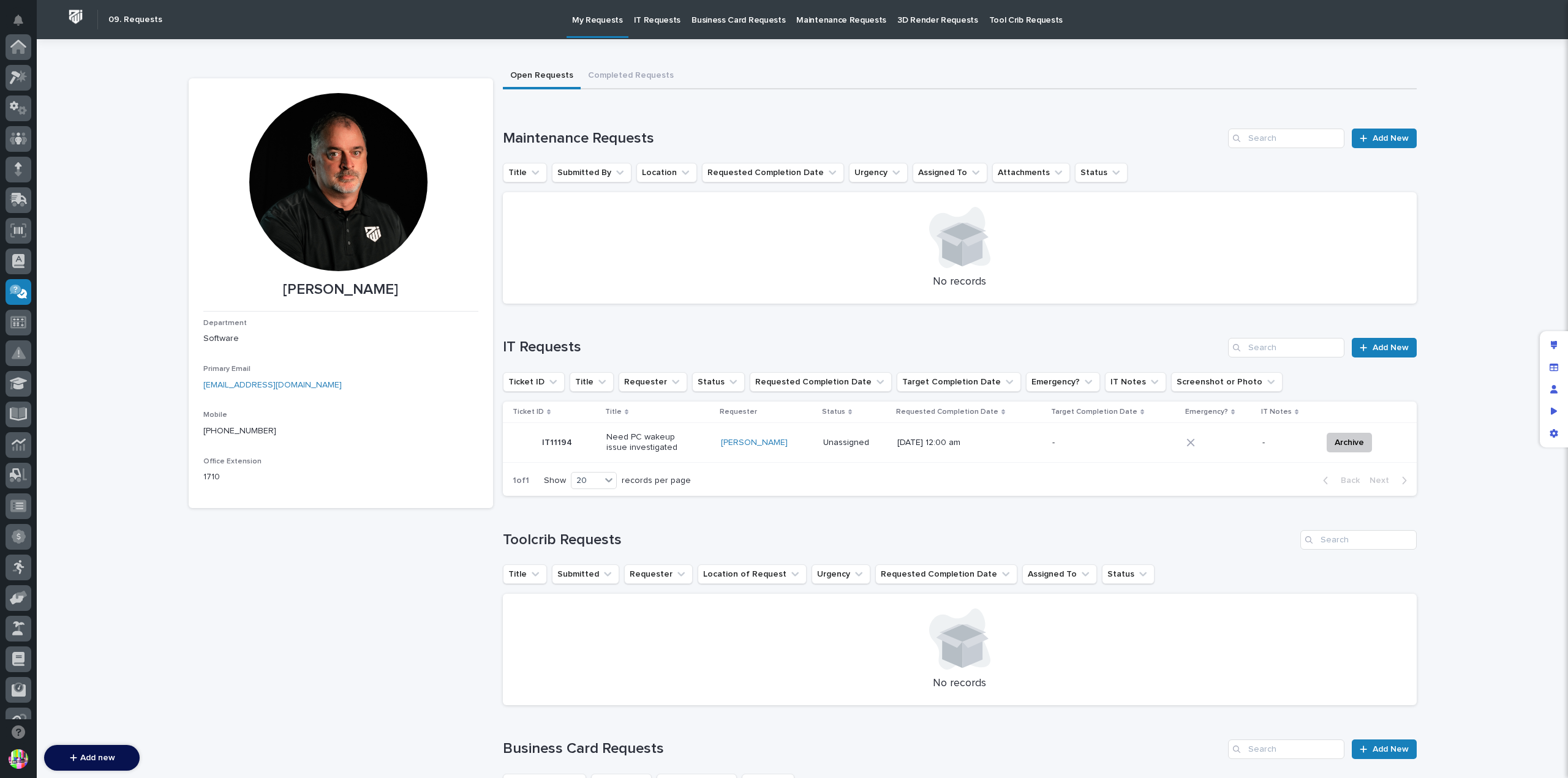
scroll to position [245, 0]
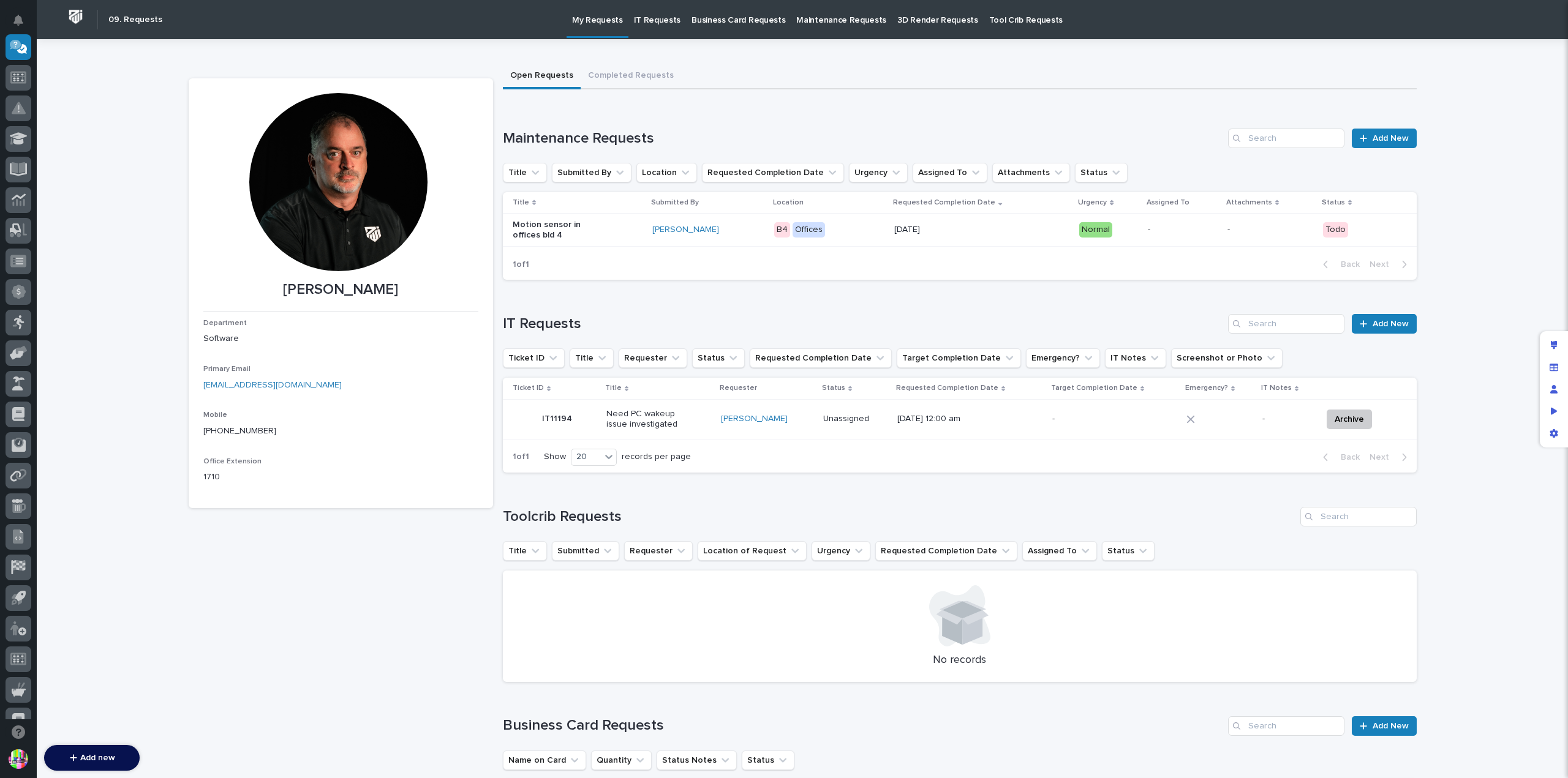
click at [525, 414] on div at bounding box center [525, 419] width 25 height 25
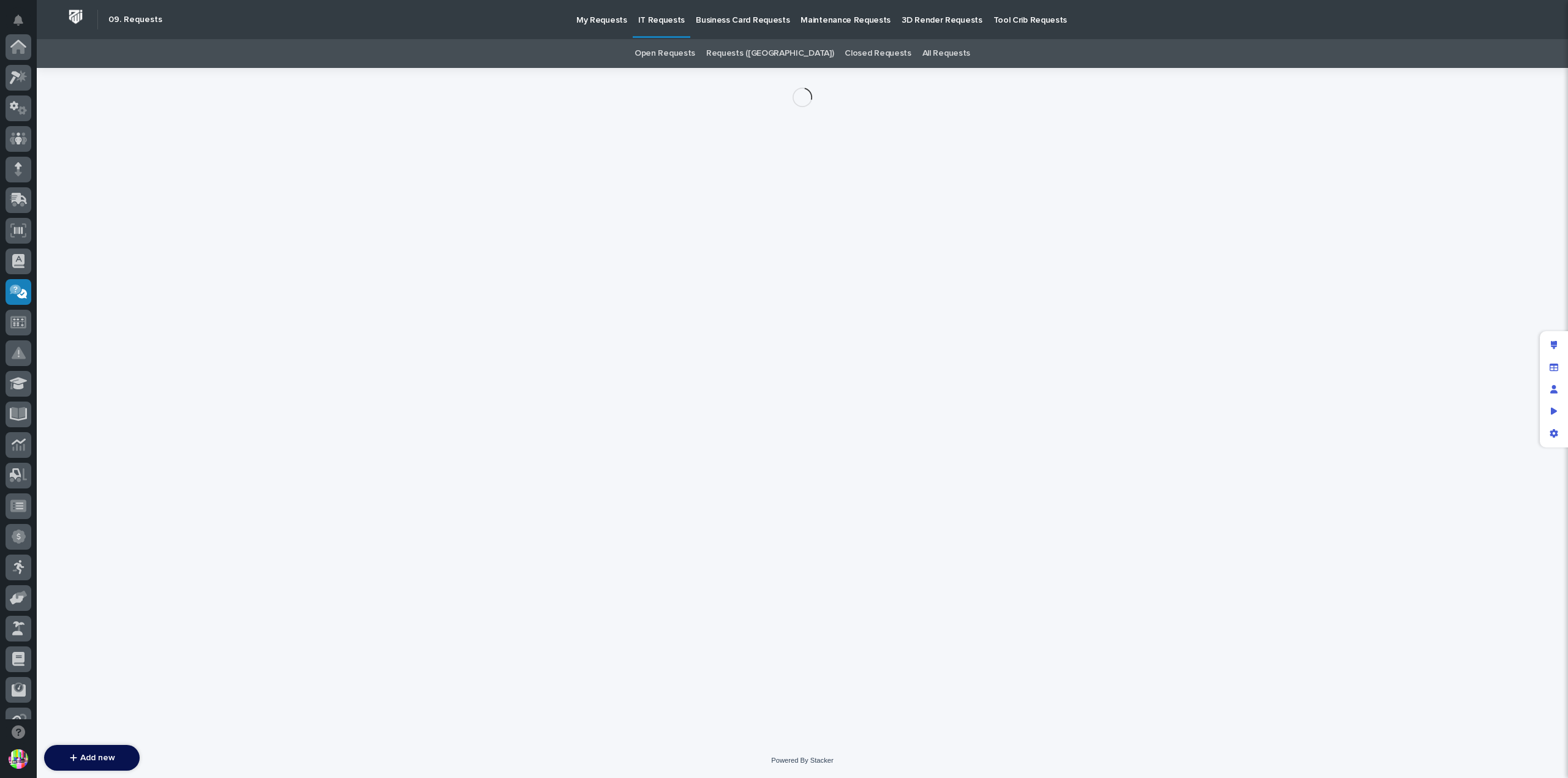
scroll to position [245, 0]
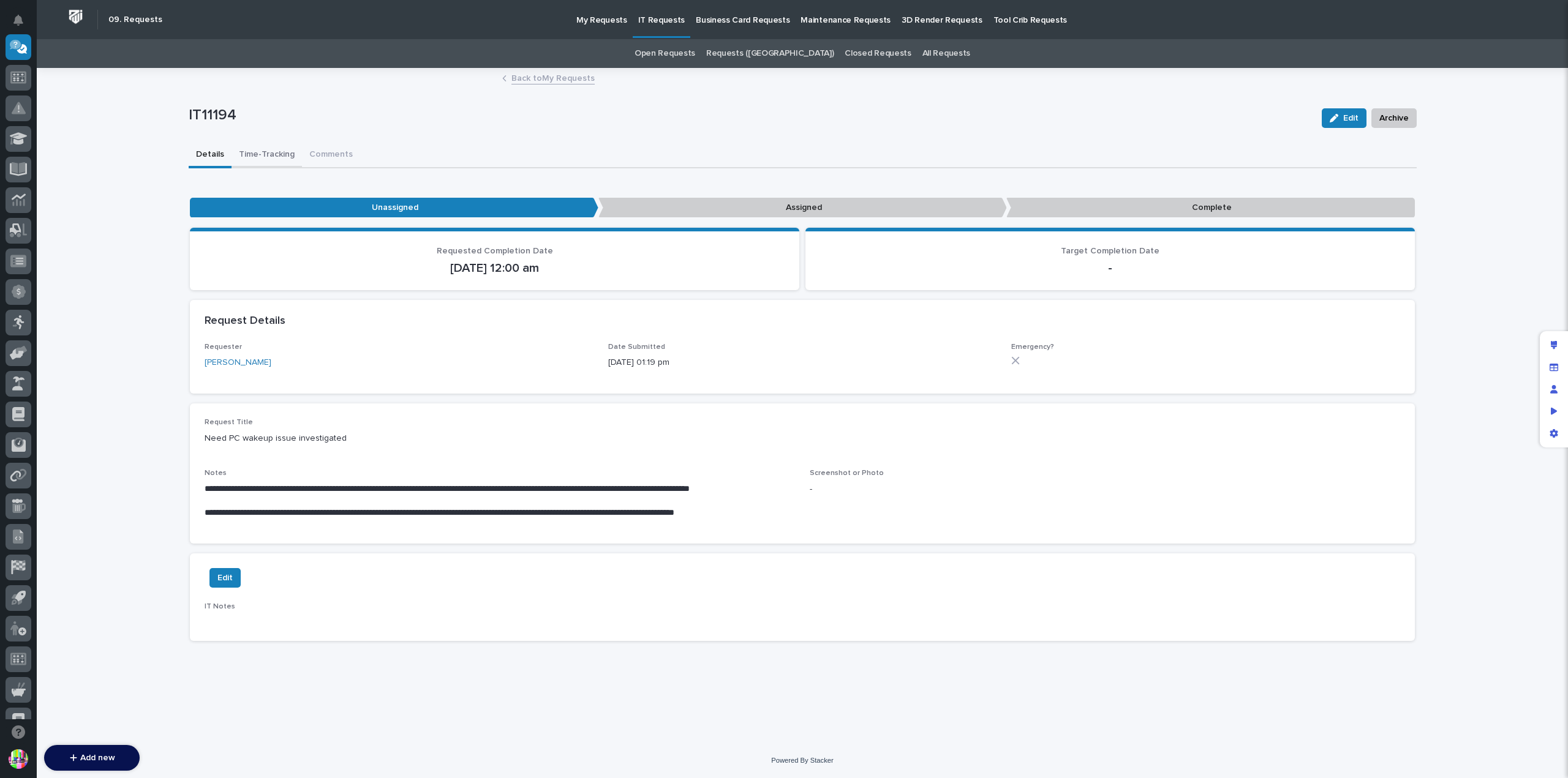
click at [273, 158] on button "Time-Tracking" at bounding box center [267, 156] width 70 height 26
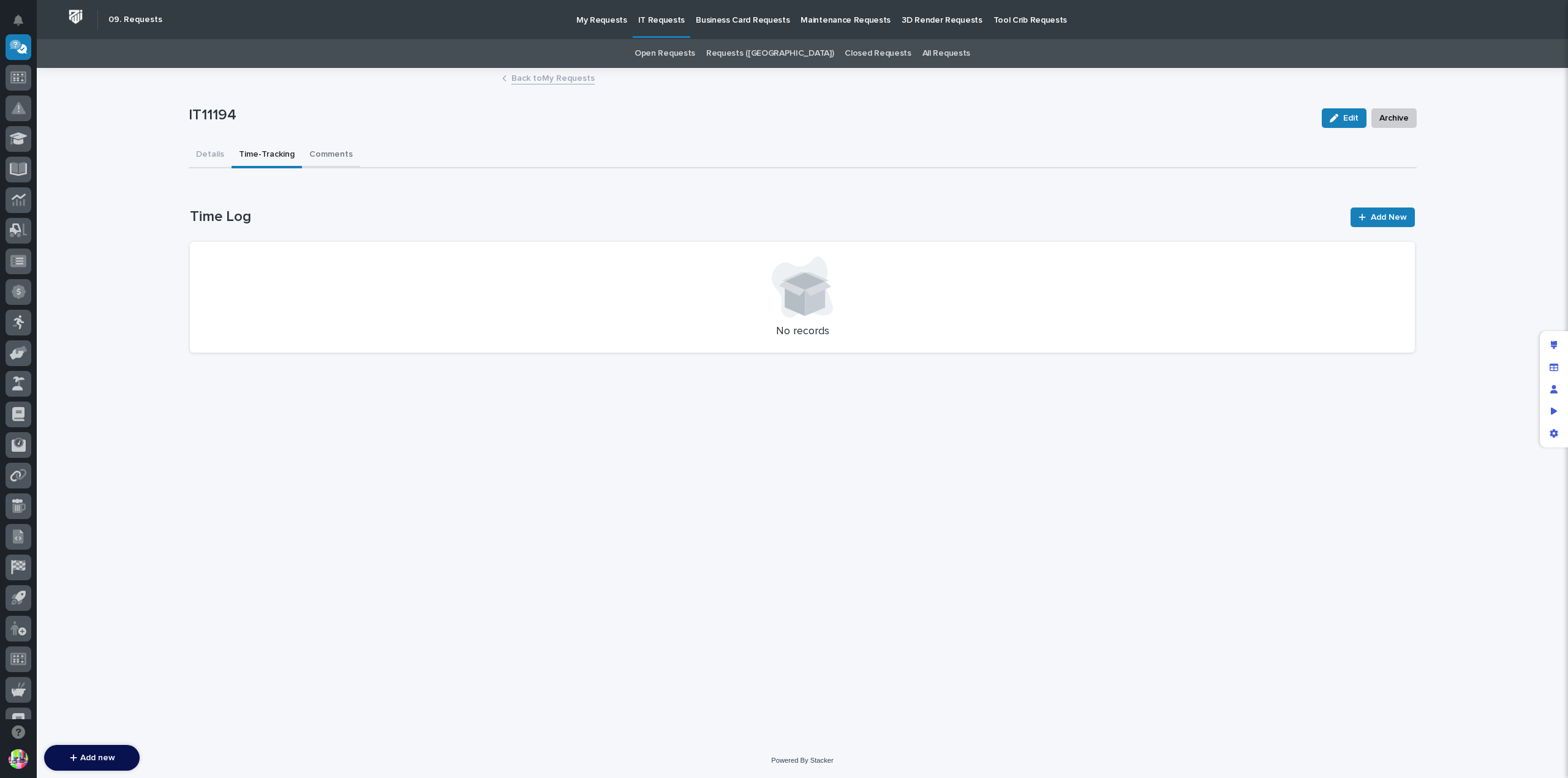
click at [341, 154] on button "Comments" at bounding box center [331, 156] width 58 height 26
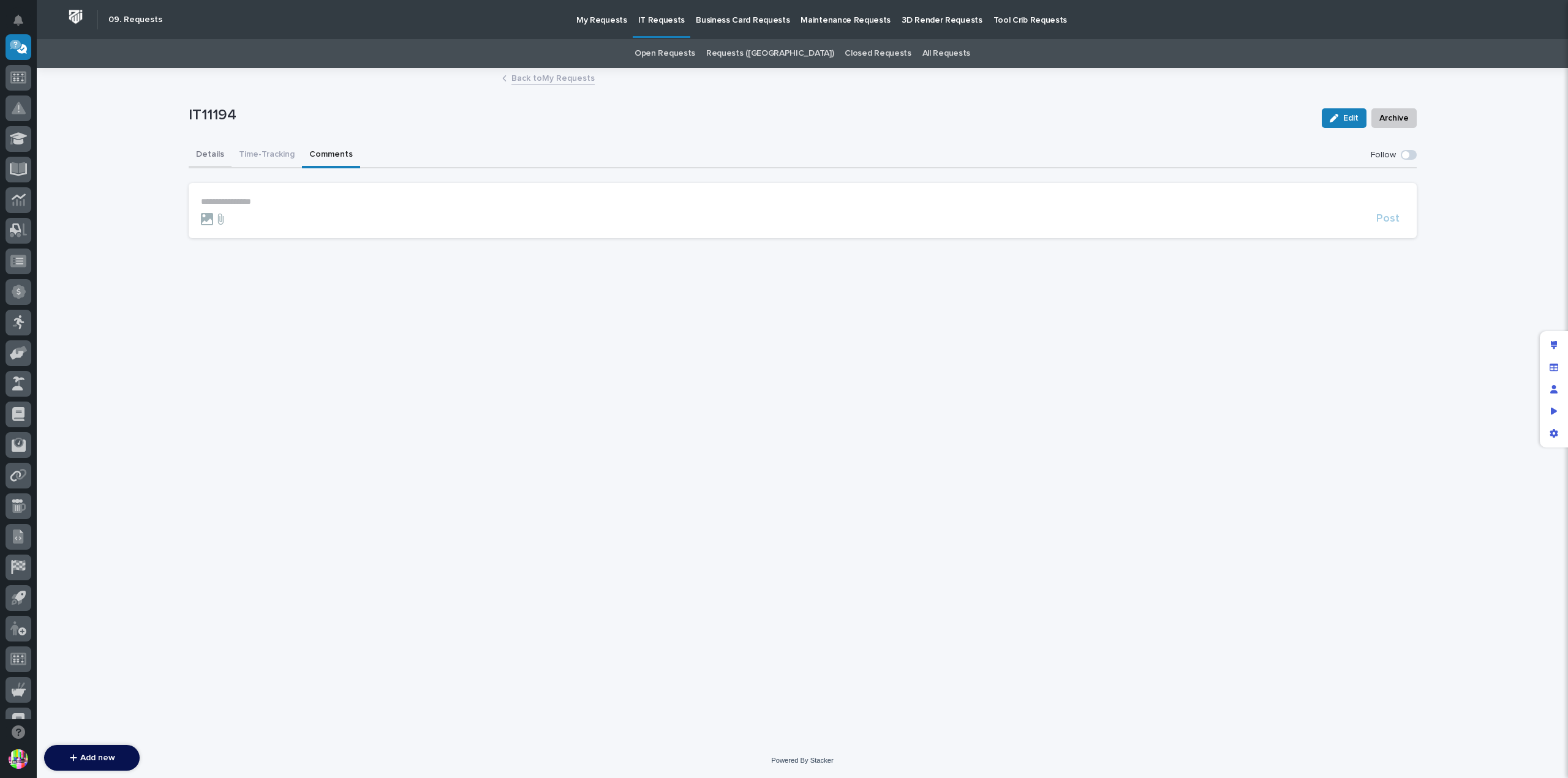
click at [209, 156] on button "Details" at bounding box center [210, 156] width 43 height 26
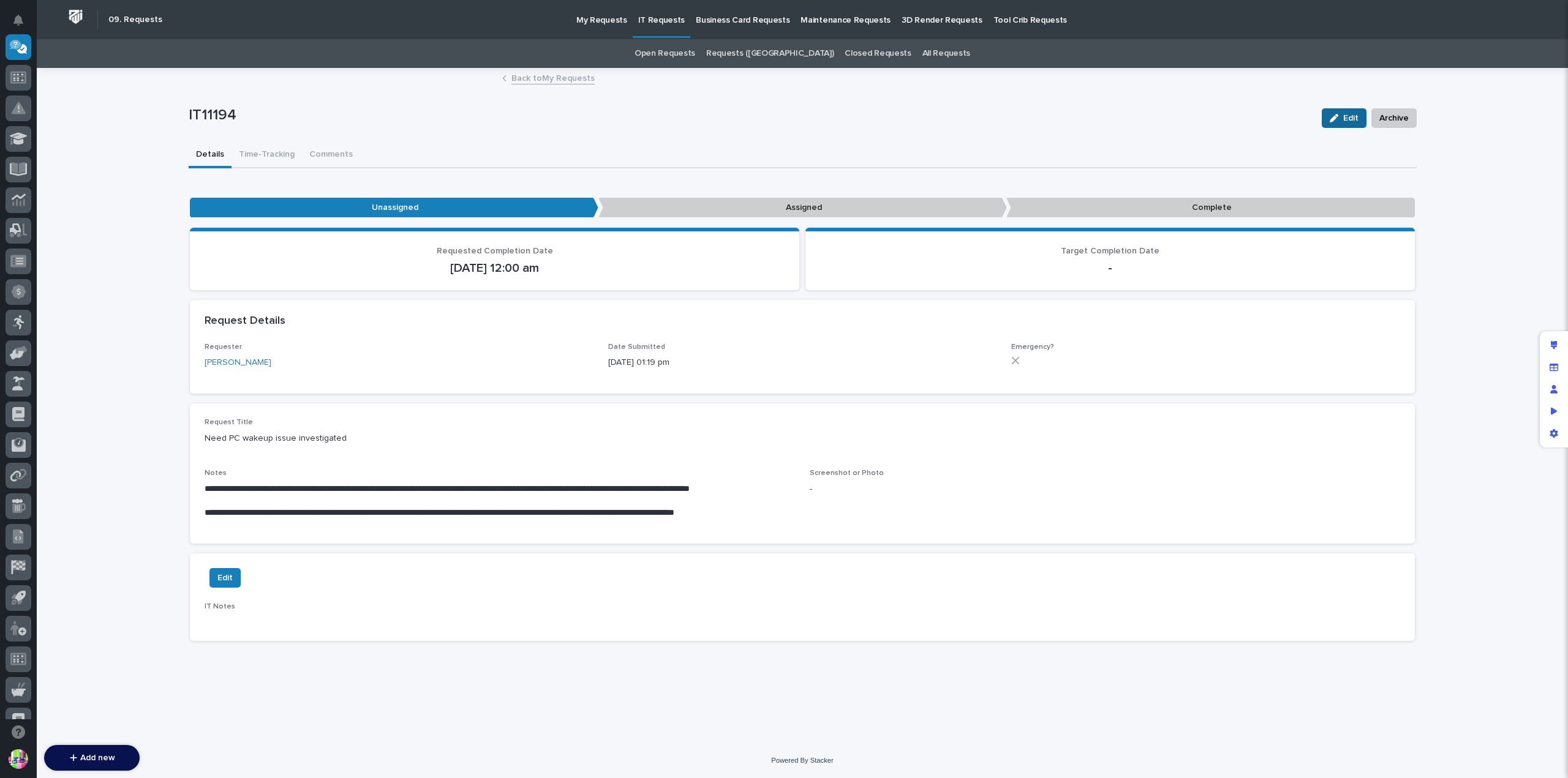
click at [1344, 117] on div "button" at bounding box center [1336, 118] width 14 height 9
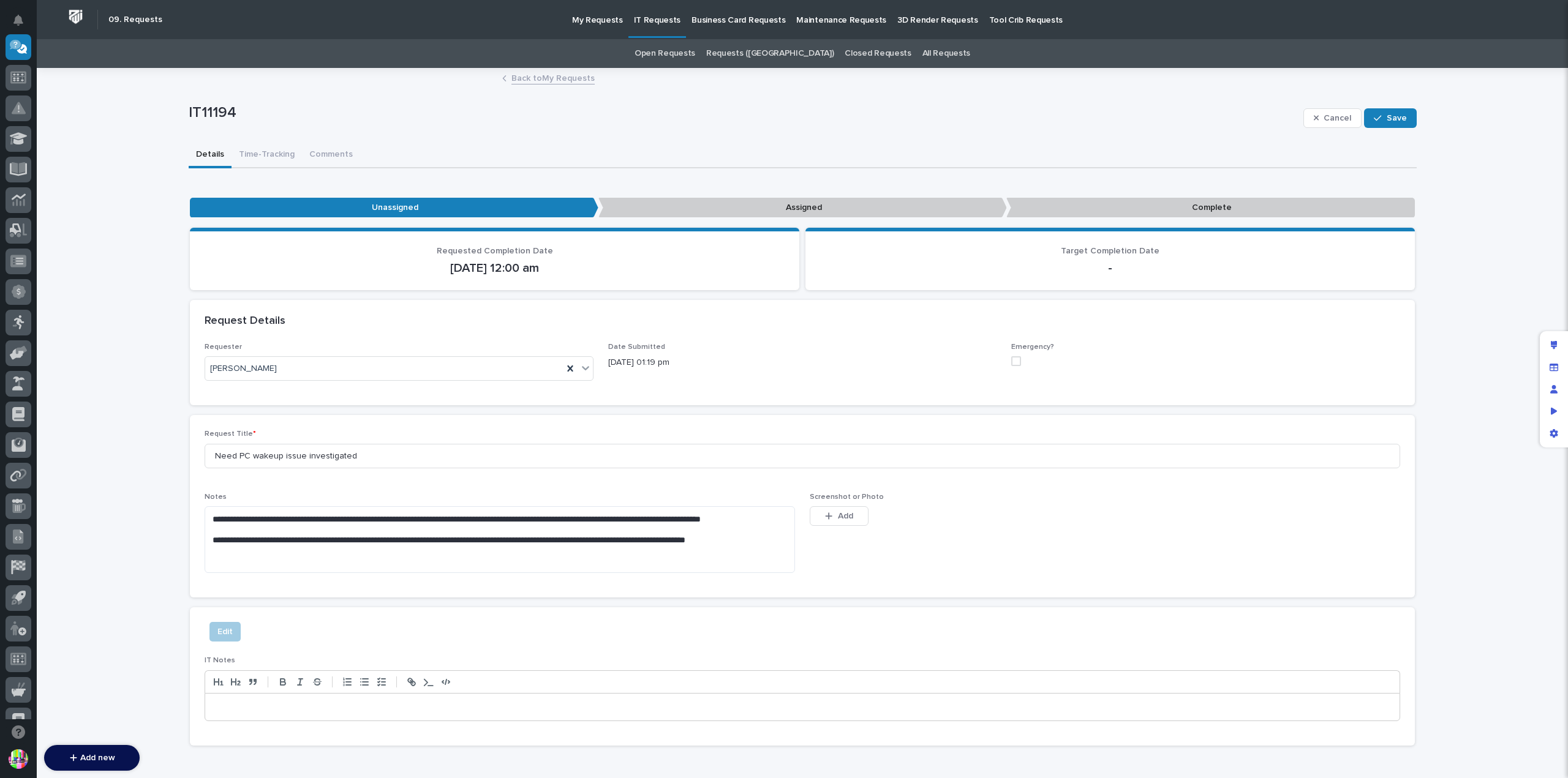
drag, startPoint x: 780, startPoint y: 205, endPoint x: 796, endPoint y: 208, distance: 16.3
click at [780, 207] on p "Assigned" at bounding box center [803, 207] width 409 height 20
click at [1125, 222] on div "Unassigned Assigned Complete" at bounding box center [802, 210] width 1225 height 25
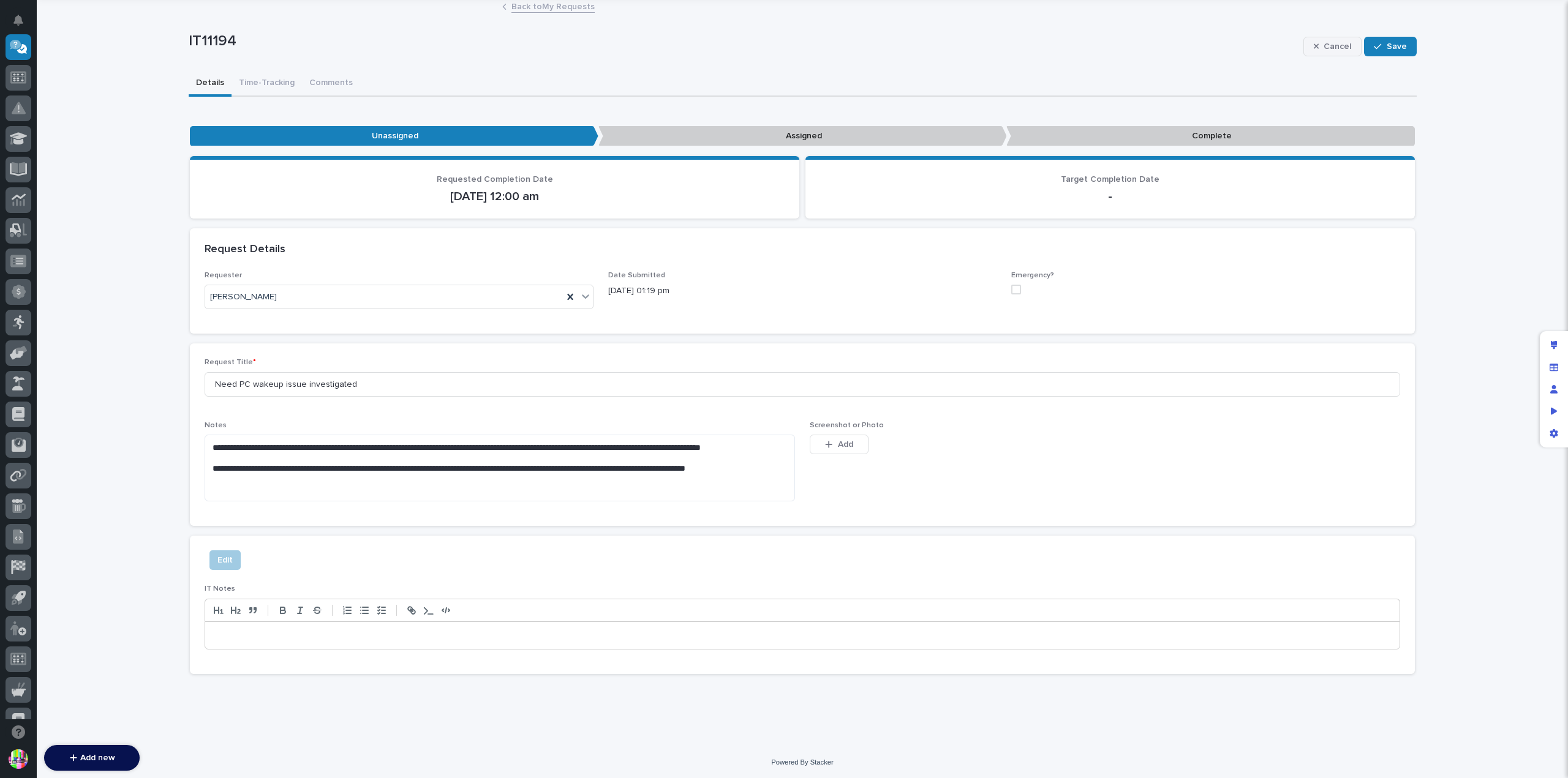
click at [1324, 49] on span "Cancel" at bounding box center [1337, 46] width 28 height 11
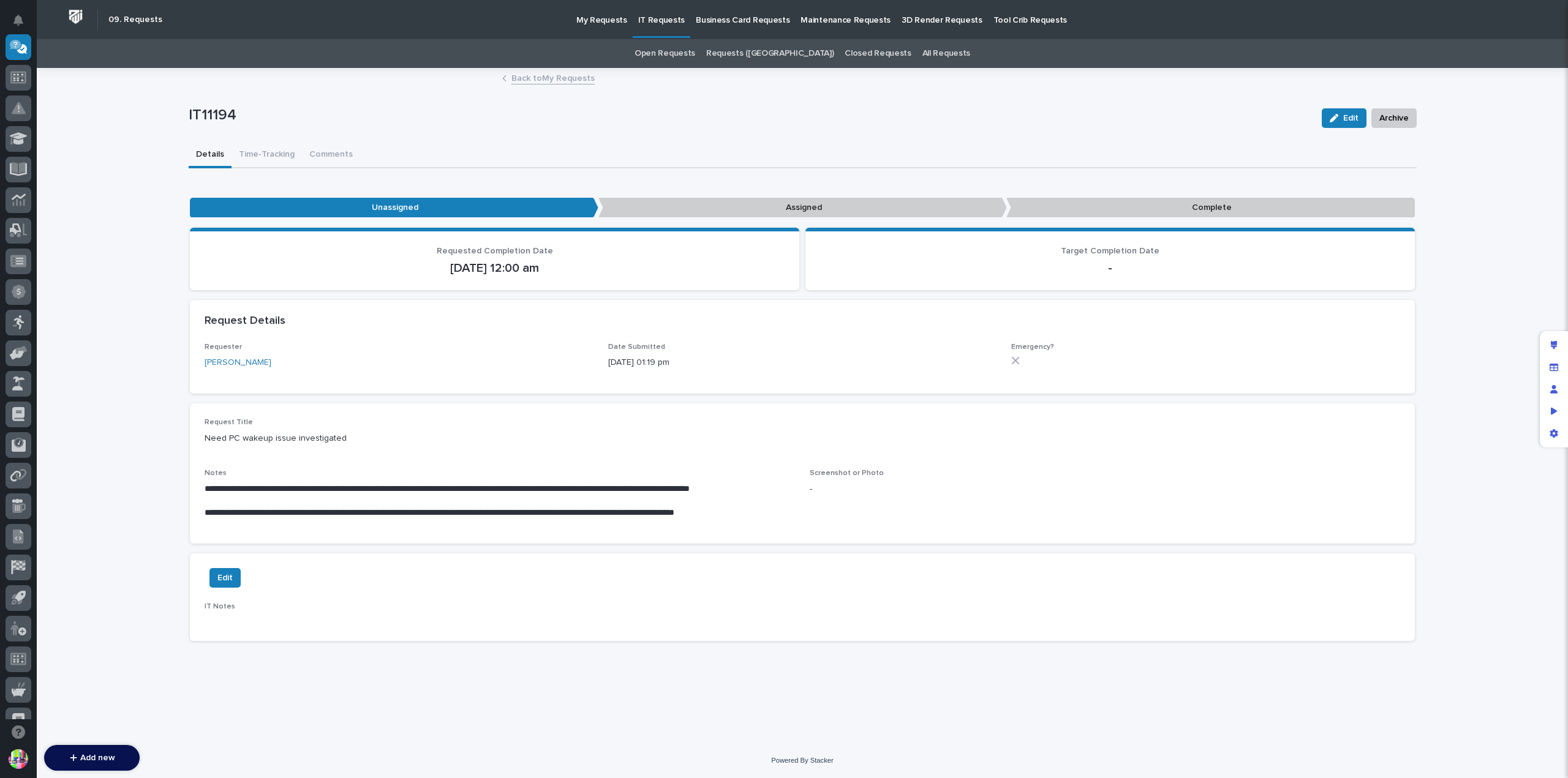
scroll to position [0, 0]
click at [1384, 114] on span "Archive" at bounding box center [1394, 118] width 30 height 14
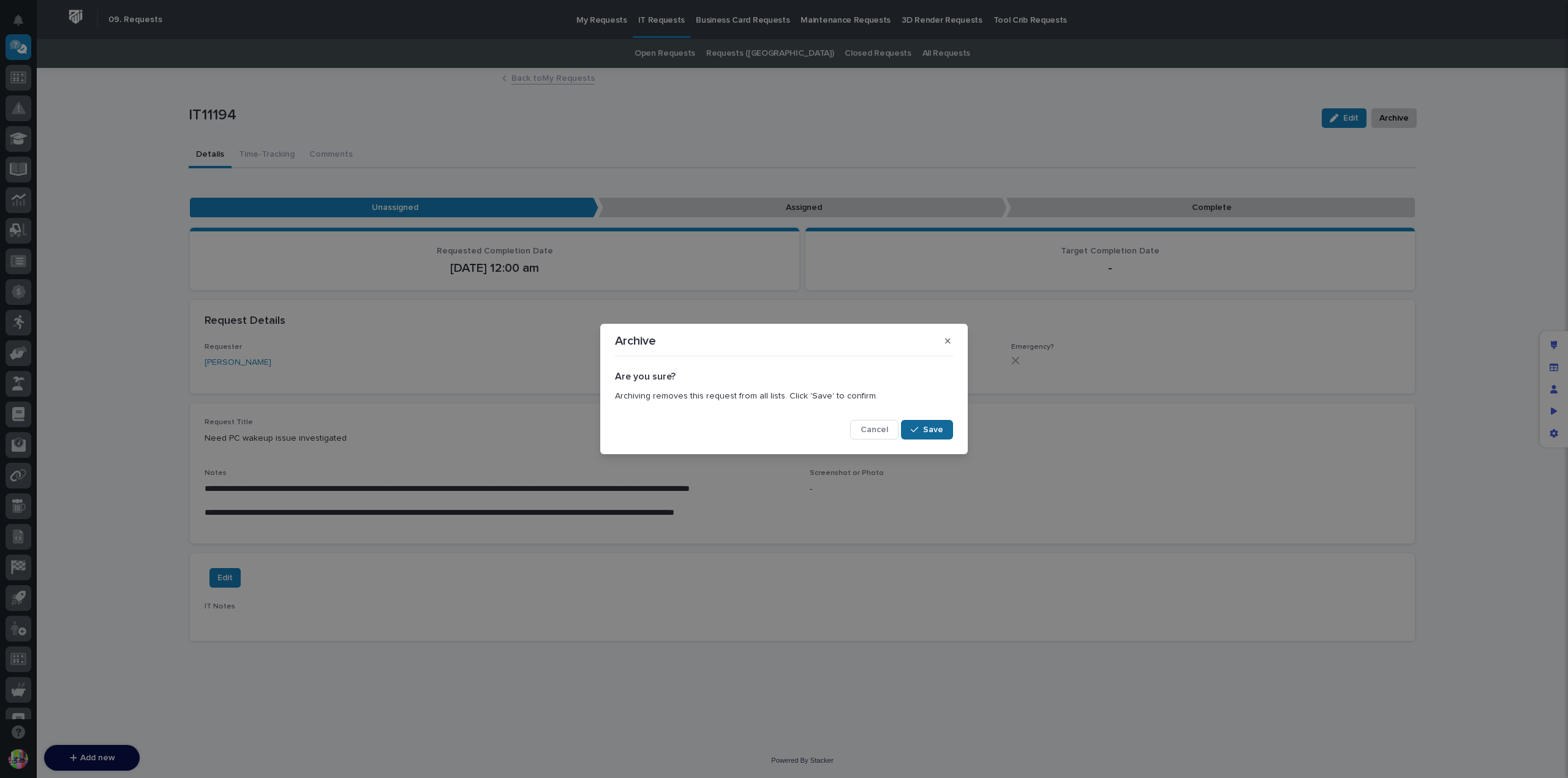
click at [933, 431] on span "Save" at bounding box center [932, 430] width 20 height 11
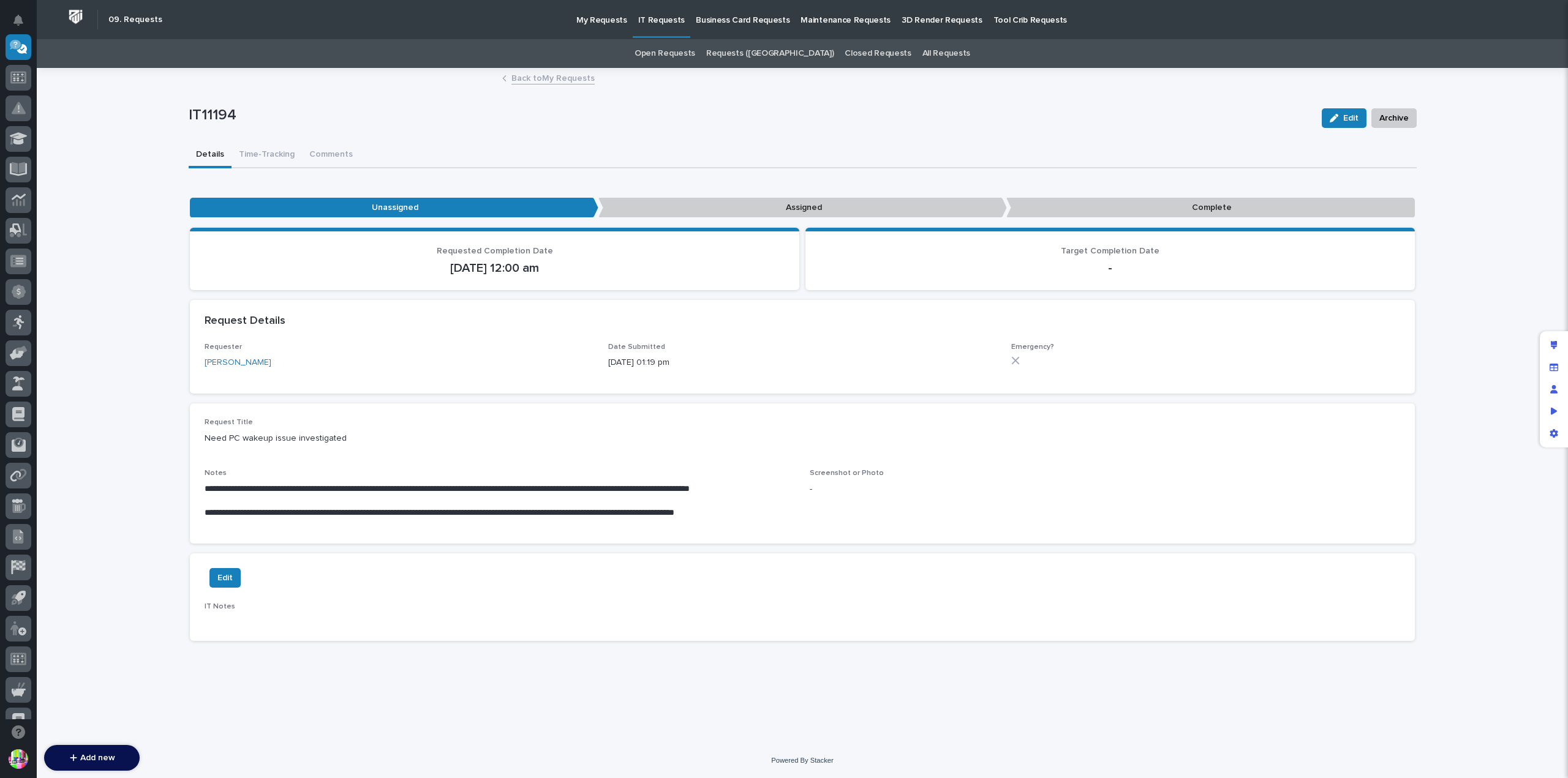
click at [552, 77] on link "Back to My Requests" at bounding box center [553, 77] width 83 height 14
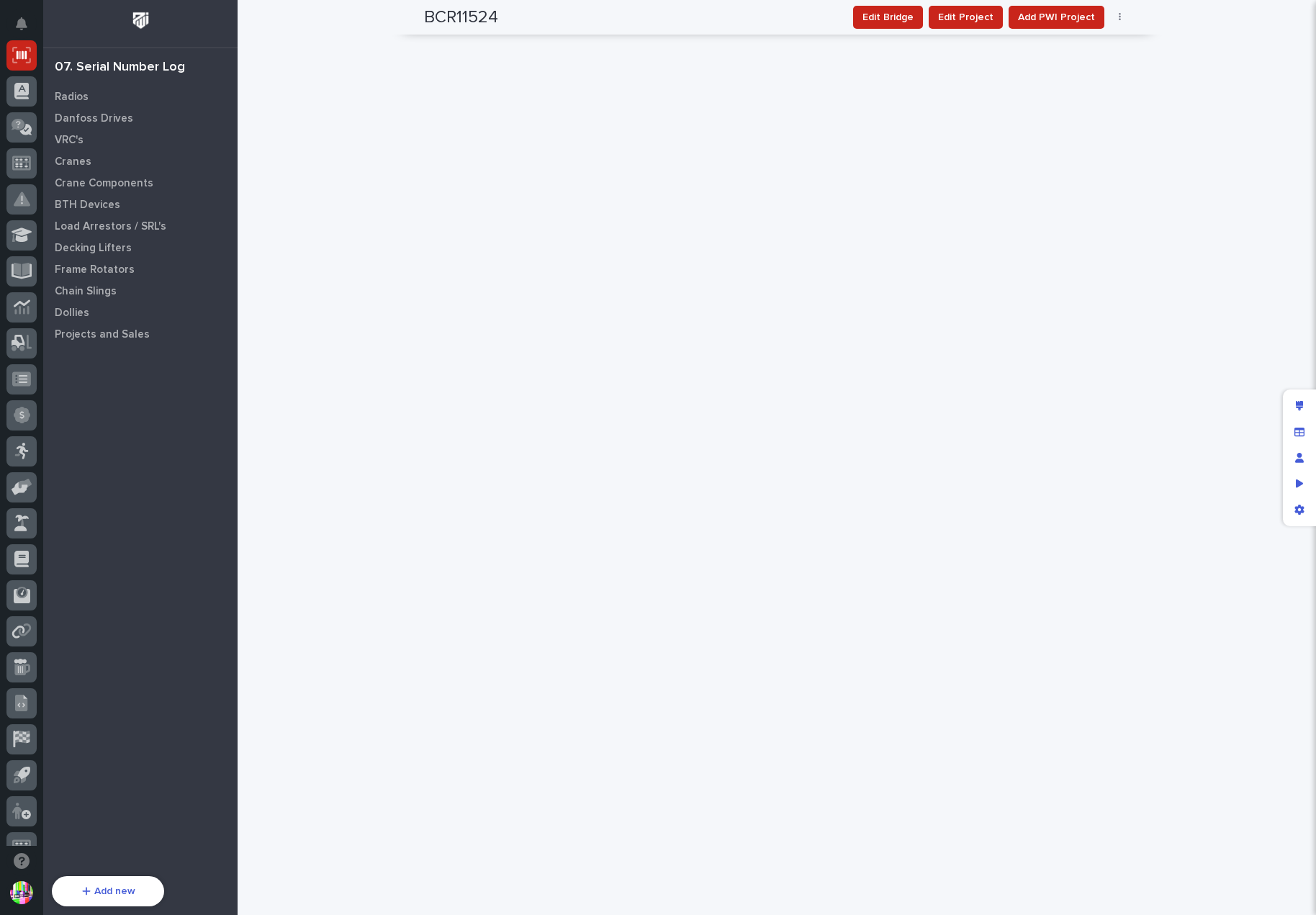
scroll to position [3528, 0]
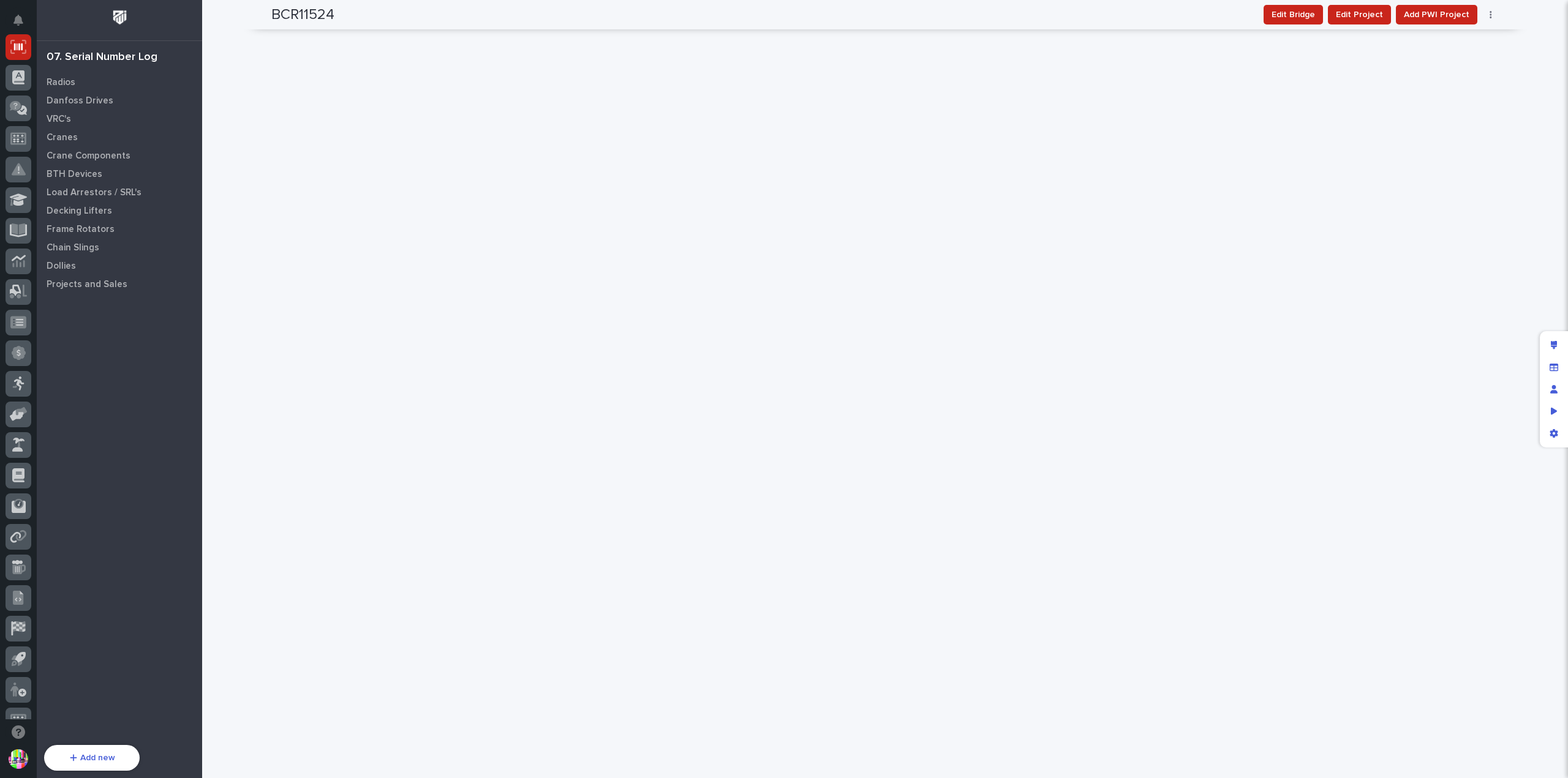
scroll to position [122, 0]
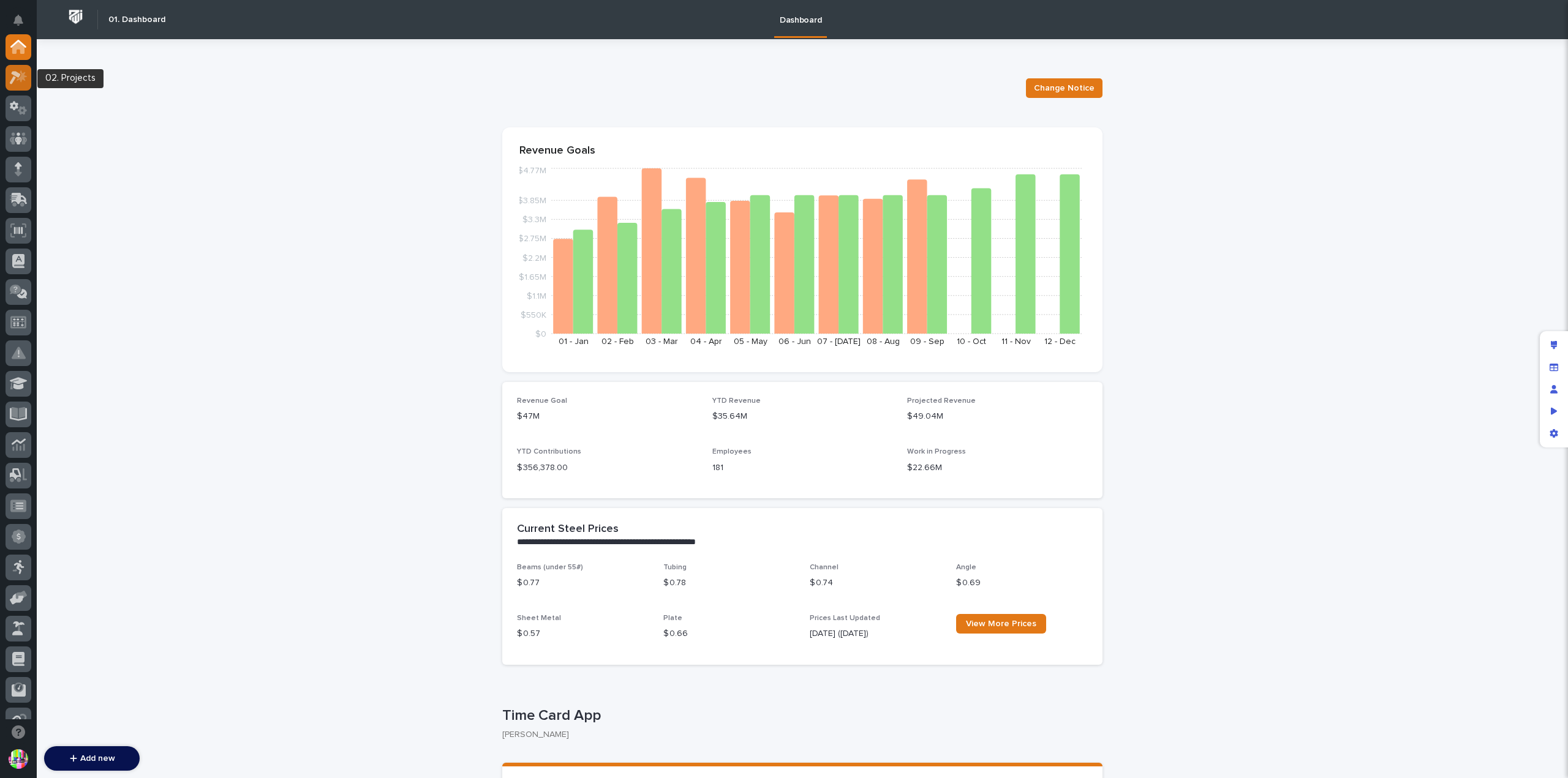
click at [18, 85] on div at bounding box center [18, 77] width 26 height 26
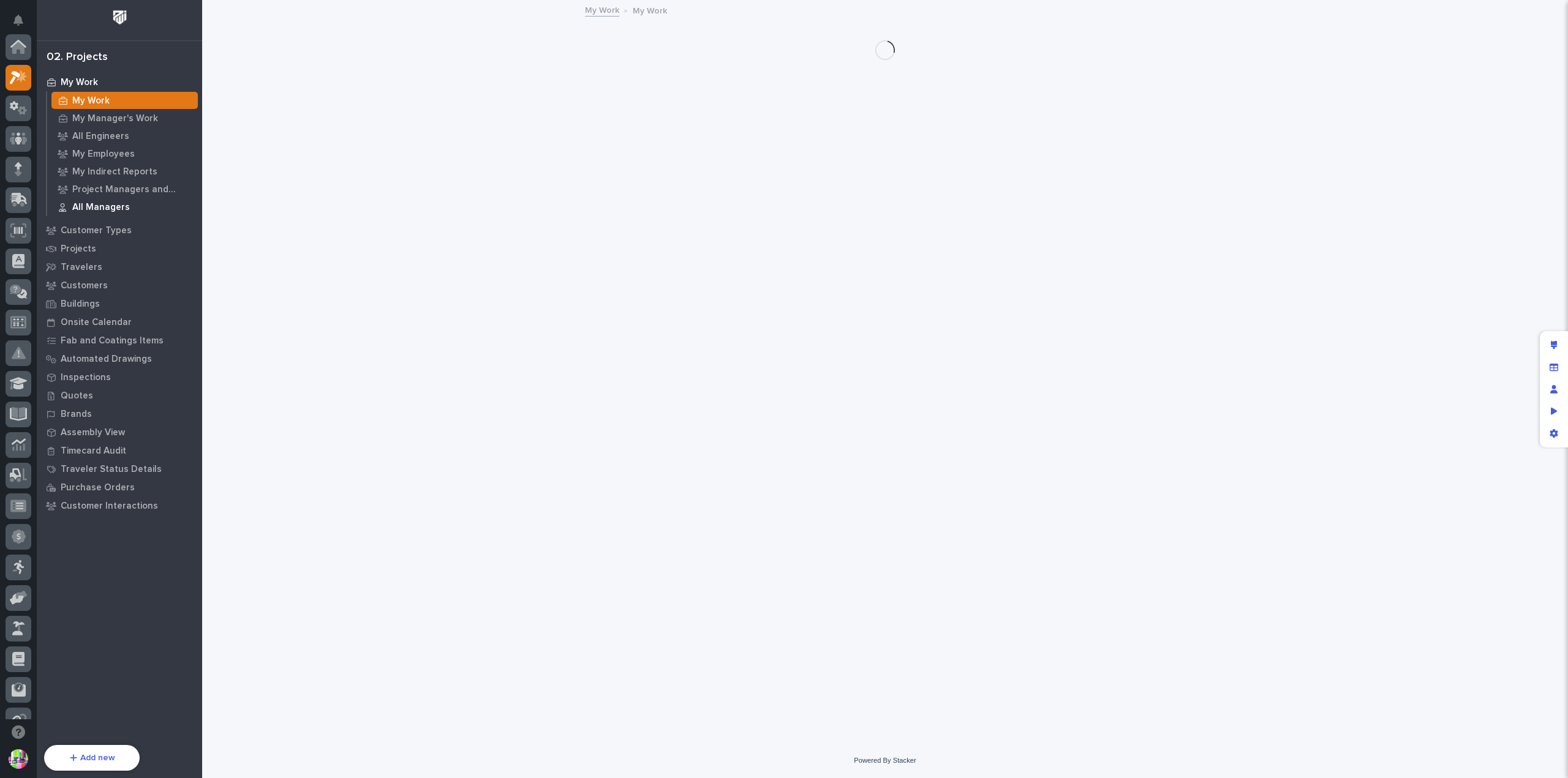
scroll to position [30, 0]
click at [86, 400] on p "Quotes" at bounding box center [77, 396] width 33 height 11
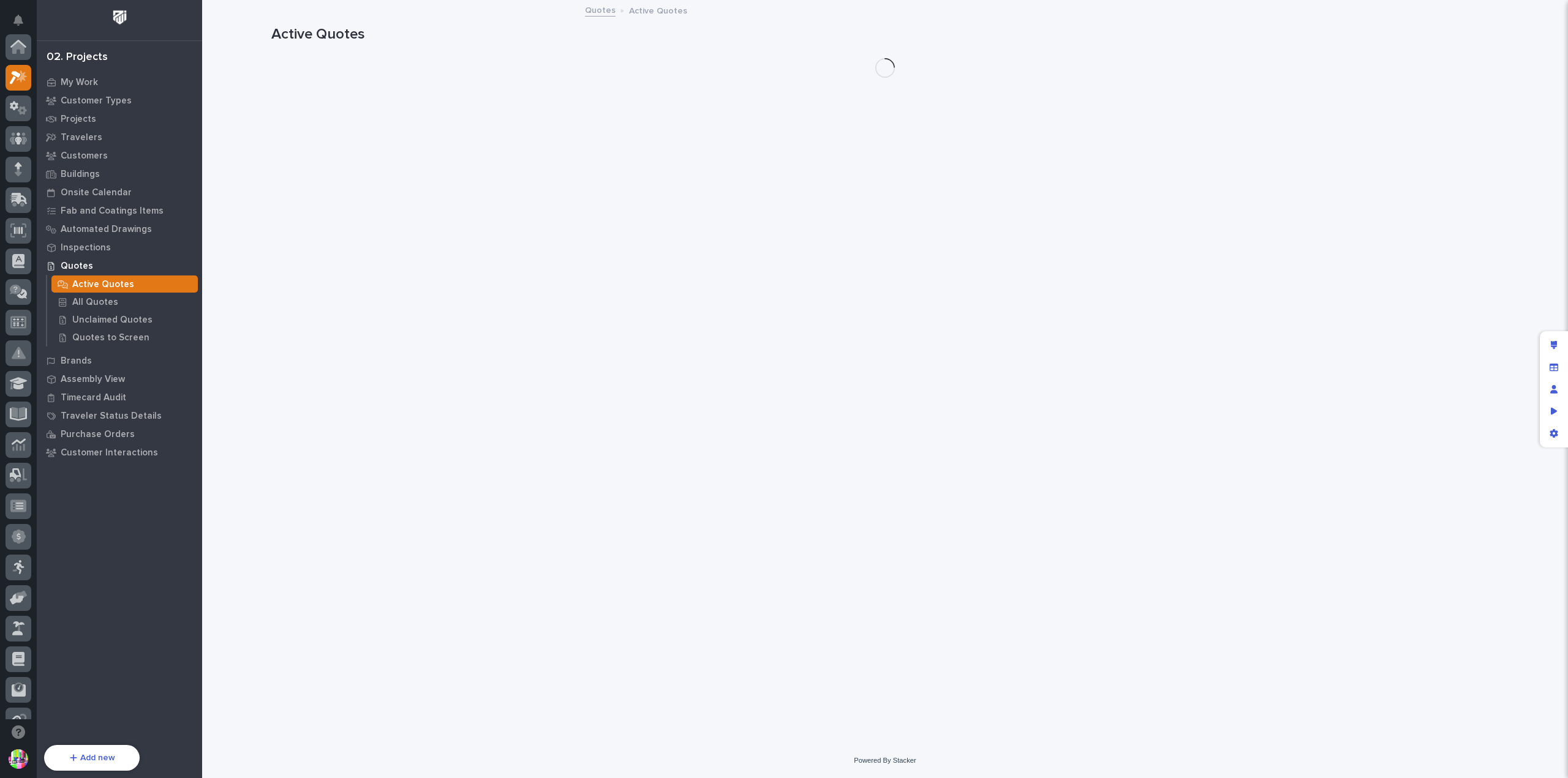
scroll to position [30, 0]
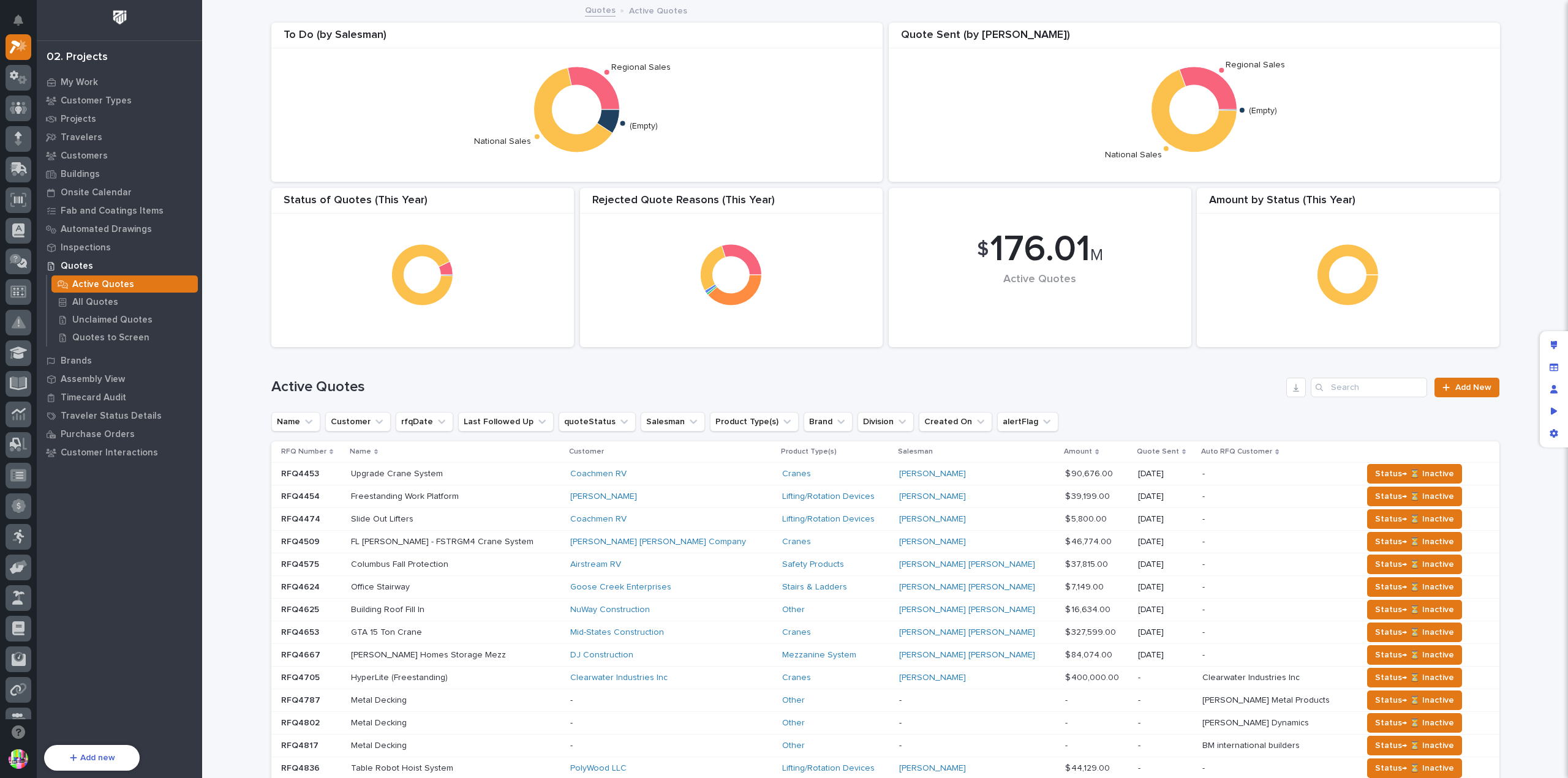
click at [313, 449] on p "RFQ Number" at bounding box center [303, 452] width 46 height 14
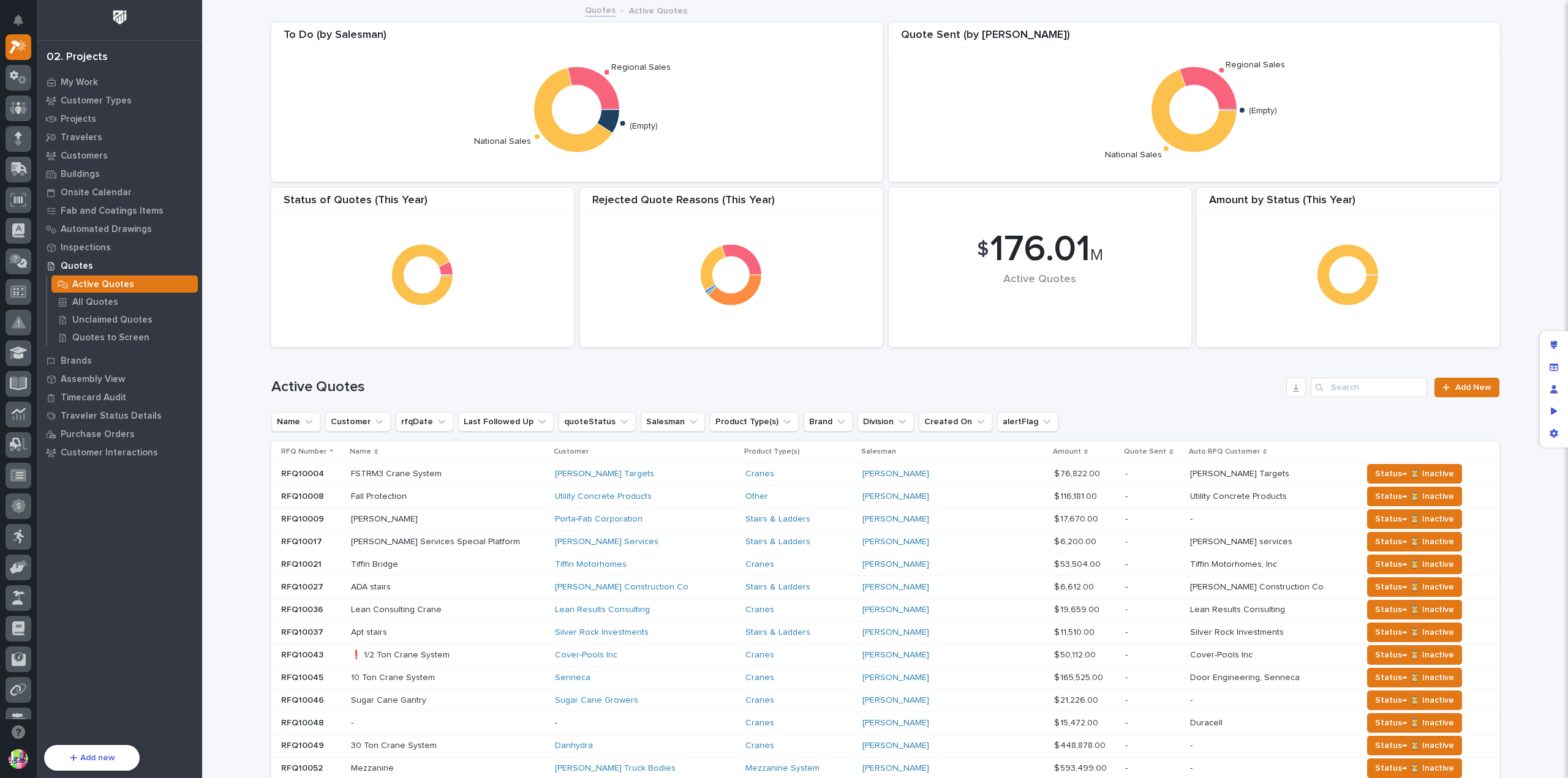
click at [320, 450] on div "RFQ Number" at bounding box center [311, 452] width 61 height 14
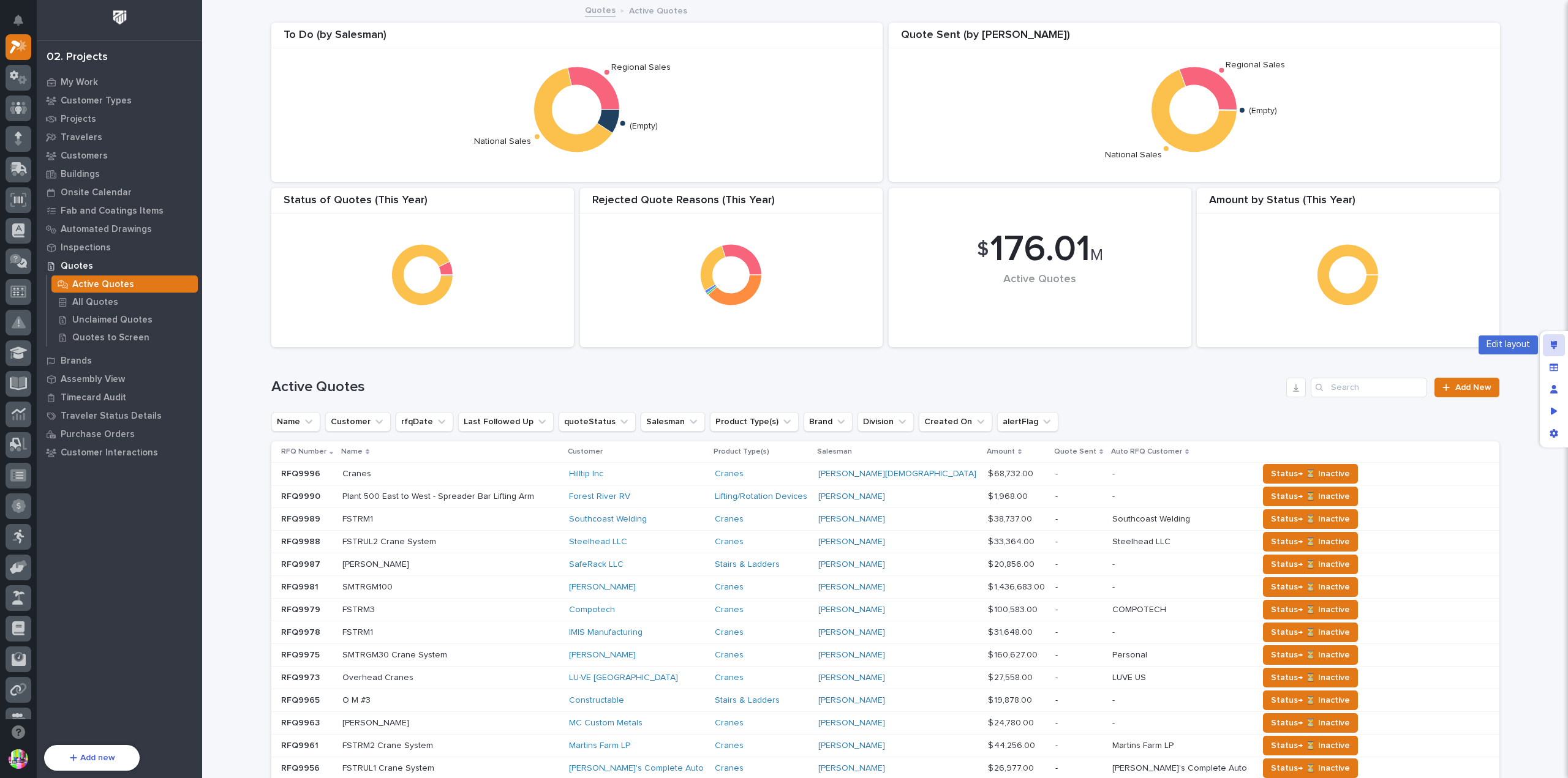
click at [1550, 343] on div "Edit layout" at bounding box center [1554, 346] width 22 height 22
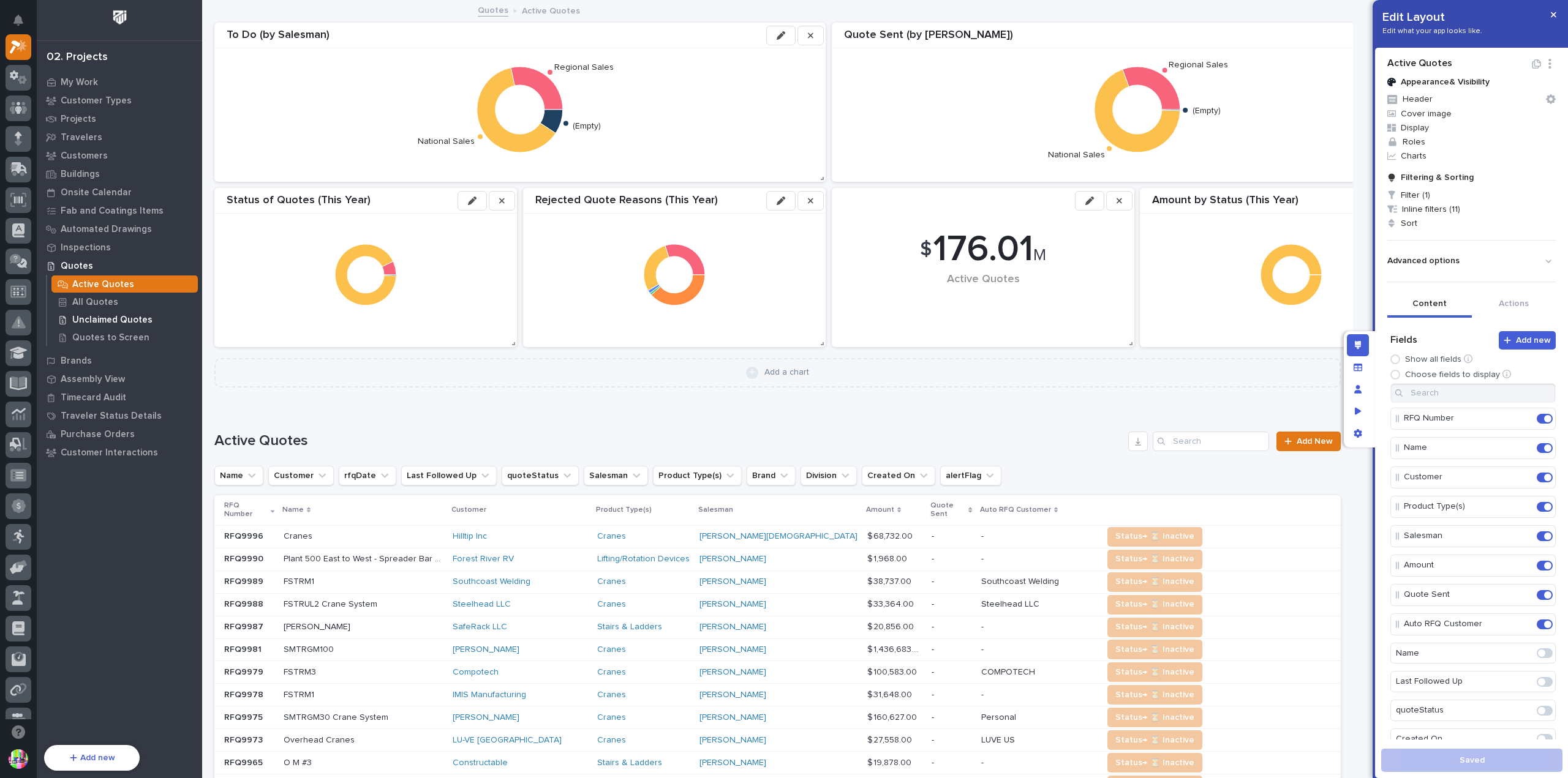
click at [124, 317] on p "Unclaimed Quotes" at bounding box center [113, 320] width 81 height 11
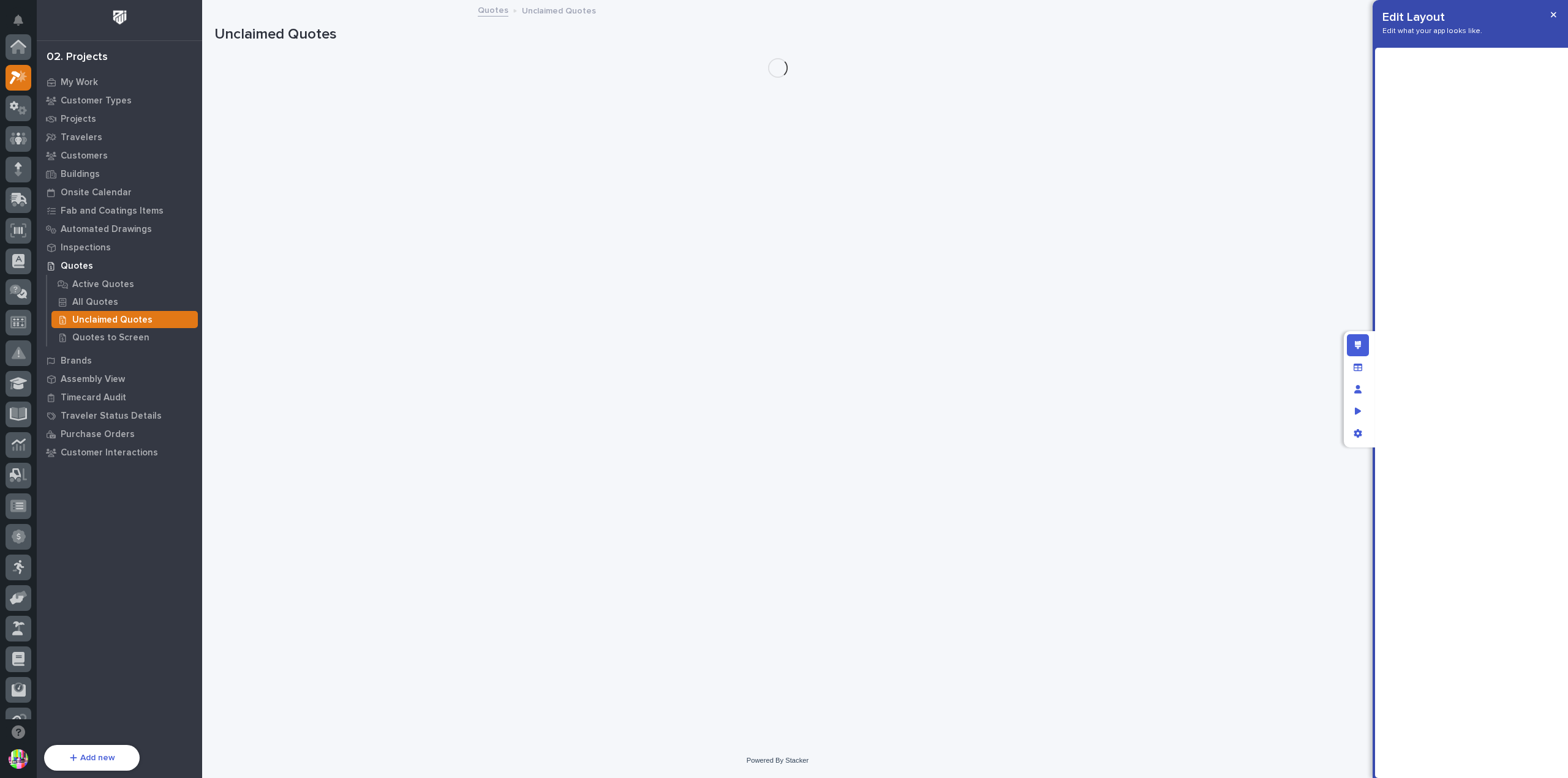
scroll to position [30, 0]
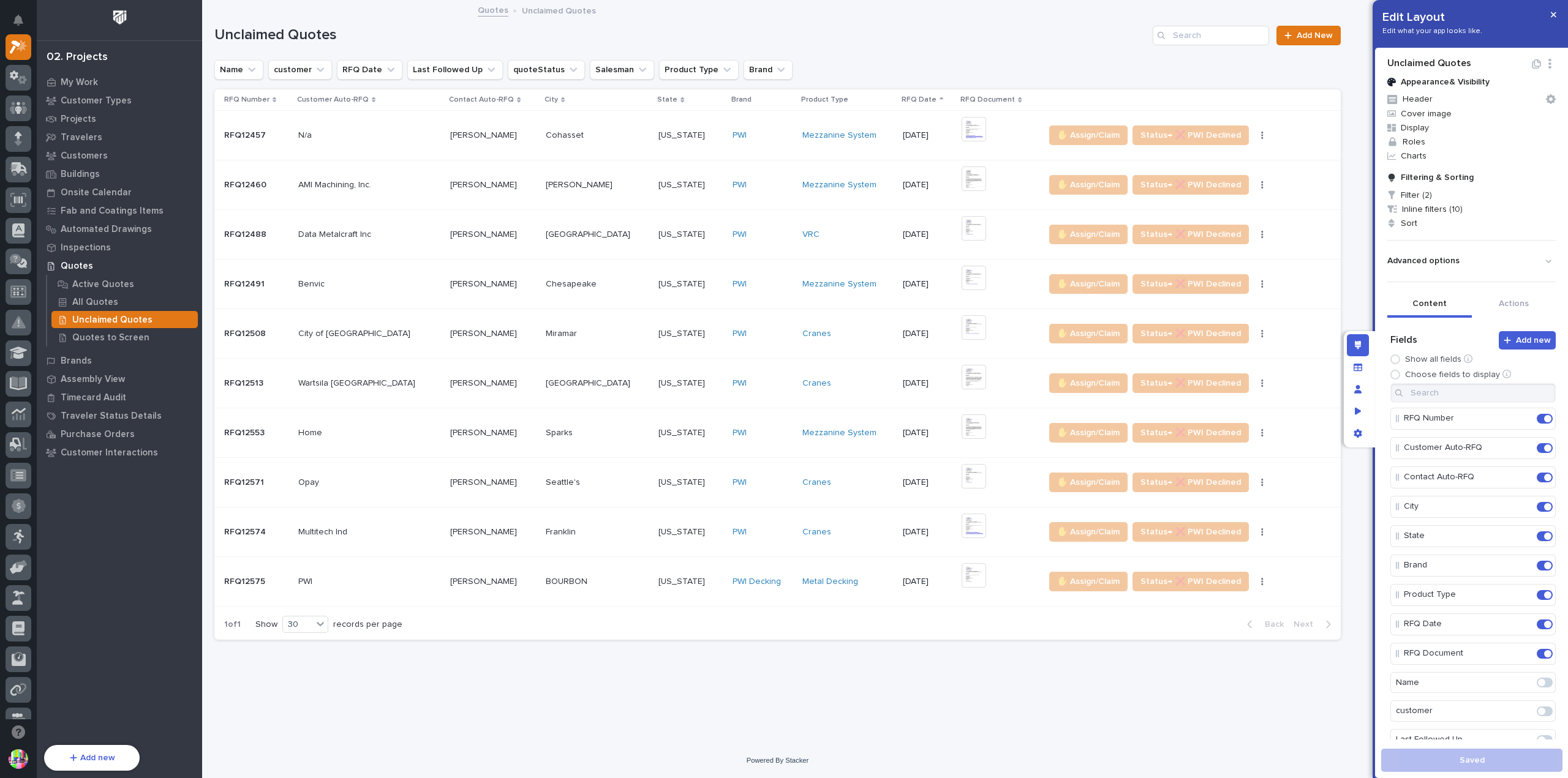
click at [260, 575] on p "RFQ12575" at bounding box center [246, 581] width 43 height 13
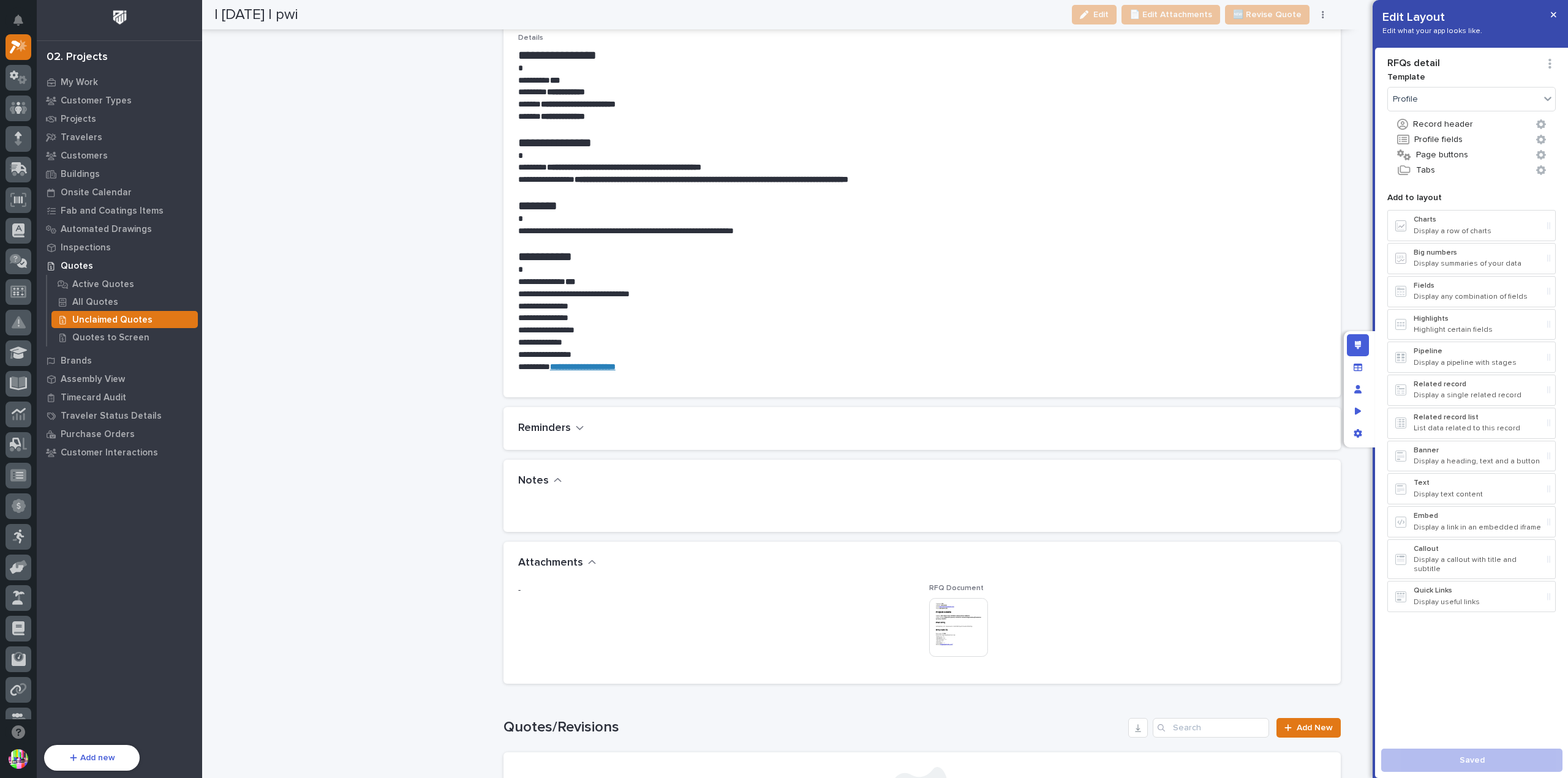
scroll to position [1959, 0]
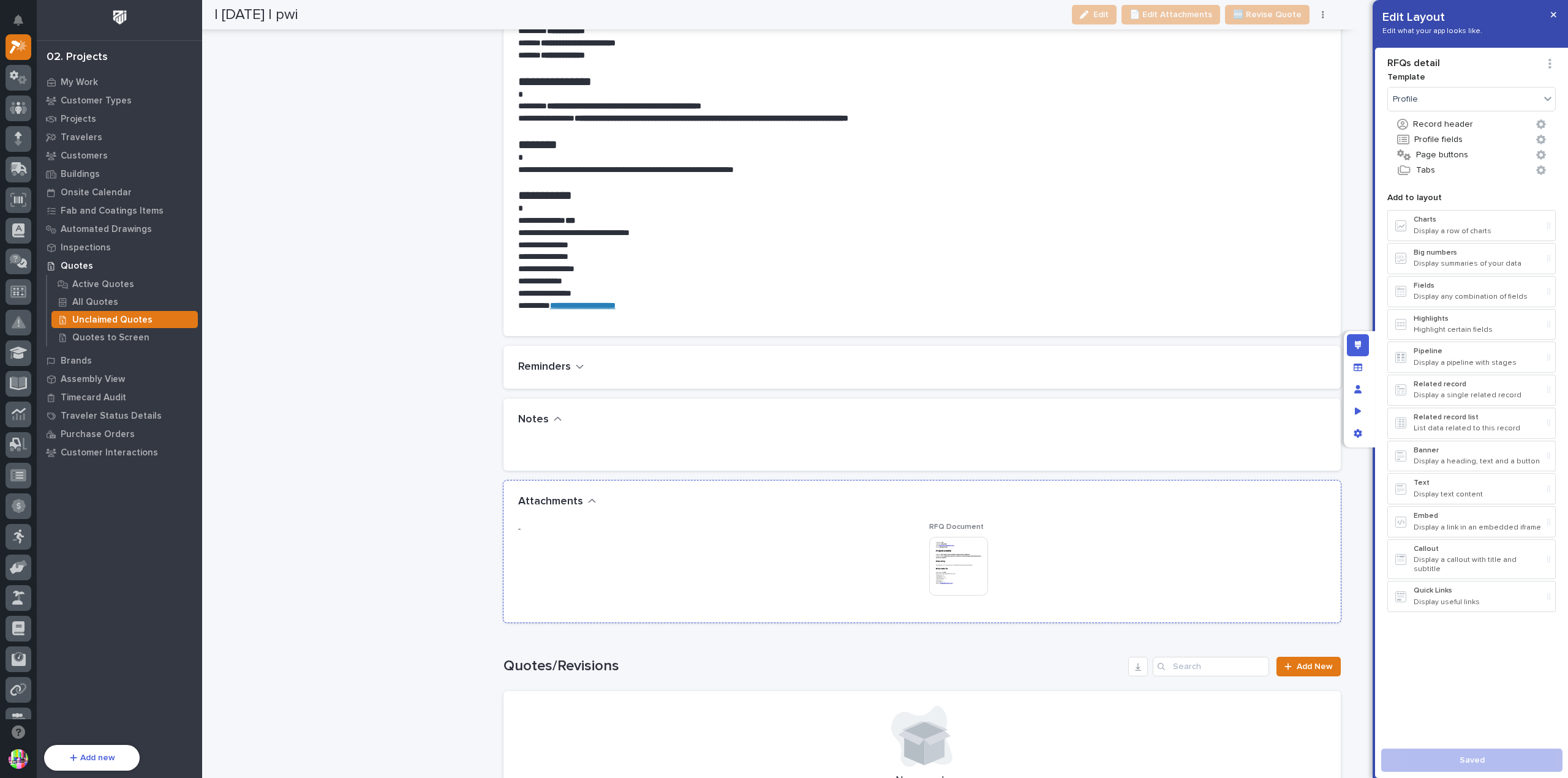
click at [962, 551] on img at bounding box center [959, 567] width 59 height 59
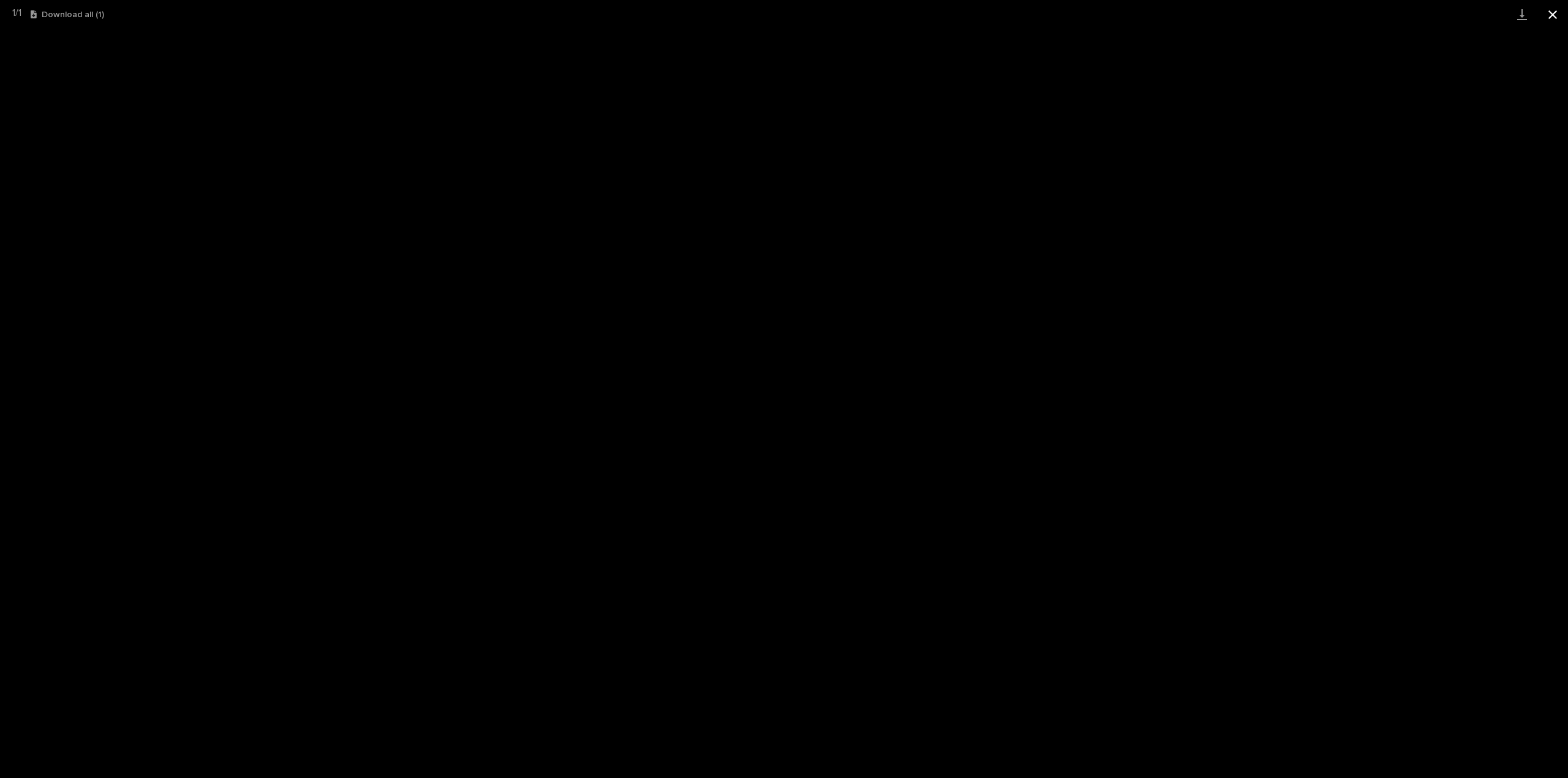
click at [1559, 15] on button "Close gallery" at bounding box center [1553, 14] width 30 height 29
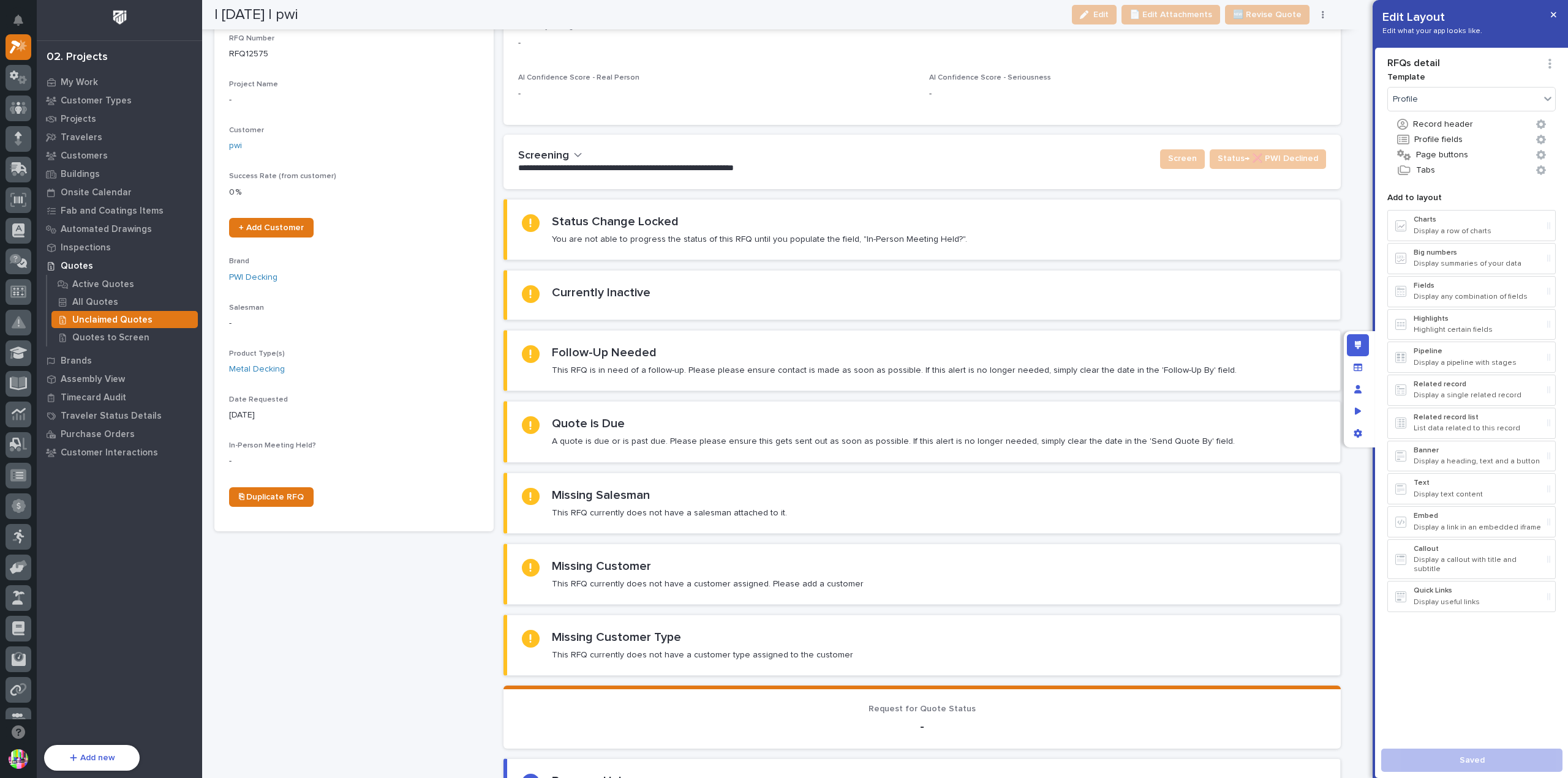
scroll to position [0, 0]
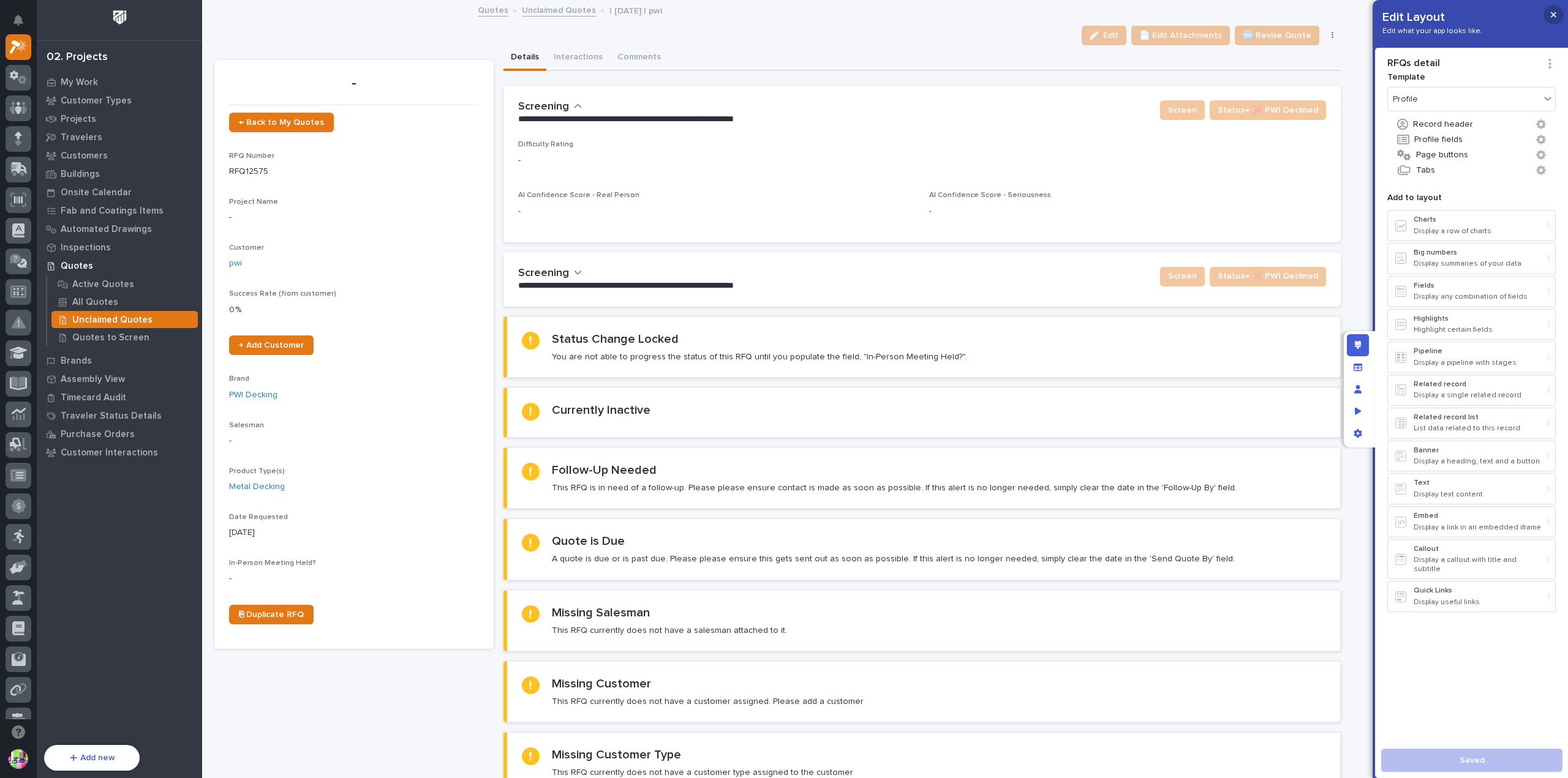
click at [1547, 17] on button "button" at bounding box center [1553, 14] width 20 height 20
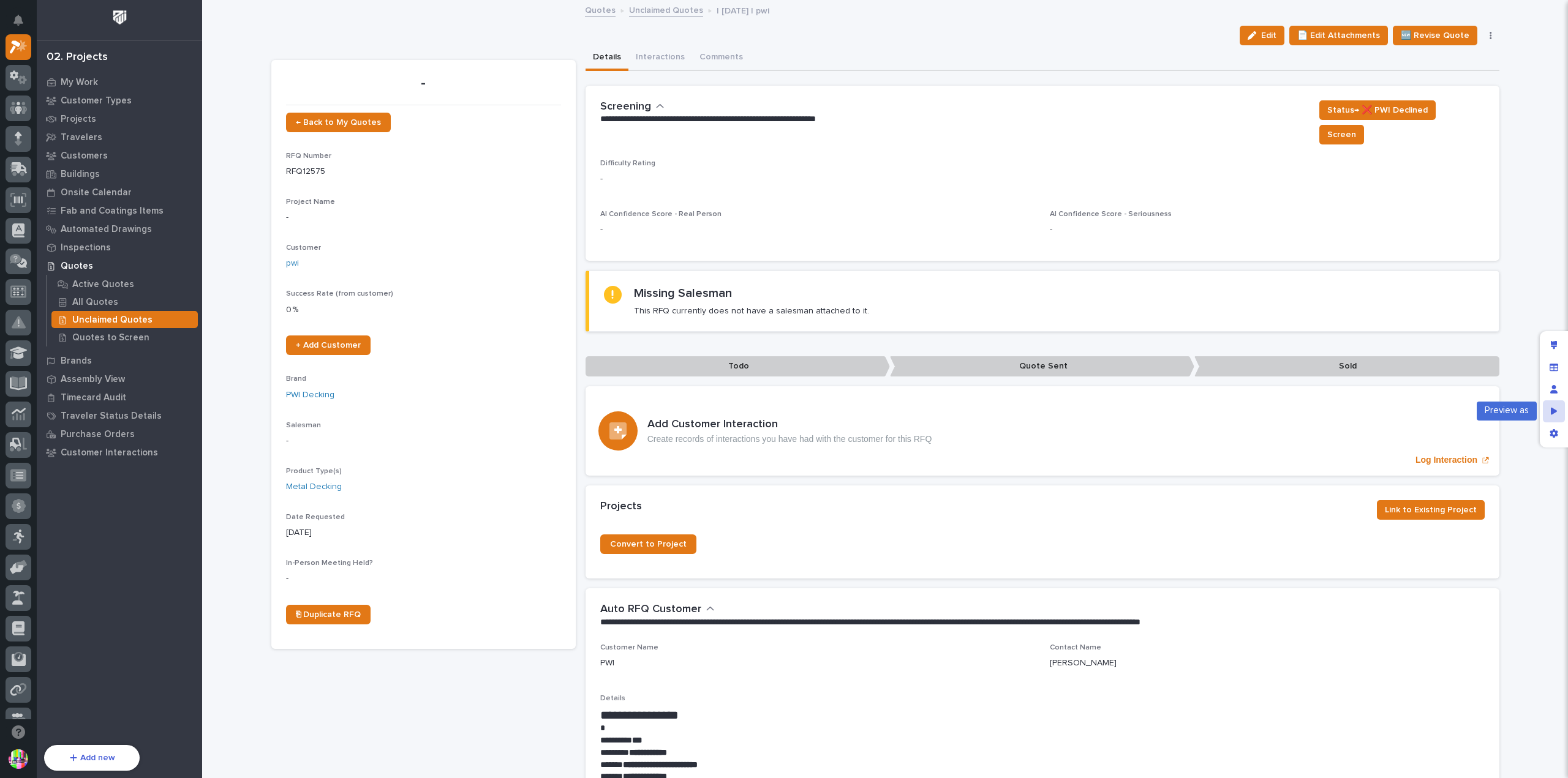
click at [1552, 409] on icon "Preview as" at bounding box center [1554, 410] width 6 height 7
